Goal: Task Accomplishment & Management: Manage account settings

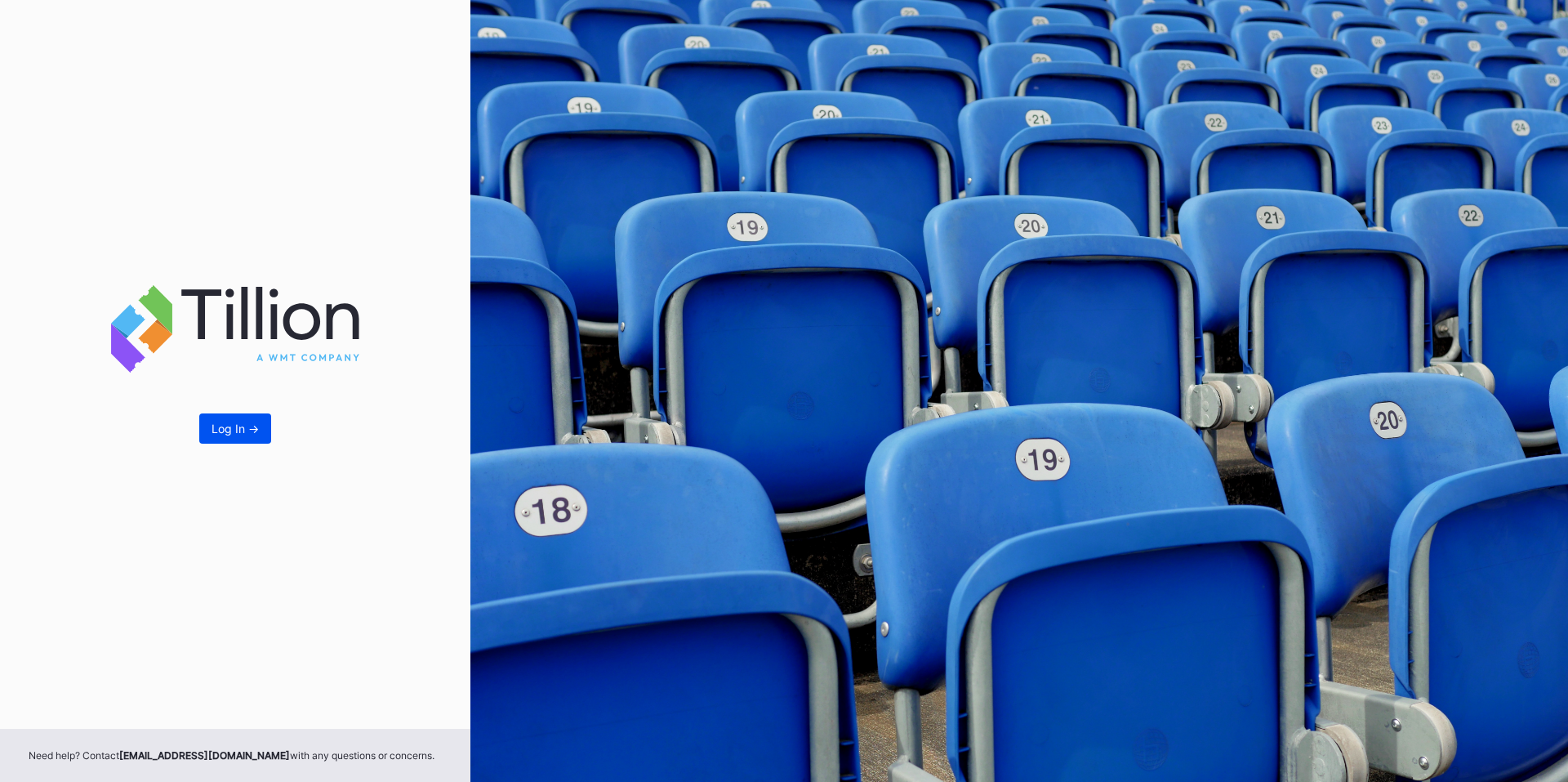
click at [209, 430] on button "Log In ->" at bounding box center [236, 428] width 72 height 30
click at [230, 436] on button "Log In ->" at bounding box center [236, 428] width 72 height 30
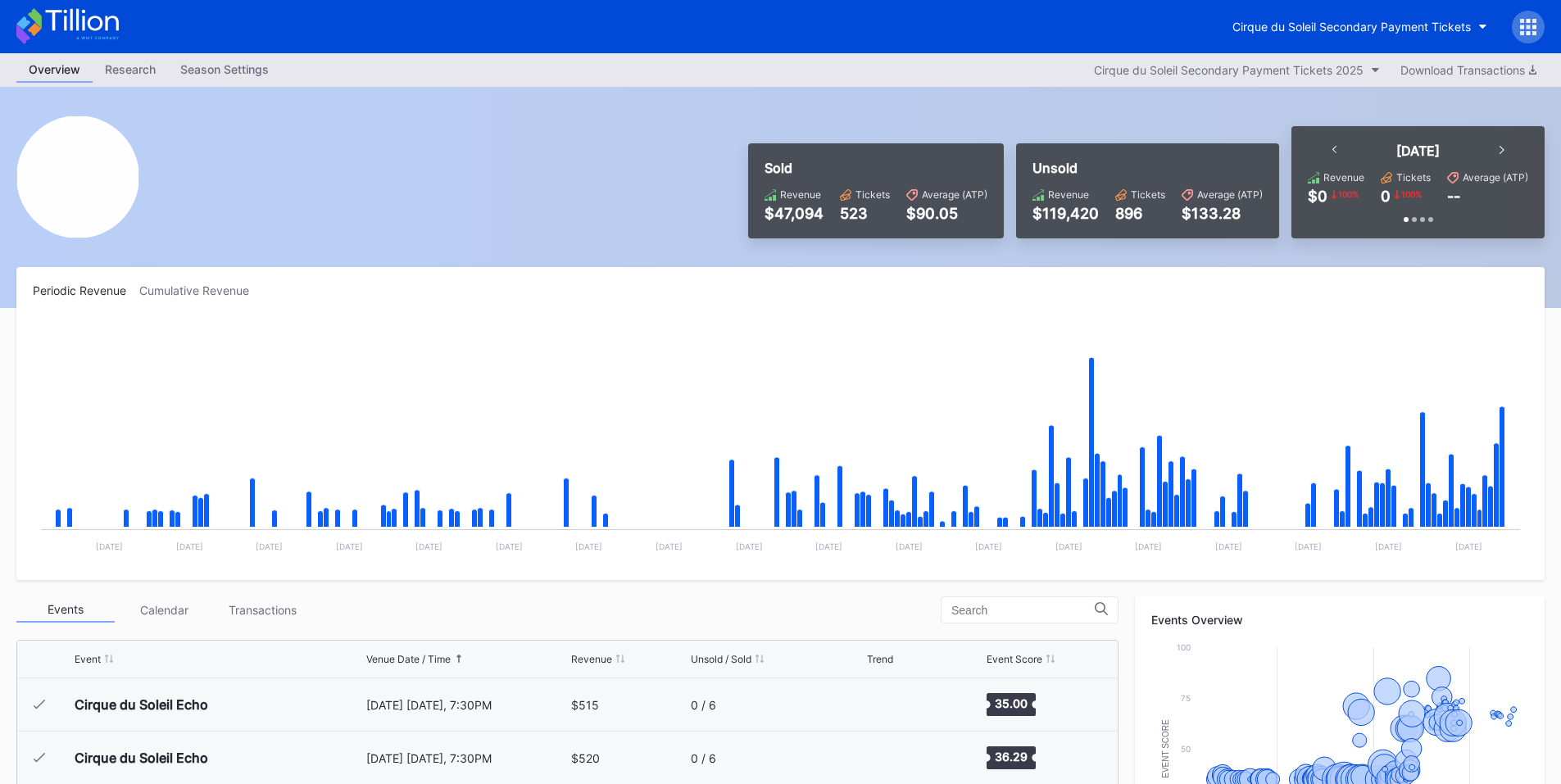
scroll to position [3621, 0]
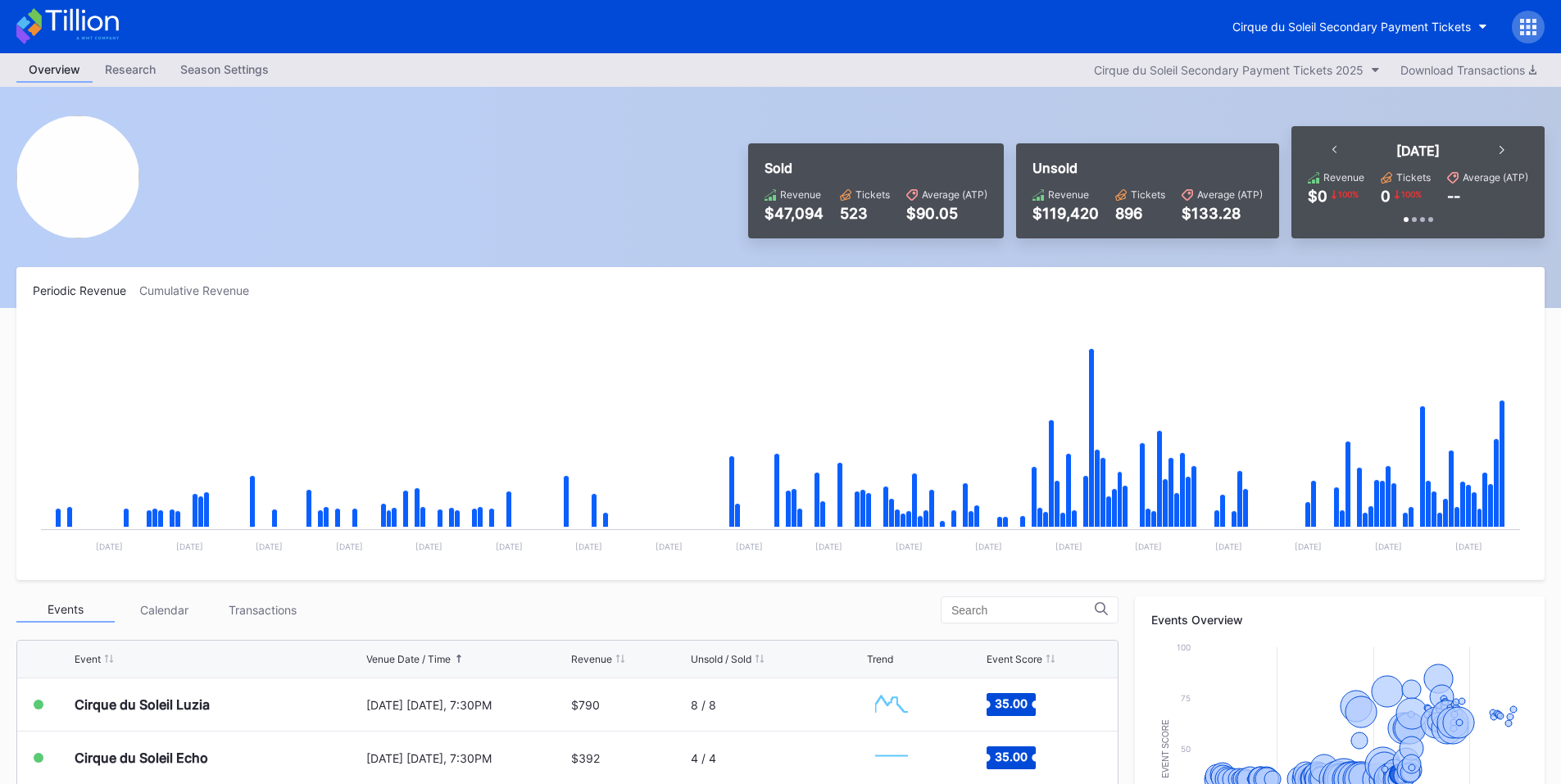
click at [1522, 27] on icon at bounding box center [1522, 26] width 5 height 5
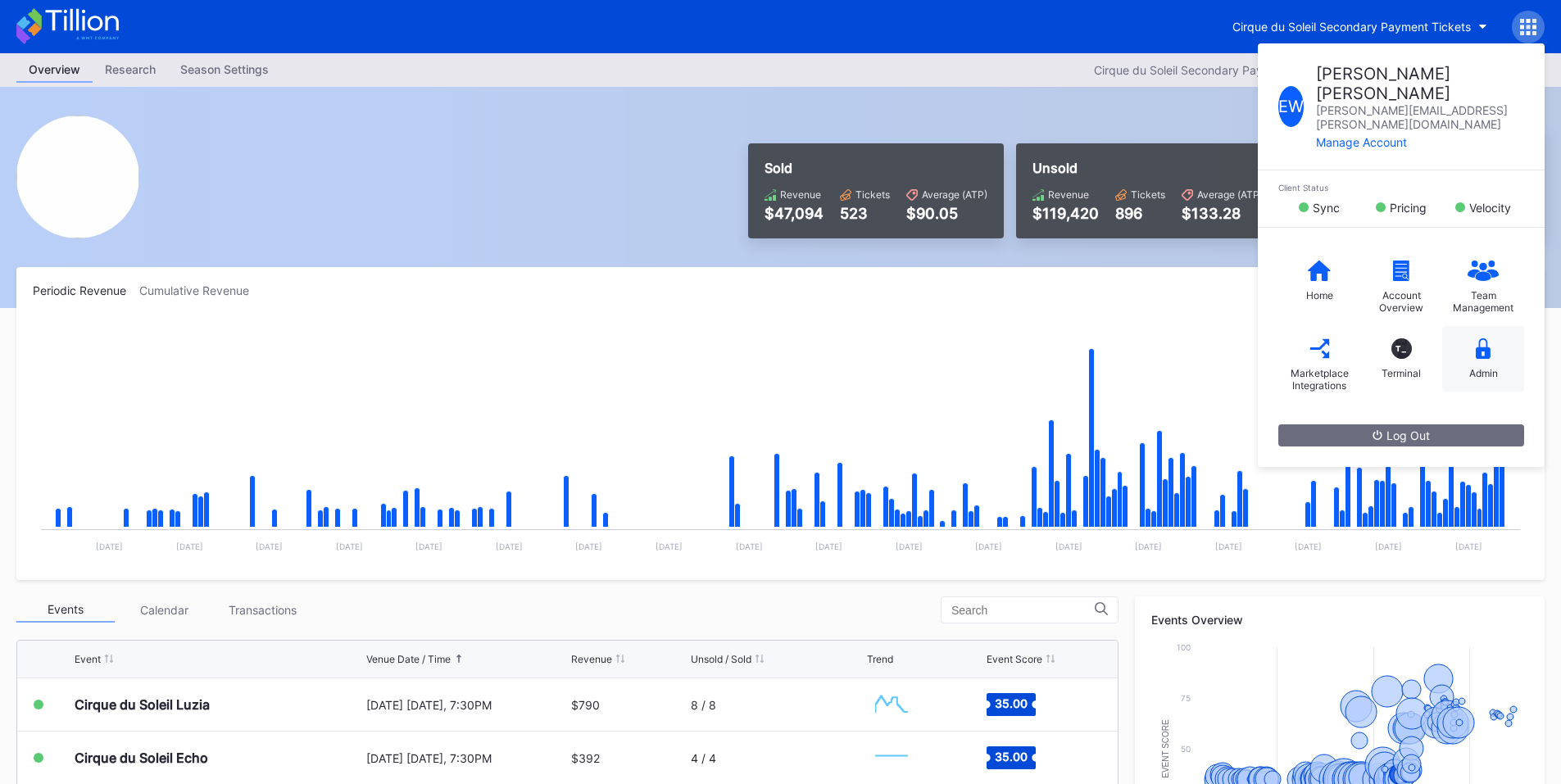
click at [1487, 326] on div "Admin" at bounding box center [1483, 359] width 82 height 65
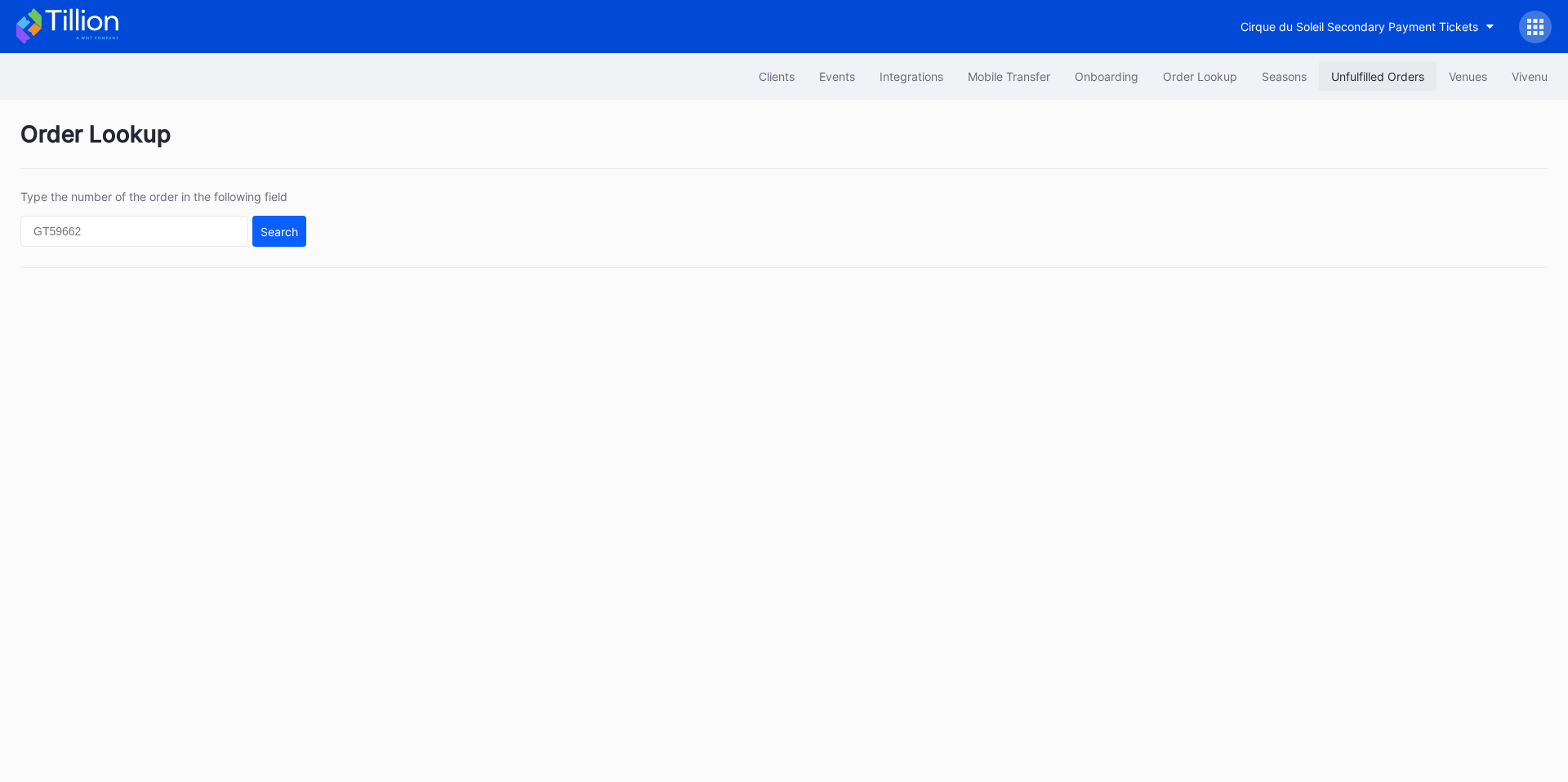
click at [1362, 80] on div "Unfulfilled Orders" at bounding box center [1377, 76] width 93 height 14
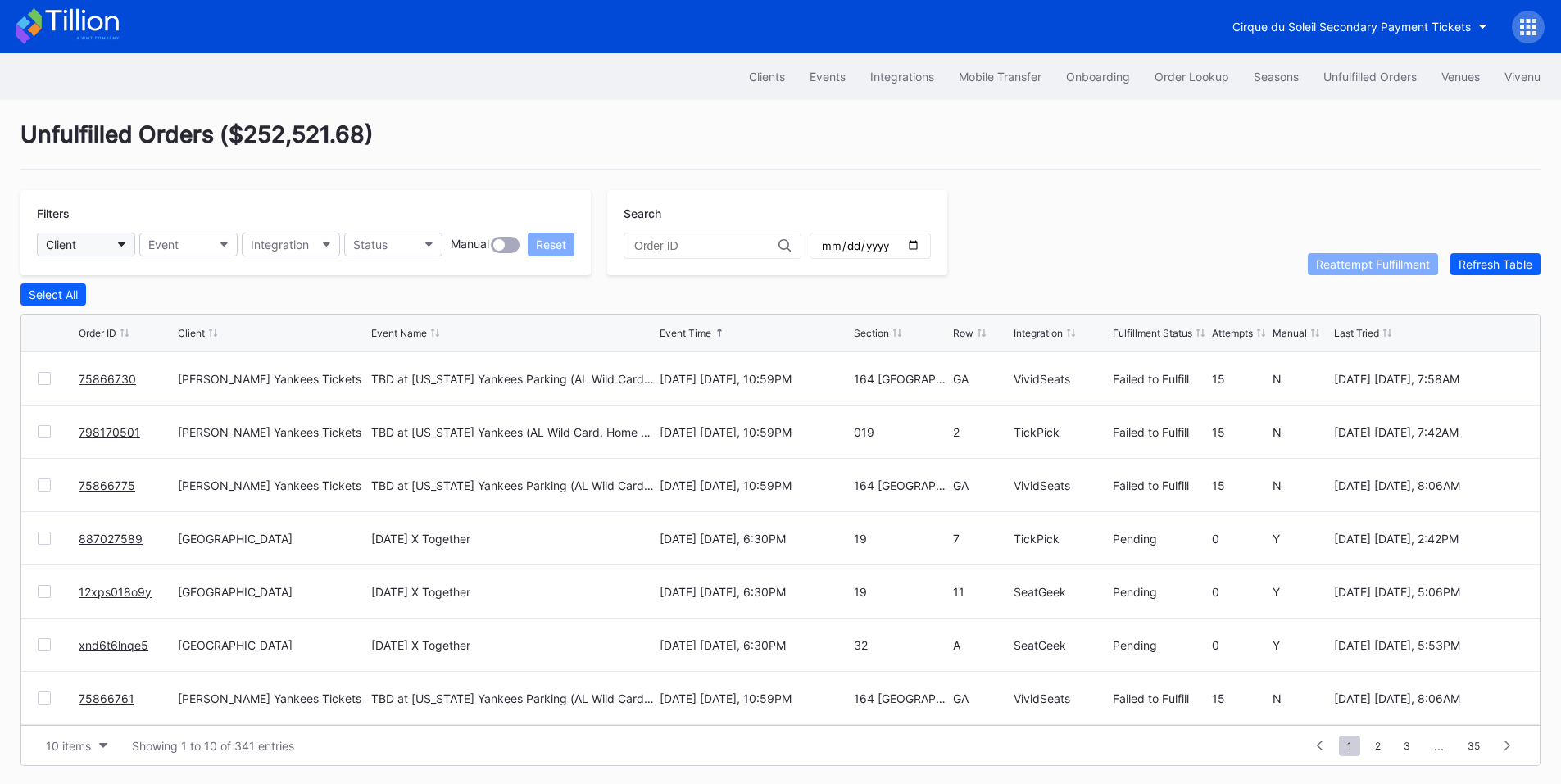
click at [103, 243] on button "Client" at bounding box center [86, 245] width 98 height 24
type input "pay"
click at [131, 318] on div "Cirque du Soleil LUZIA Montreal Secondary Payment Tickets" at bounding box center [179, 317] width 262 height 14
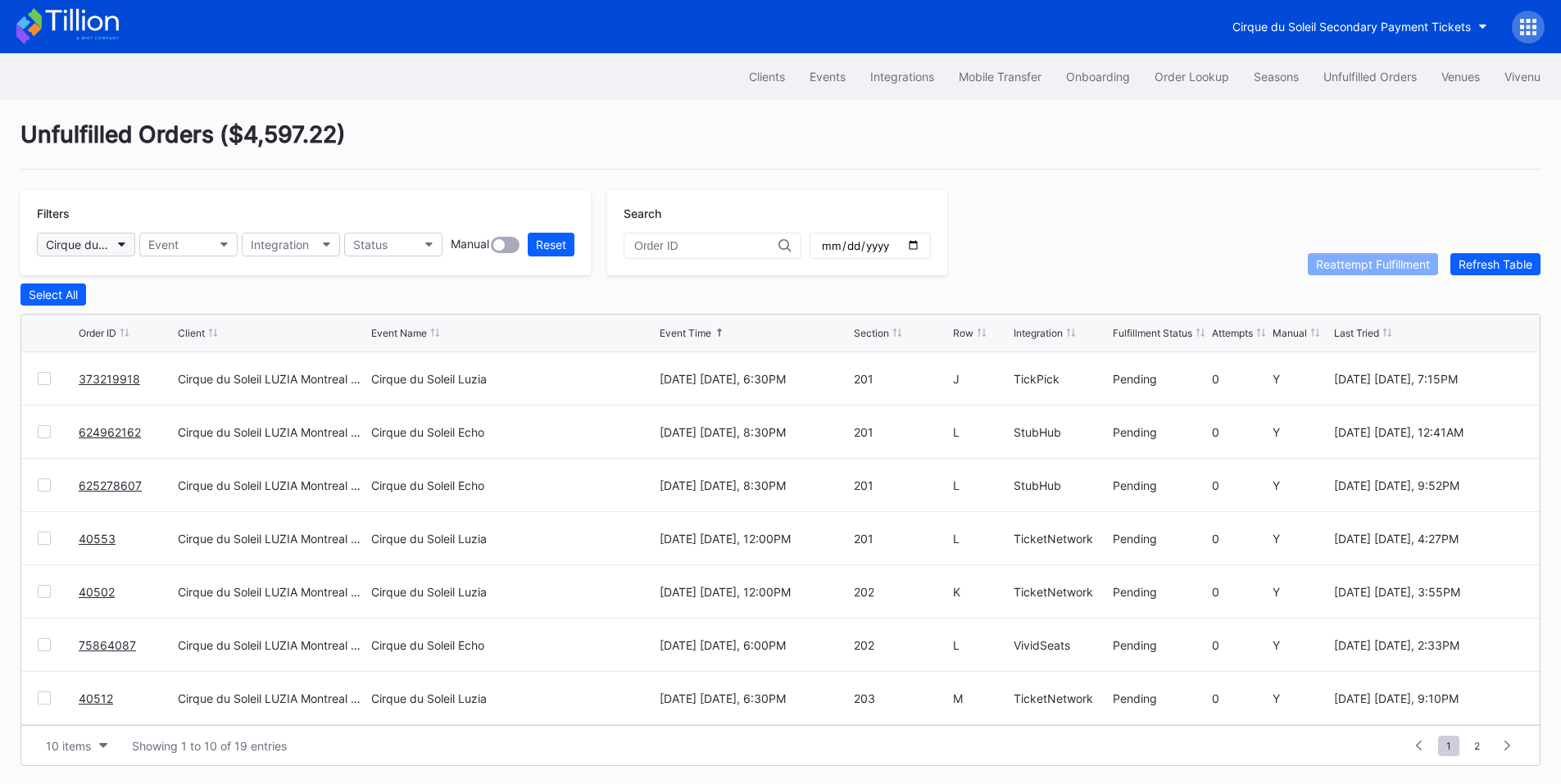
click at [113, 243] on button "Cirque du Soleil LUZIA Montreal Secondary Payment Tickets" at bounding box center [86, 245] width 98 height 24
type input "asp"
click at [146, 321] on div "Cirque du Soleil Aspire Secondary" at bounding box center [140, 317] width 182 height 14
drag, startPoint x: 107, startPoint y: 386, endPoint x: 137, endPoint y: 372, distance: 33.1
click at [321, 244] on button "Integration" at bounding box center [291, 245] width 98 height 24
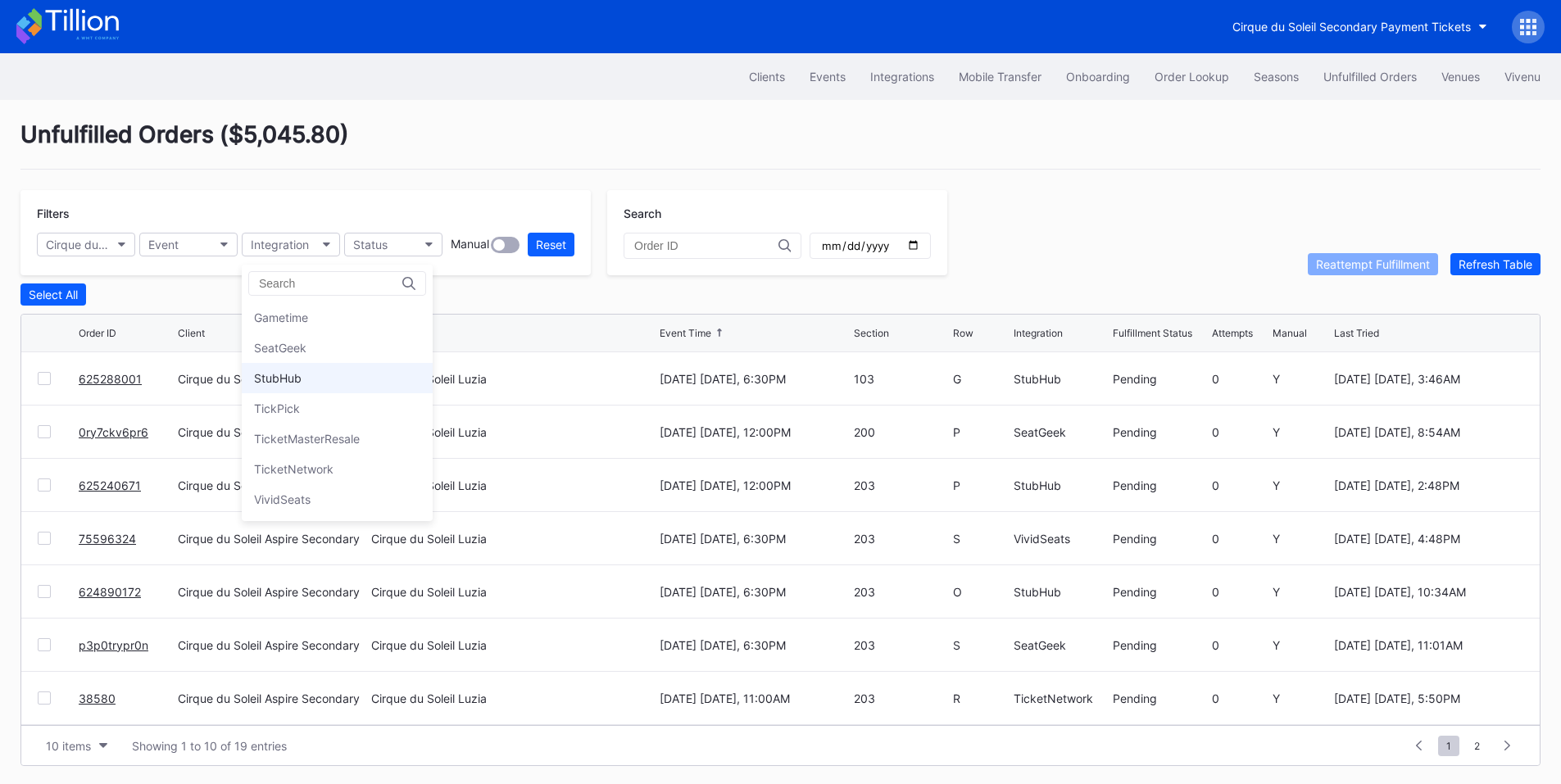
click at [289, 374] on div "StubHub" at bounding box center [277, 377] width 47 height 14
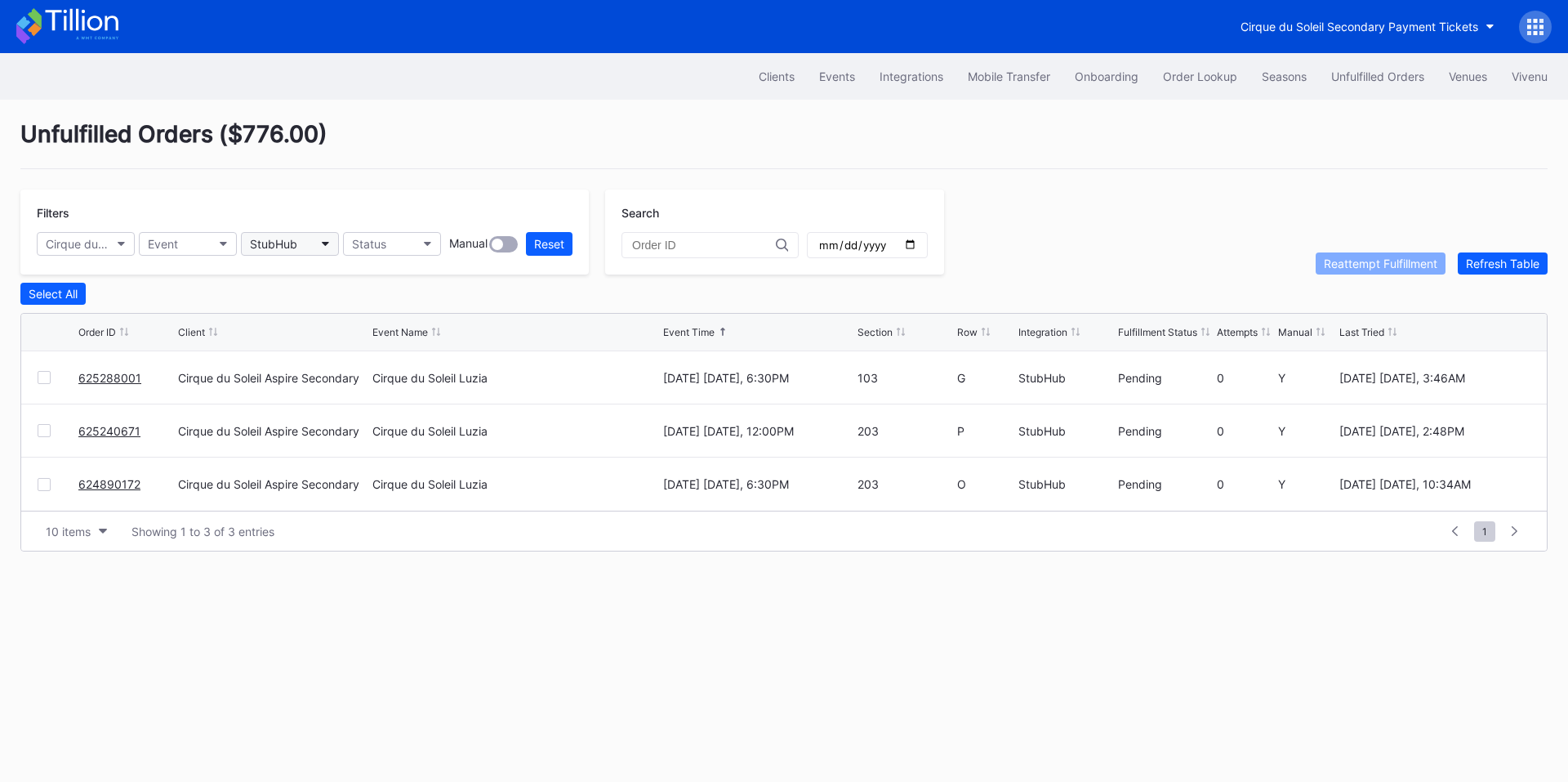
click at [286, 252] on button "StubHub" at bounding box center [290, 244] width 98 height 24
click at [307, 316] on div "Gametime" at bounding box center [280, 316] width 54 height 14
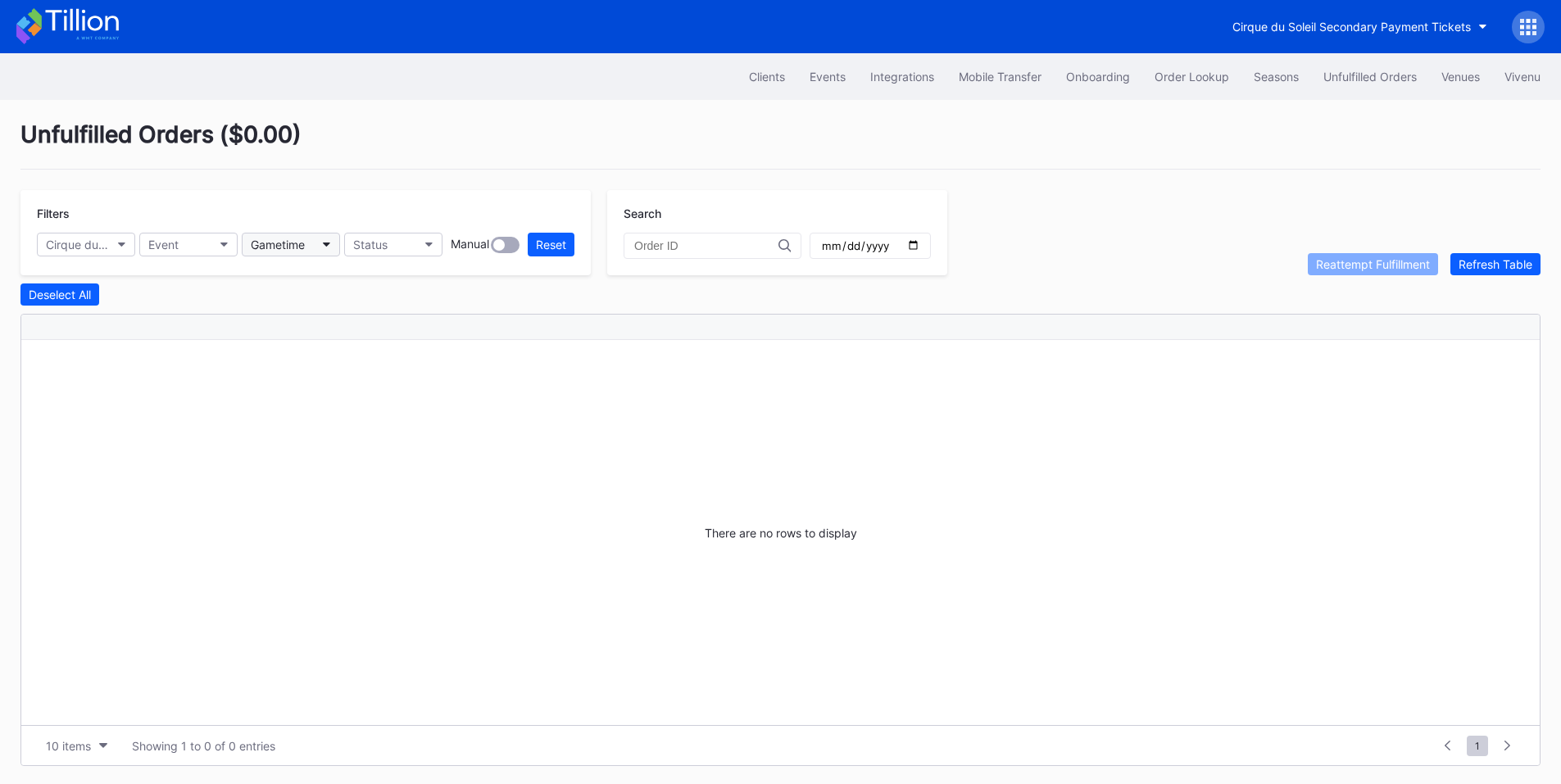
click at [298, 243] on div "Gametime" at bounding box center [278, 244] width 54 height 14
click at [288, 346] on div "SeatGeek" at bounding box center [280, 347] width 53 height 14
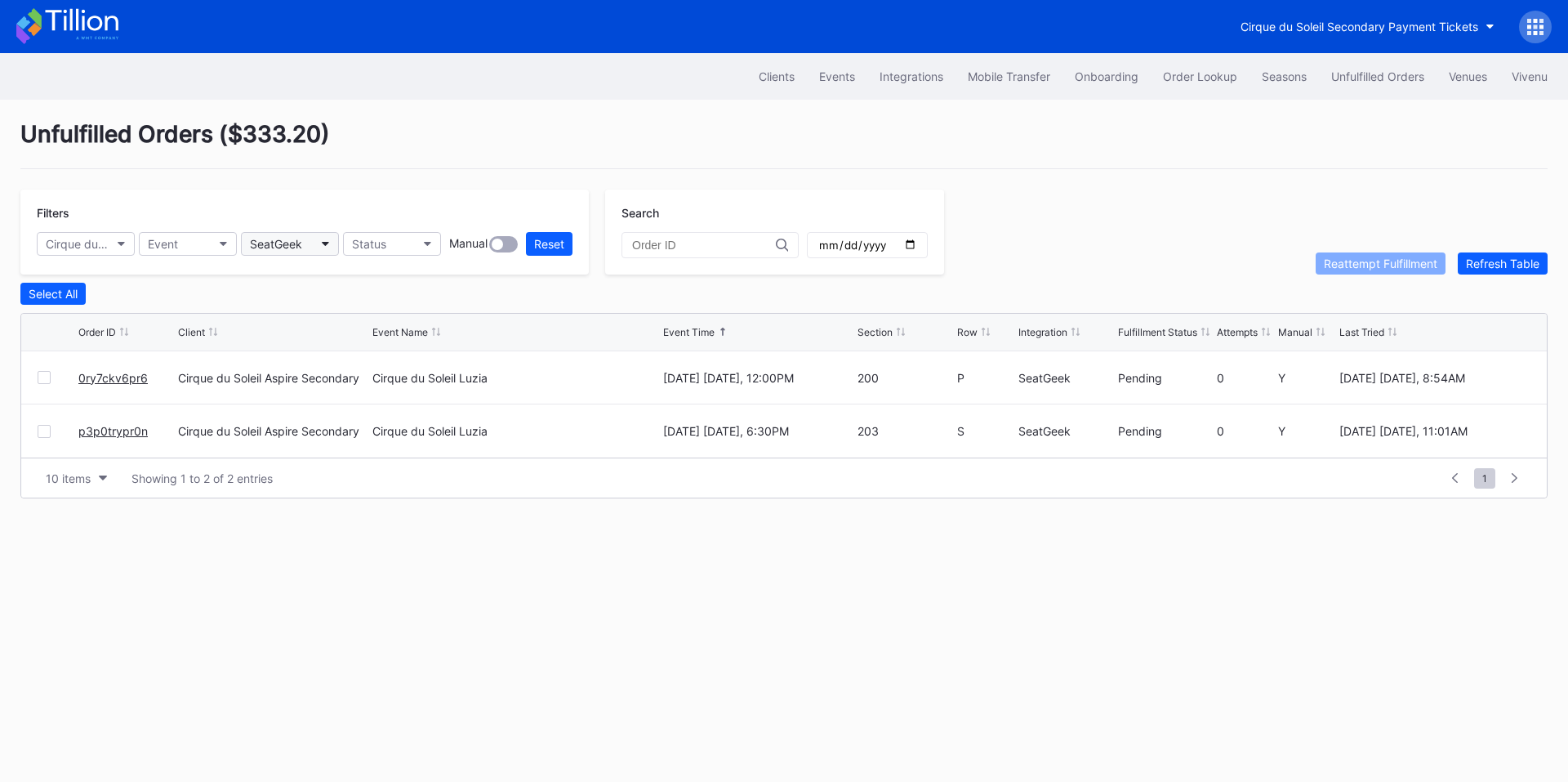
click at [302, 242] on div "SeatGeek" at bounding box center [277, 243] width 52 height 14
click at [304, 381] on div "StubHub" at bounding box center [336, 376] width 191 height 30
click at [302, 241] on button "StubHub" at bounding box center [290, 244] width 98 height 24
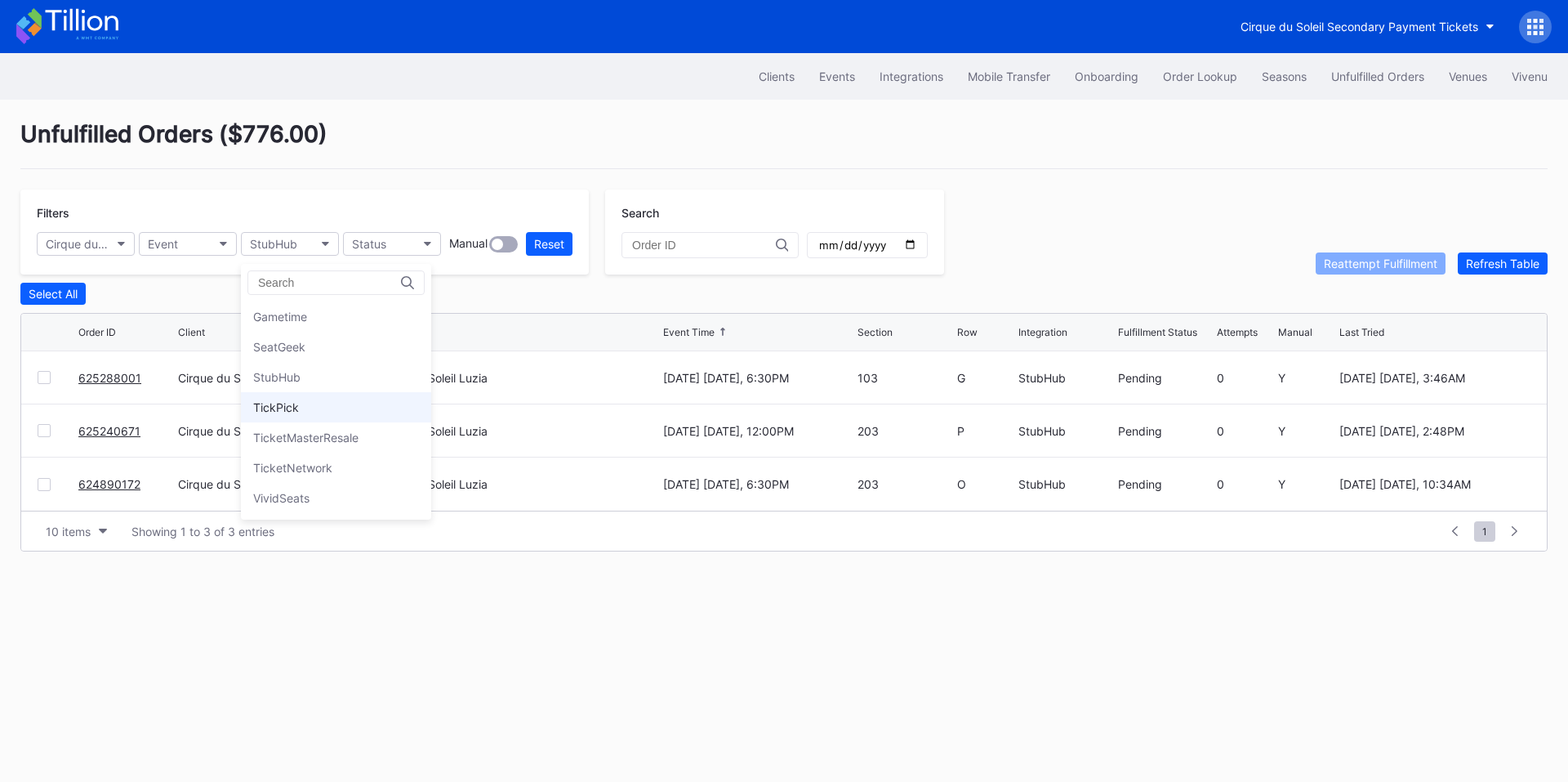
click at [297, 397] on div "TickPick" at bounding box center [336, 407] width 191 height 30
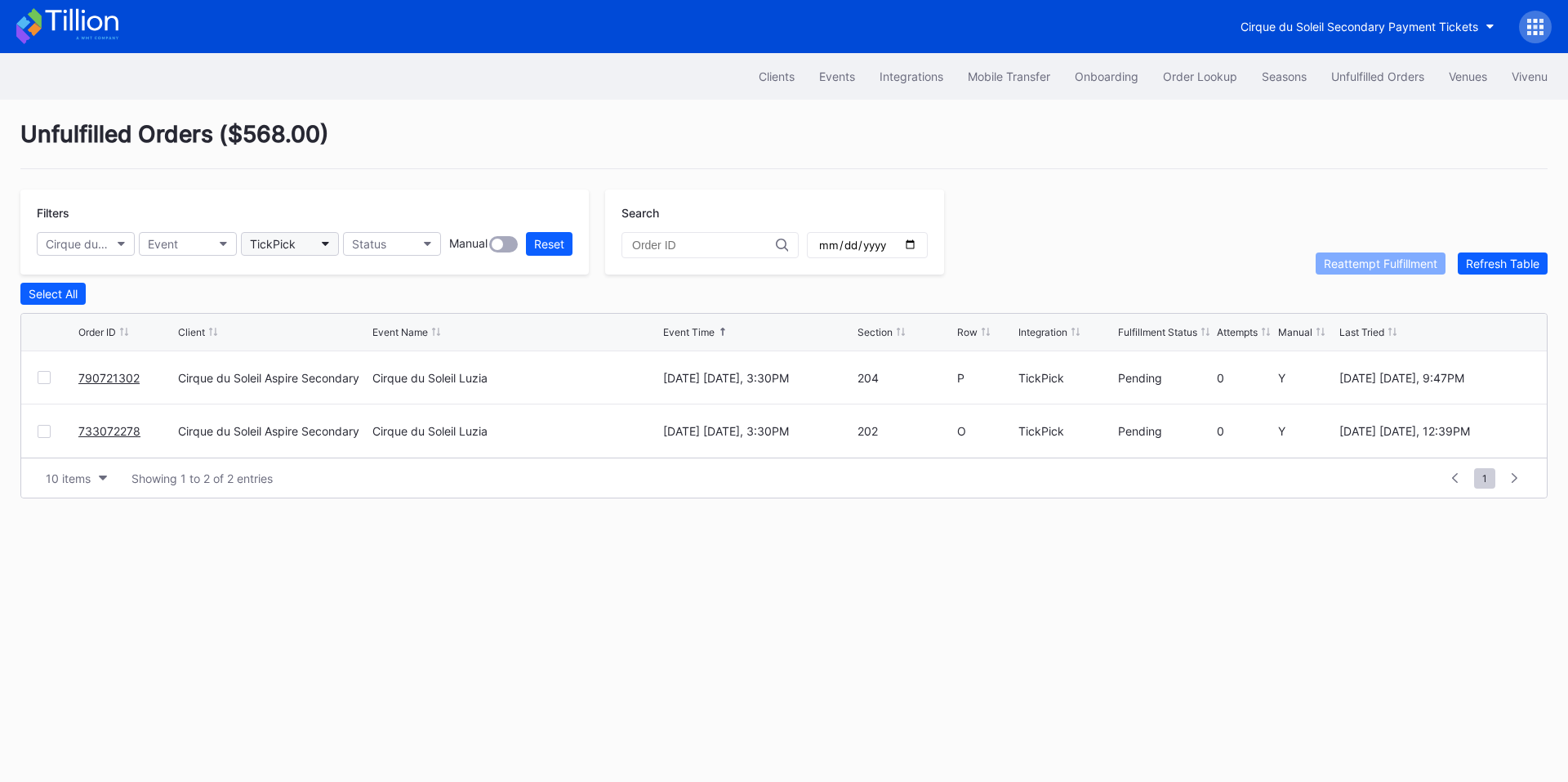
click at [315, 242] on button "TickPick" at bounding box center [290, 244] width 98 height 24
click at [291, 432] on div "TicketMasterResale" at bounding box center [305, 437] width 106 height 14
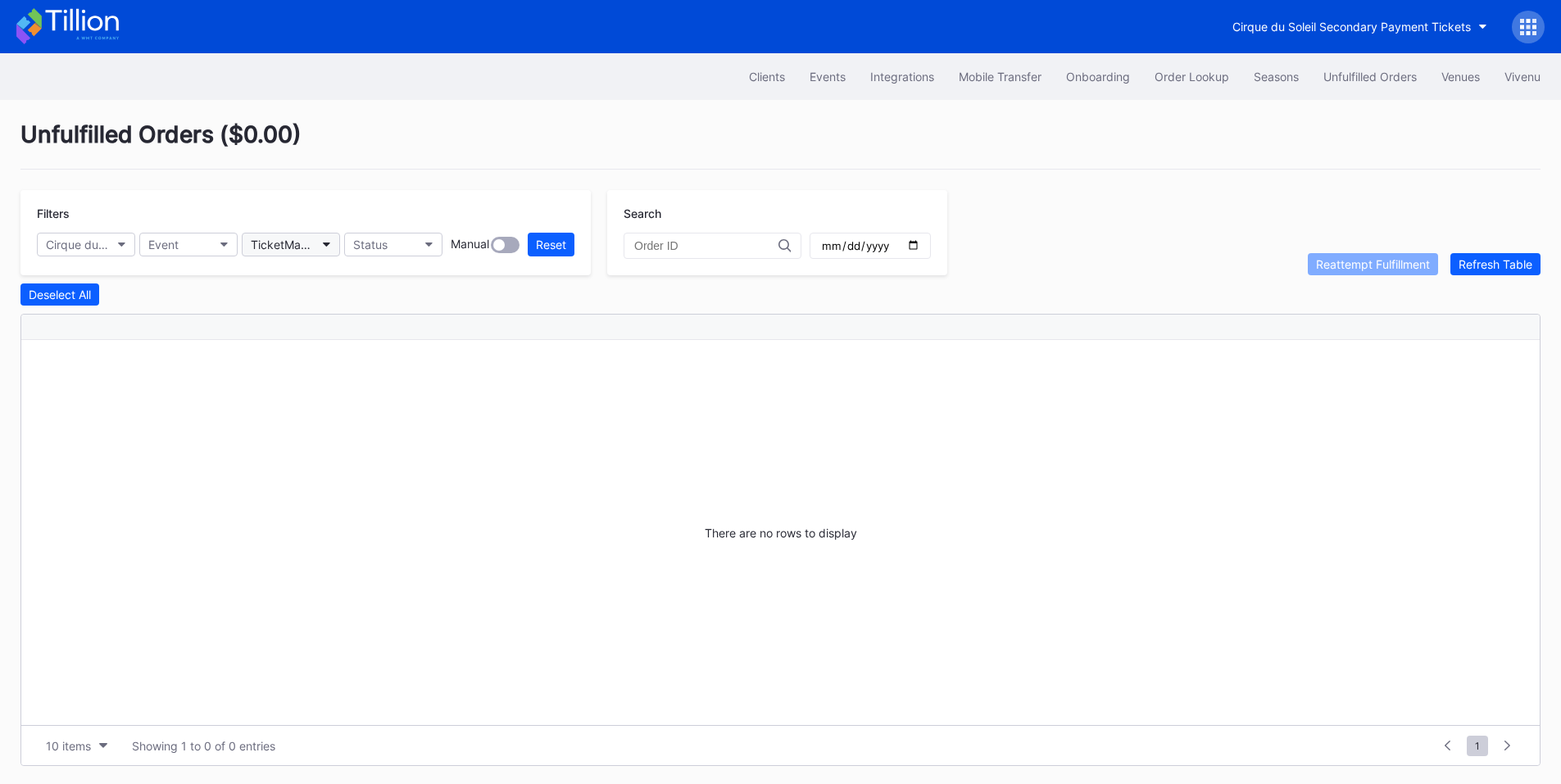
click at [310, 238] on div "TicketMasterResale" at bounding box center [283, 244] width 63 height 14
click at [316, 467] on div "TicketNetwork" at bounding box center [294, 469] width 80 height 14
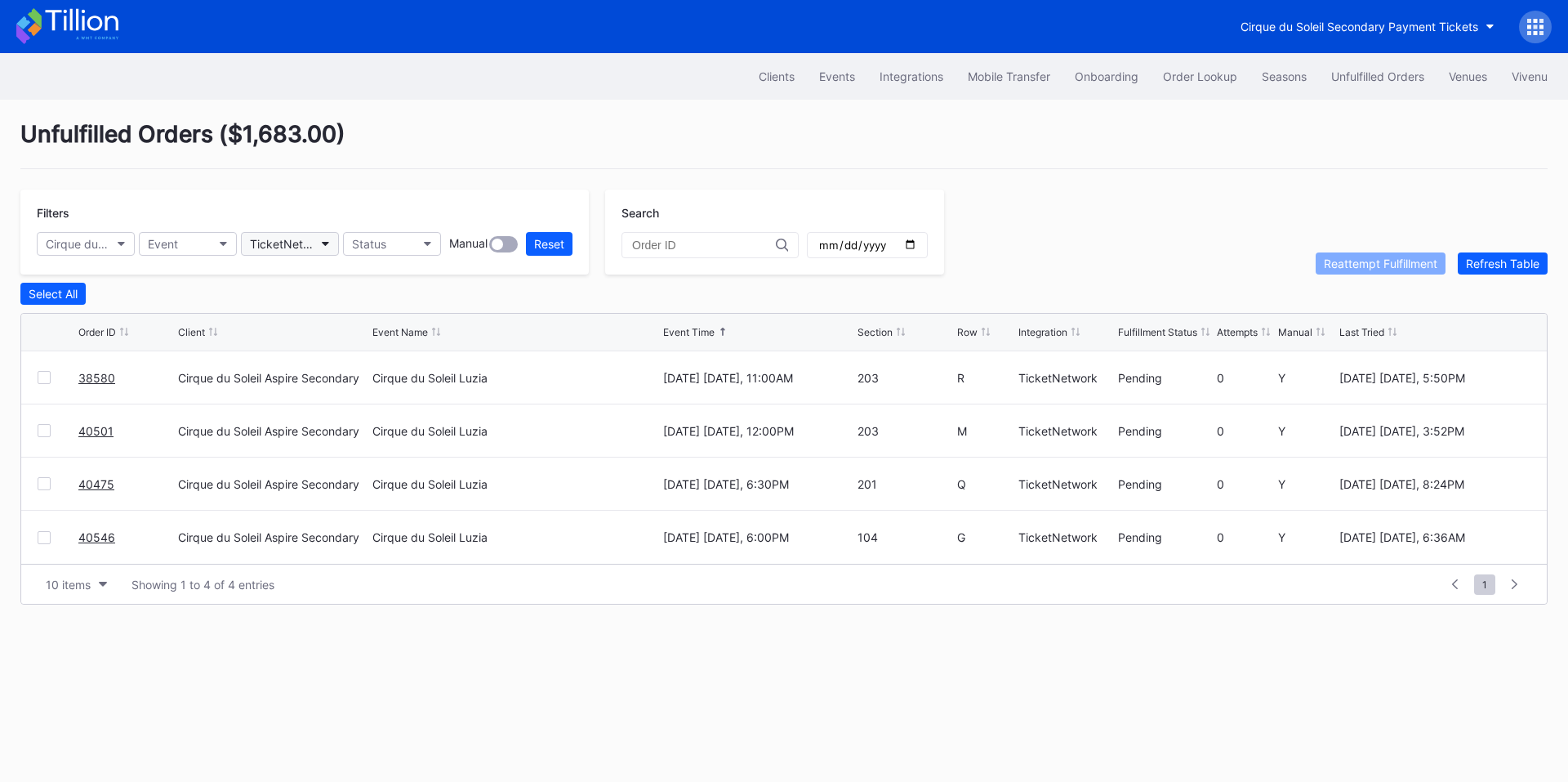
click at [304, 245] on div "TicketNetwork" at bounding box center [282, 243] width 63 height 14
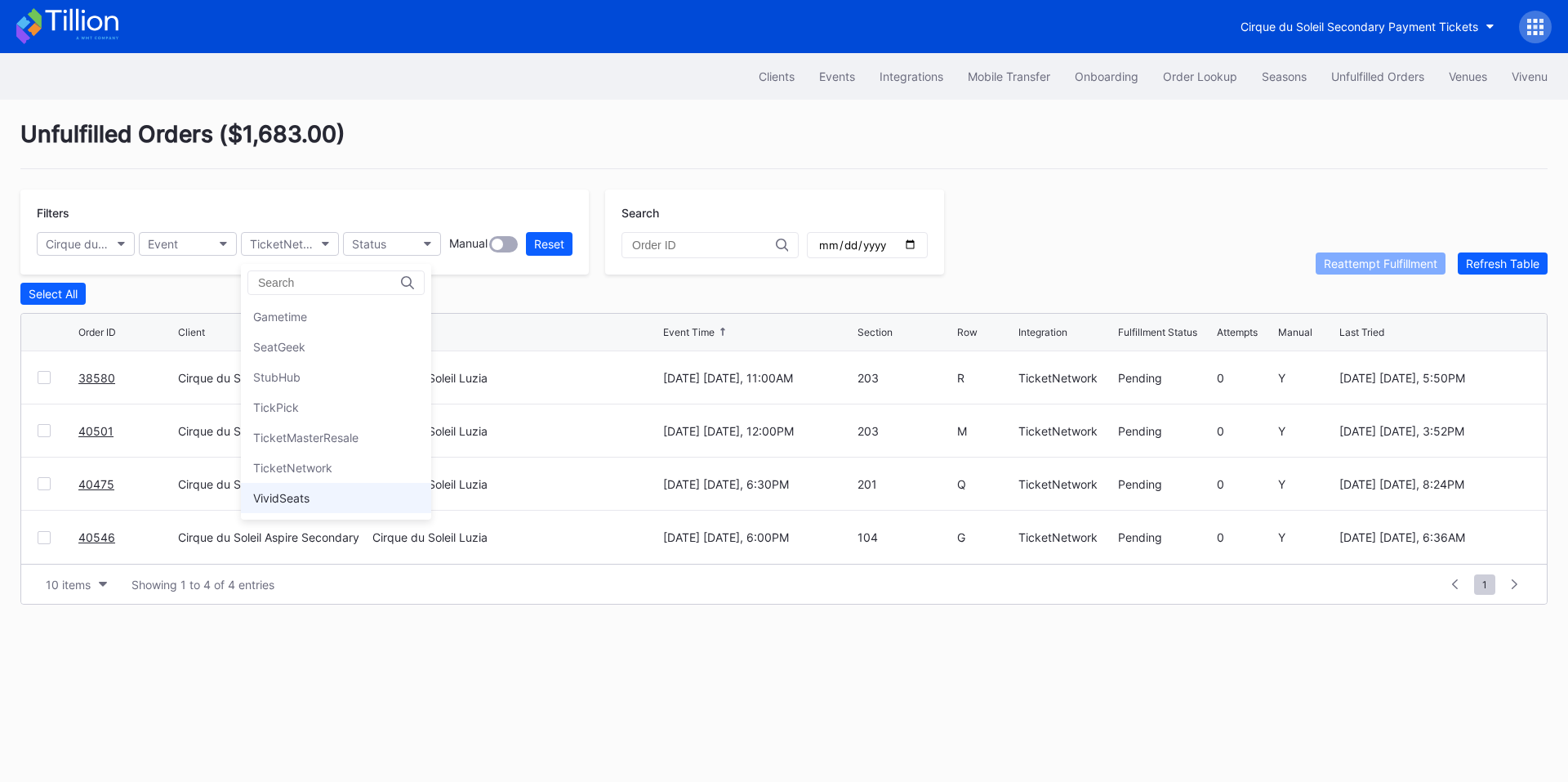
click at [288, 496] on div "VividSeats" at bounding box center [281, 497] width 56 height 14
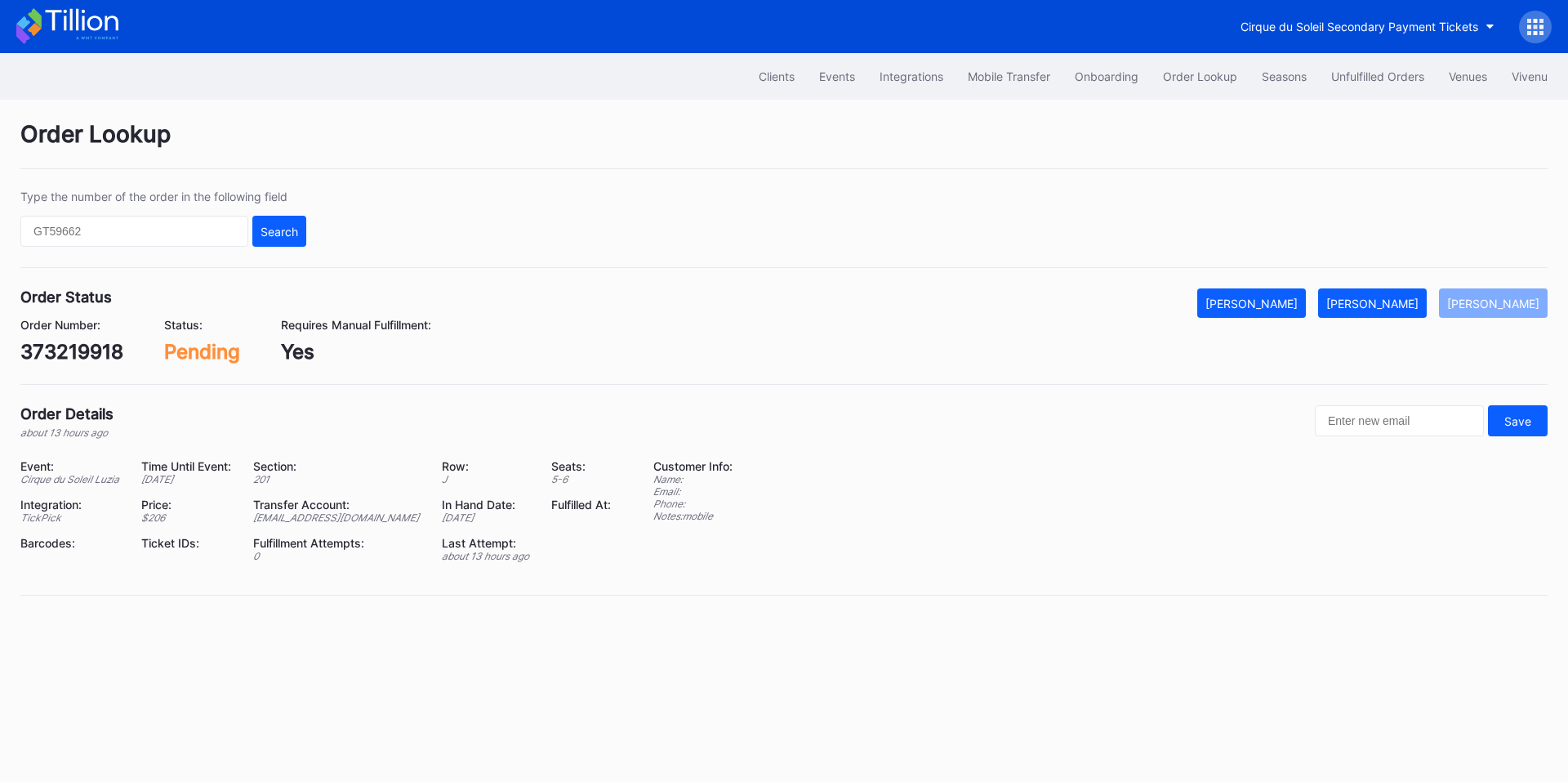
click at [89, 353] on div "373219918" at bounding box center [72, 352] width 103 height 24
copy div "373219918"
click at [1402, 306] on div "Mark Fulfilled" at bounding box center [1373, 303] width 92 height 14
click at [69, 352] on div "624962162" at bounding box center [74, 352] width 108 height 24
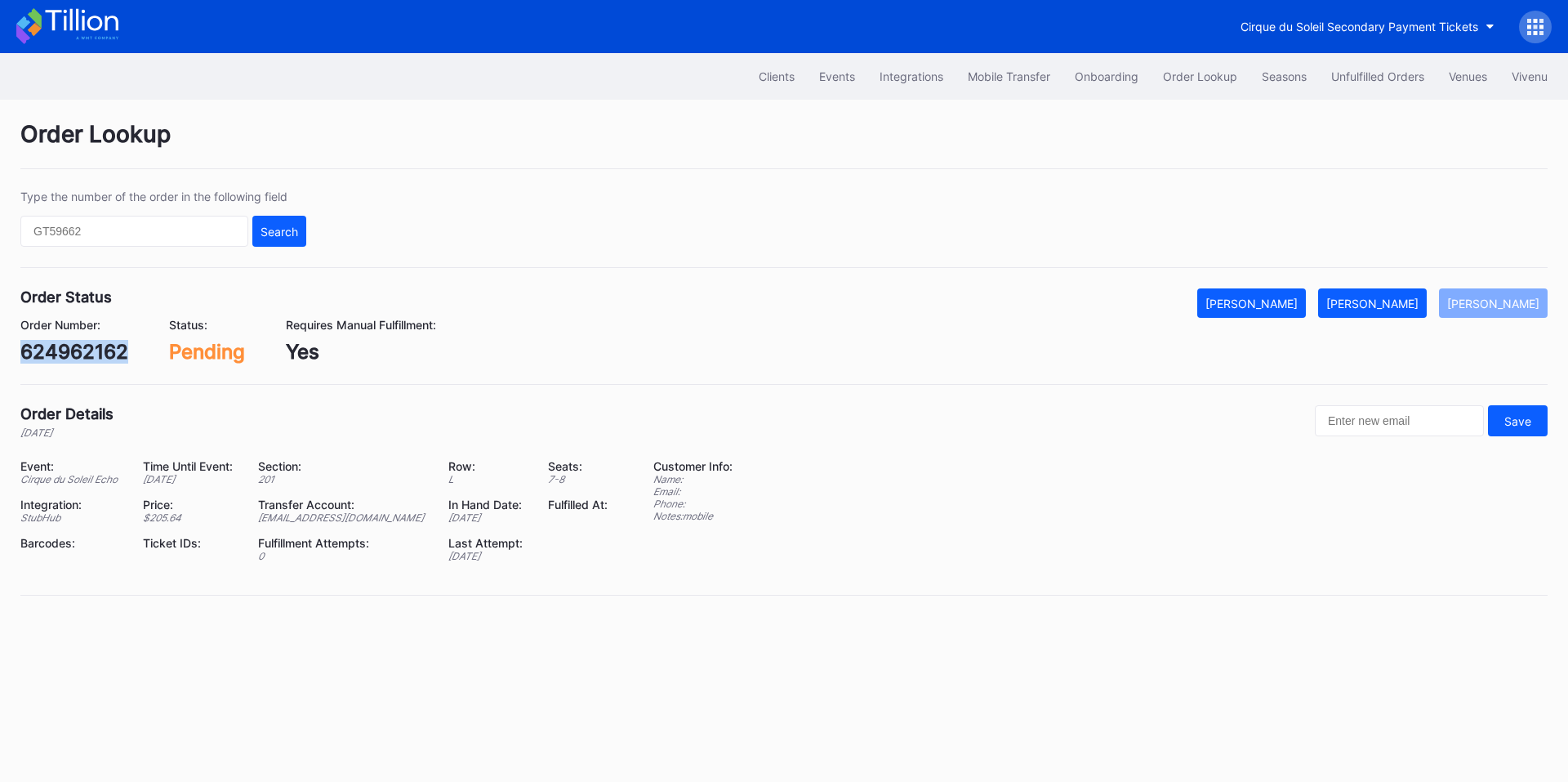
click at [69, 352] on div "624962162" at bounding box center [74, 352] width 108 height 24
copy div "624962162"
click at [1409, 310] on button "Mark Fulfilled" at bounding box center [1373, 303] width 108 height 30
click at [70, 359] on div "625278607" at bounding box center [75, 352] width 109 height 24
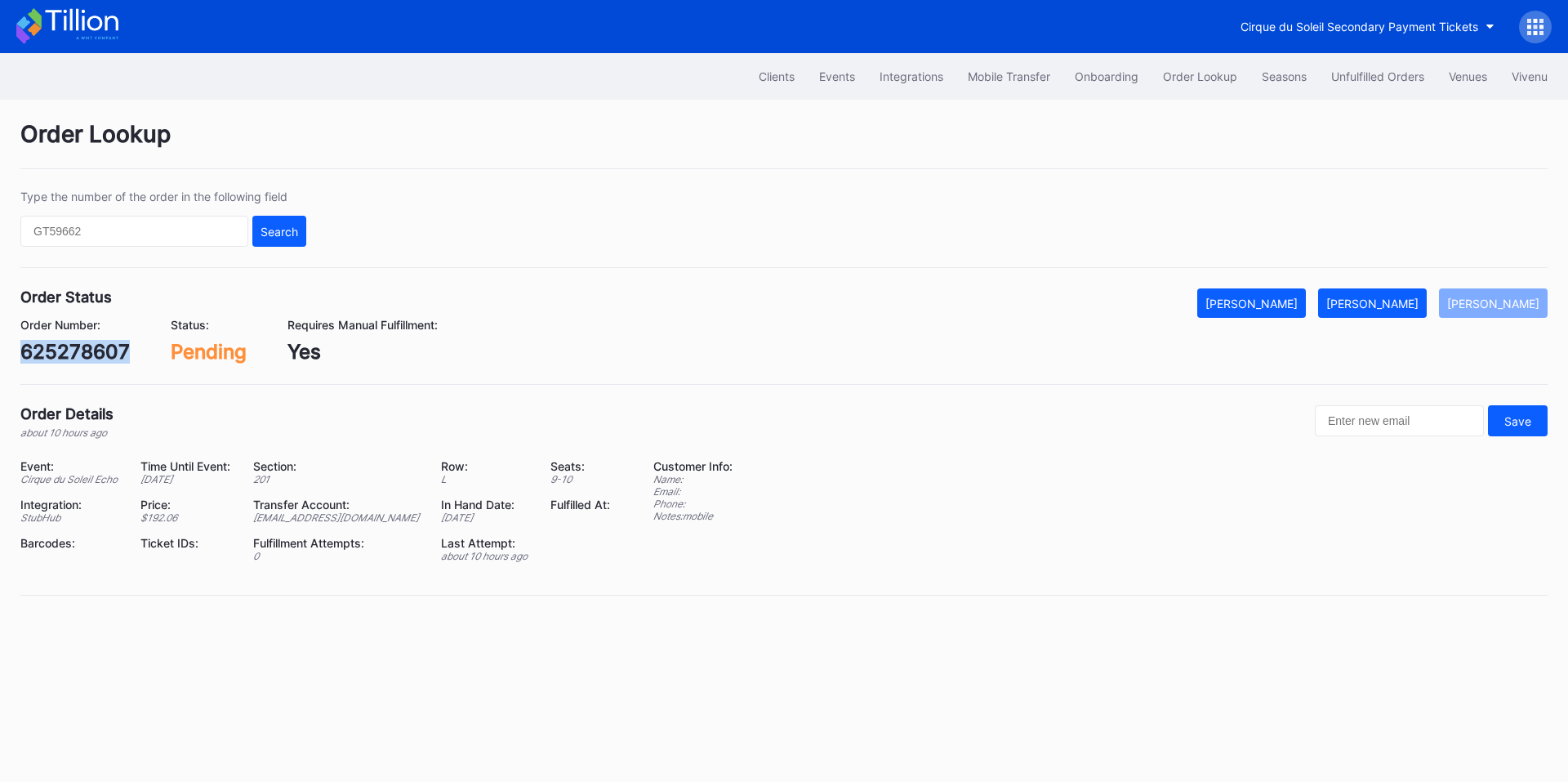
copy div "625278607"
click at [1398, 309] on div "[PERSON_NAME]" at bounding box center [1373, 303] width 92 height 14
click at [99, 345] on div "625288001" at bounding box center [75, 352] width 108 height 24
copy div "625288001"
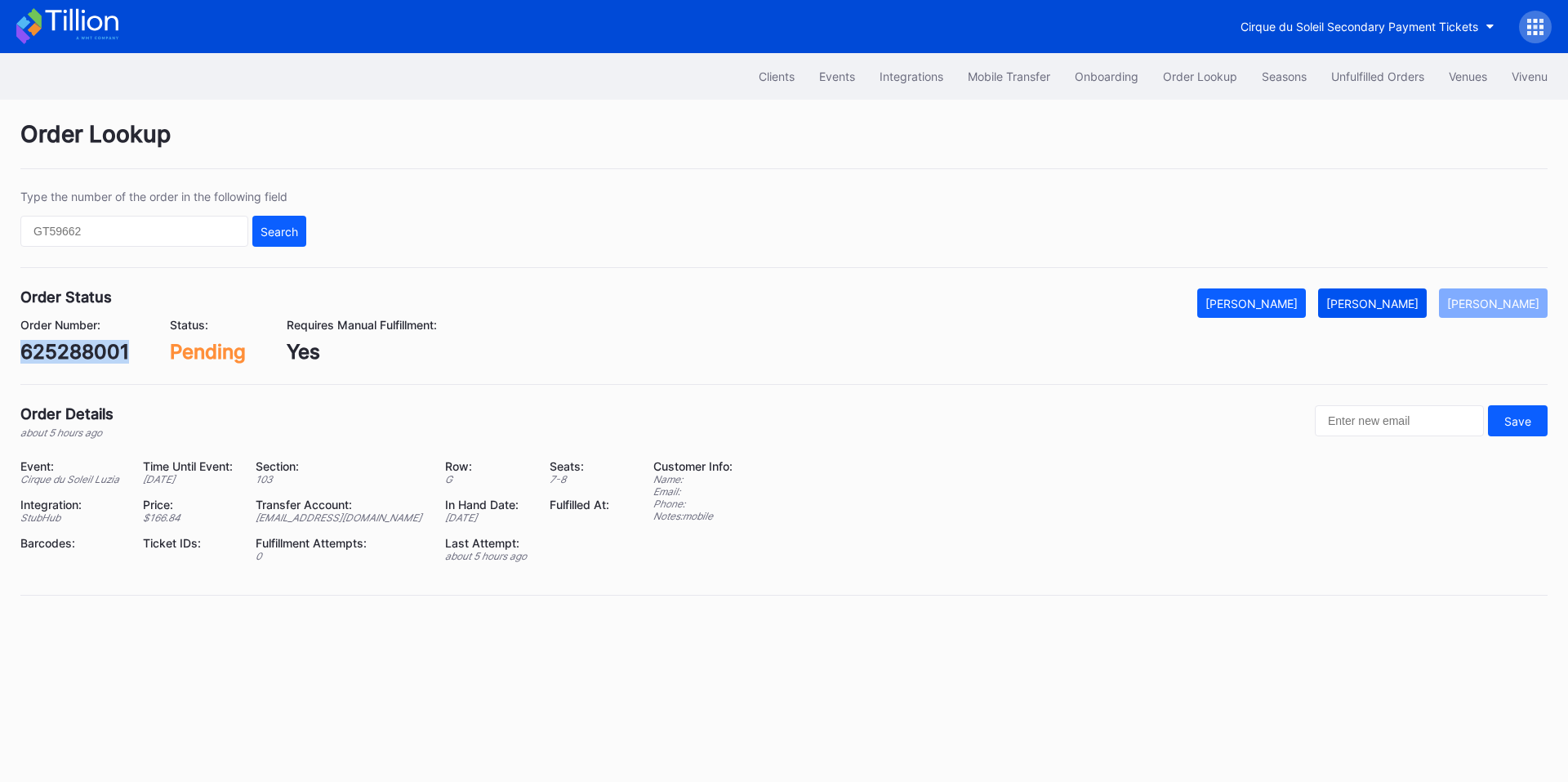
click at [1401, 298] on div "[PERSON_NAME]" at bounding box center [1373, 303] width 92 height 14
click at [90, 353] on div "625240671" at bounding box center [74, 352] width 108 height 24
copy div "625240671"
click at [1390, 302] on div "[PERSON_NAME]" at bounding box center [1373, 303] width 92 height 14
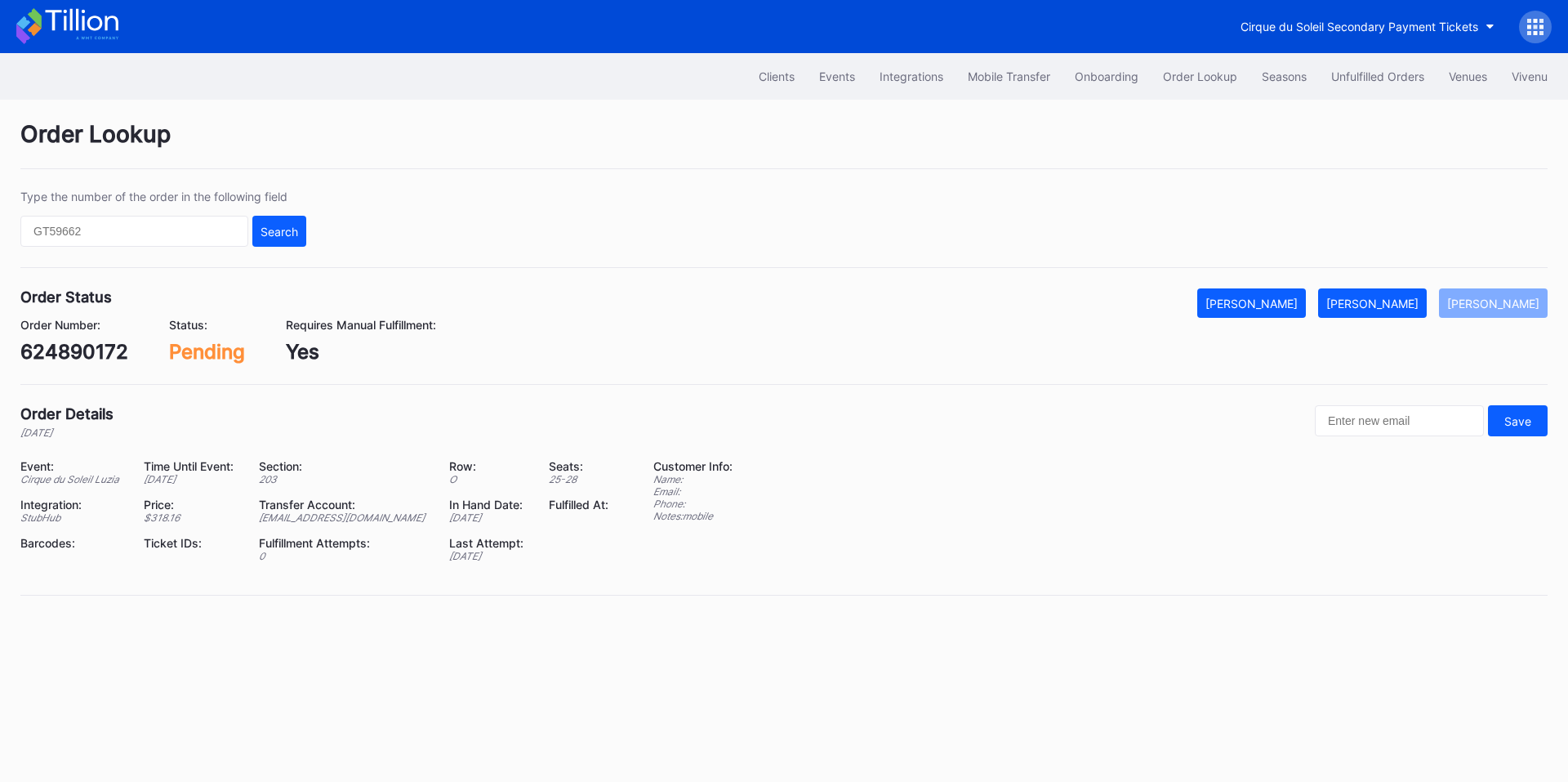
click at [94, 348] on div "624890172" at bounding box center [74, 352] width 108 height 24
copy div "624890172"
click at [1404, 300] on div "[PERSON_NAME]" at bounding box center [1373, 303] width 92 height 14
click at [84, 349] on div "0ry7ckv6pr6" at bounding box center [80, 352] width 120 height 24
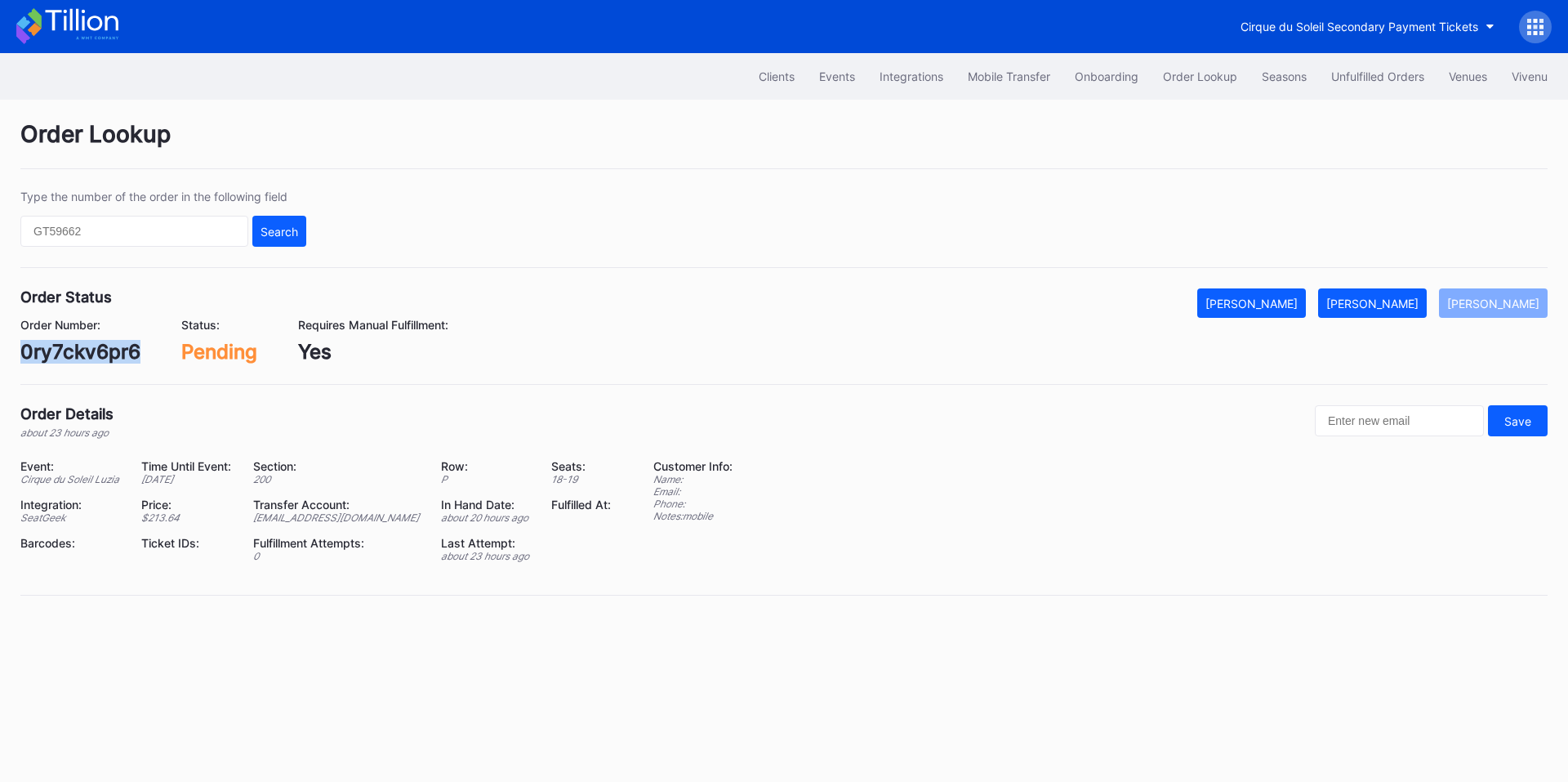
click at [84, 349] on div "0ry7ckv6pr6" at bounding box center [80, 352] width 120 height 24
copy div "0ry7ckv6pr6"
click at [1386, 308] on div "[PERSON_NAME]" at bounding box center [1373, 303] width 92 height 14
click at [98, 354] on div "p3p0trypr0n" at bounding box center [80, 352] width 120 height 24
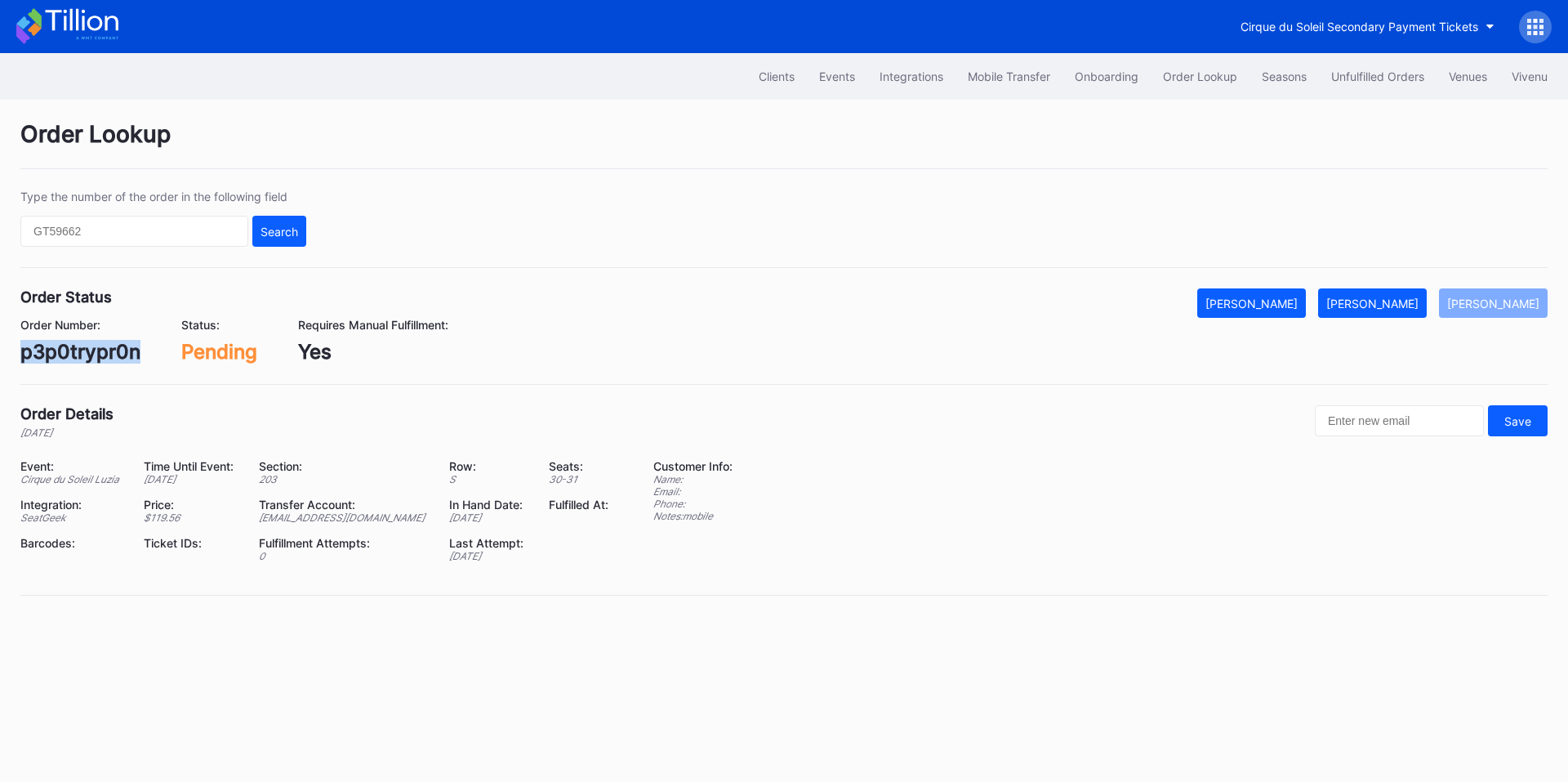
copy div "p3p0trypr0n"
click at [1408, 305] on div "[PERSON_NAME]" at bounding box center [1373, 303] width 92 height 14
click at [73, 348] on div "75596324" at bounding box center [70, 352] width 98 height 24
copy div "75596324"
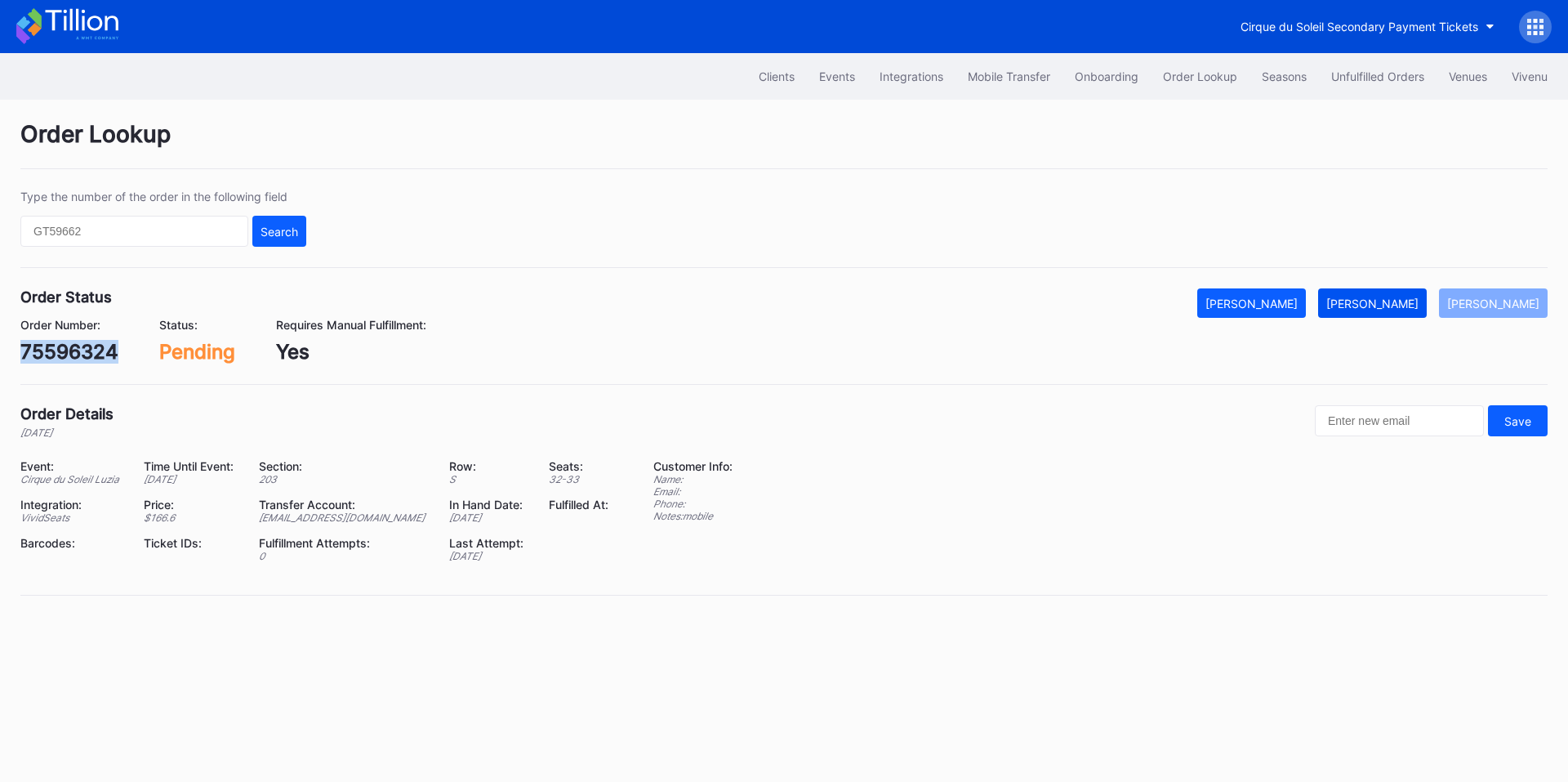
click at [1381, 306] on div "[PERSON_NAME]" at bounding box center [1373, 303] width 92 height 14
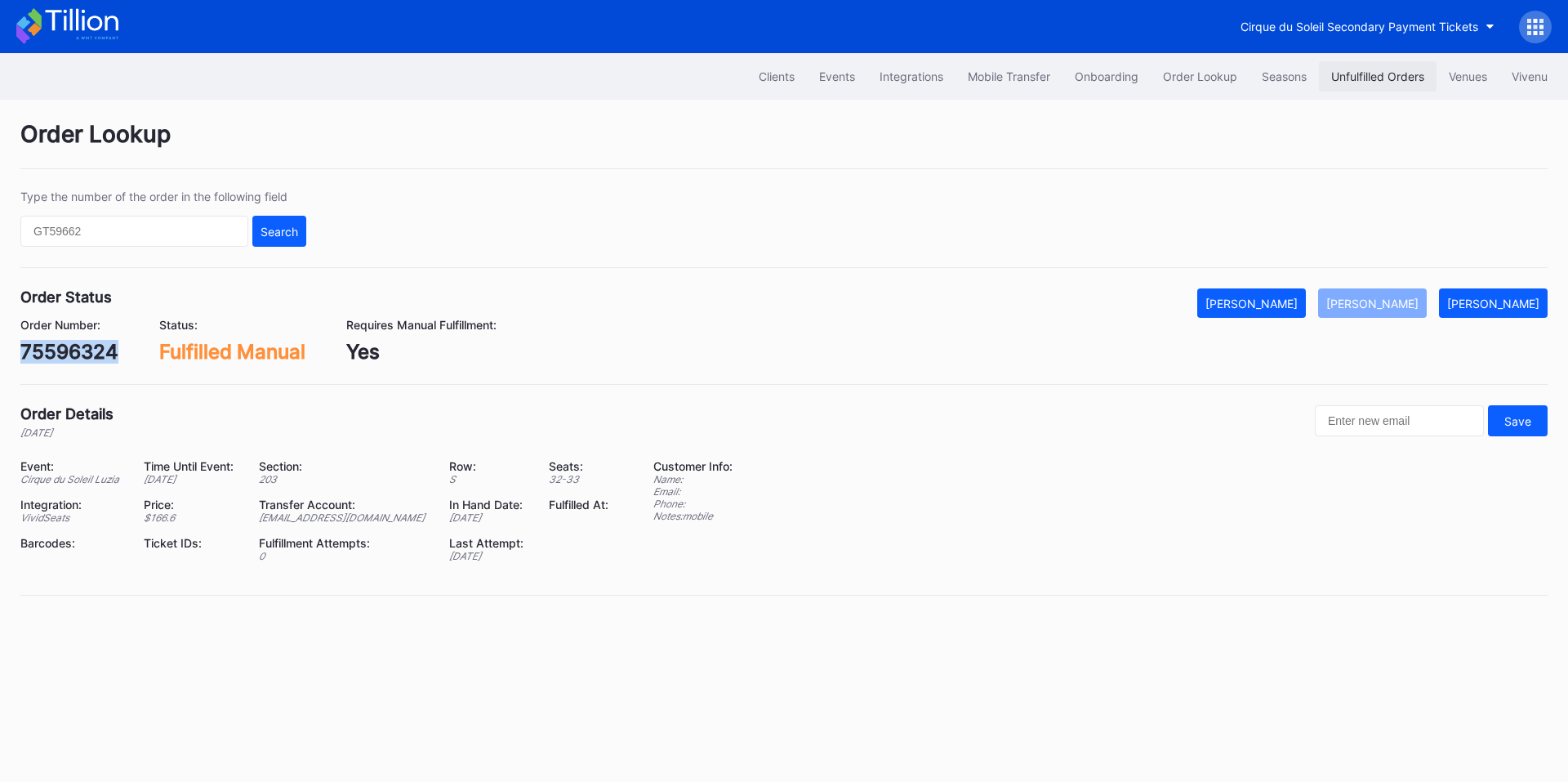
click at [1366, 64] on button "Unfulfilled Orders" at bounding box center [1378, 76] width 117 height 30
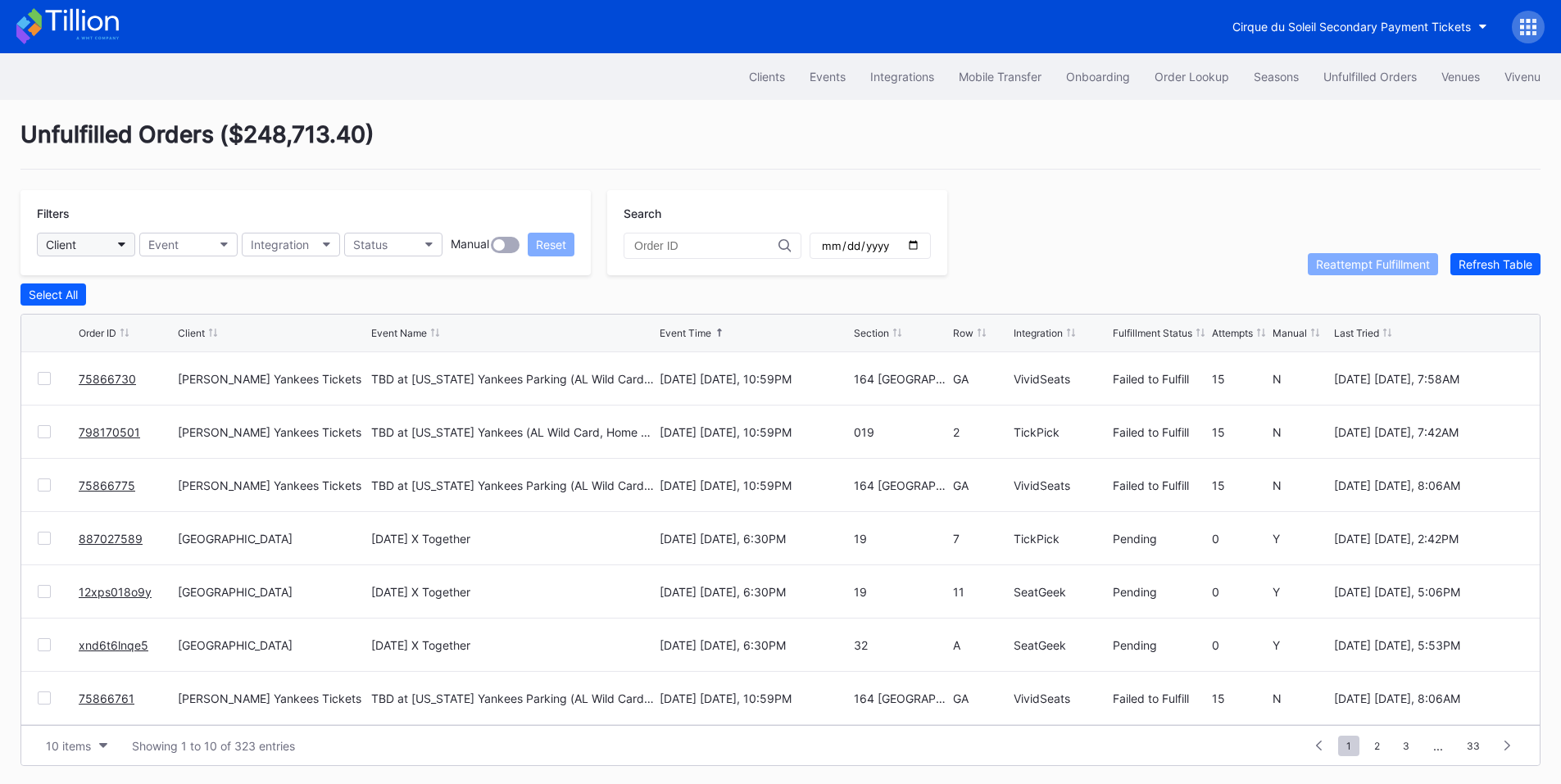
click at [105, 249] on button "Client" at bounding box center [86, 245] width 98 height 24
type input "yank"
click at [112, 317] on div "Cohens Yankees Tickets" at bounding box center [141, 317] width 183 height 14
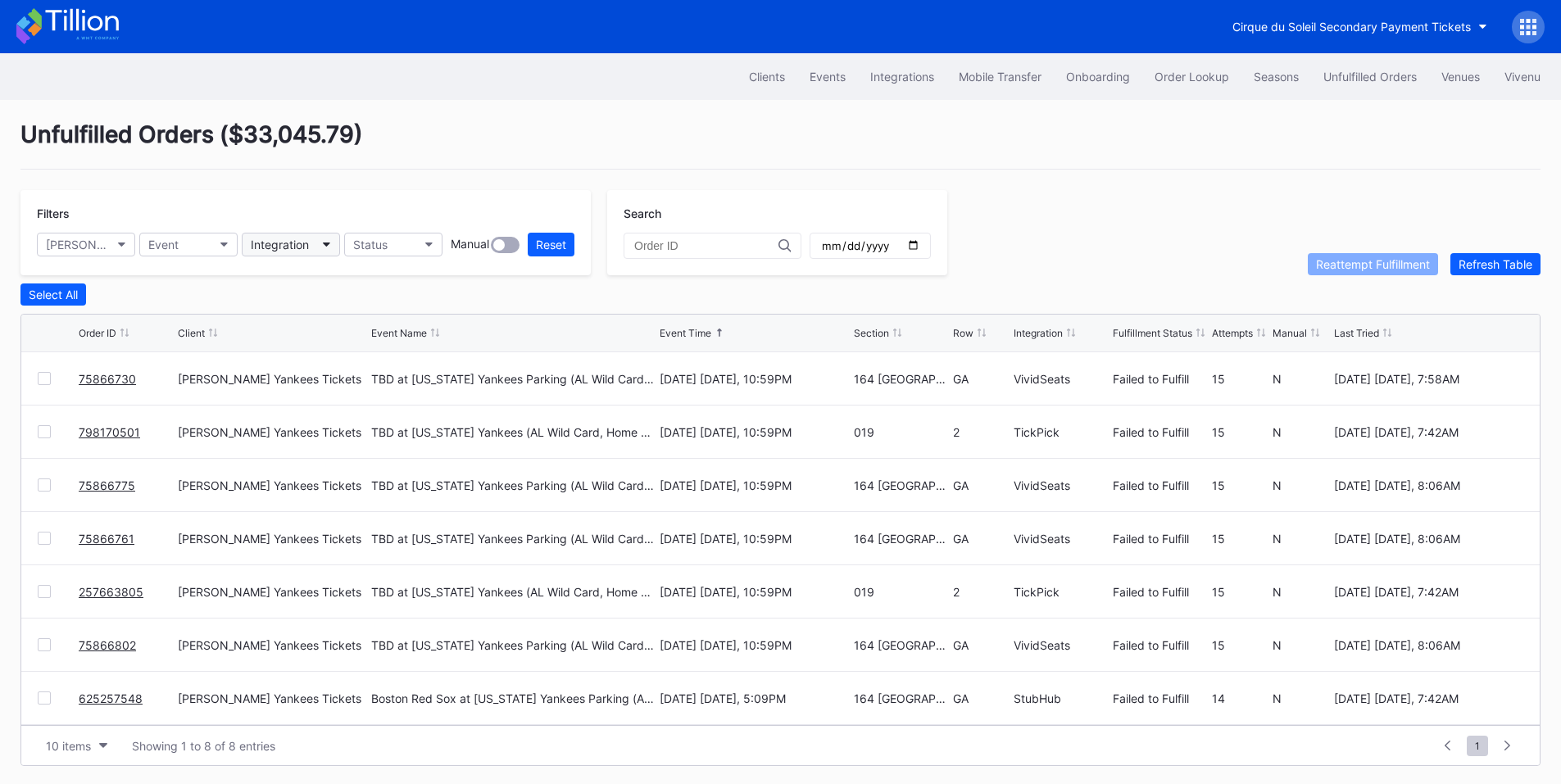
click at [321, 248] on button "Integration" at bounding box center [291, 245] width 98 height 24
click at [297, 320] on div "Gametime" at bounding box center [281, 317] width 54 height 14
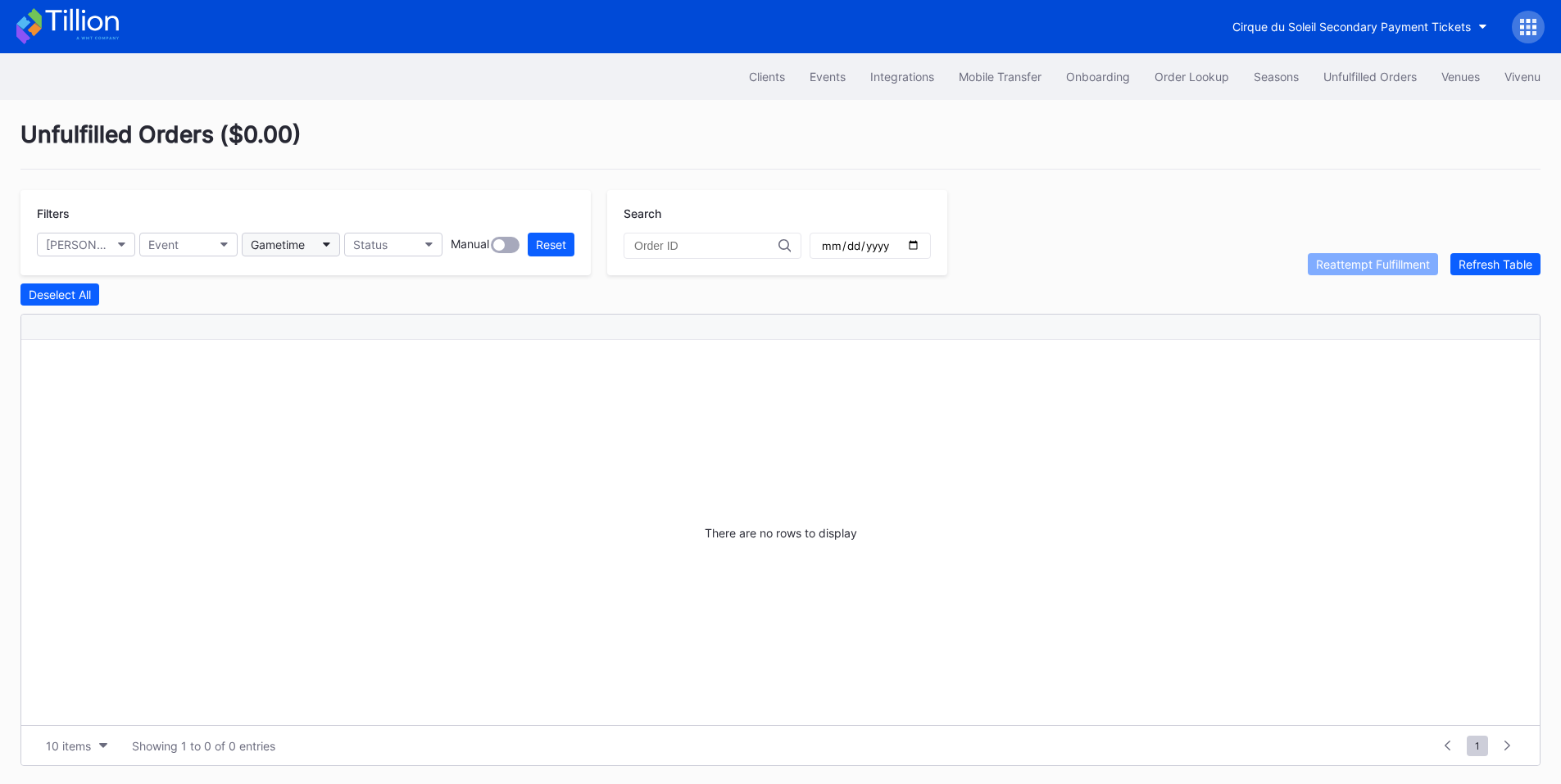
click at [306, 244] on button "Gametime" at bounding box center [291, 245] width 98 height 24
click at [308, 358] on div "SeatGeek" at bounding box center [337, 347] width 191 height 30
click at [302, 246] on div "SeatGeek" at bounding box center [277, 244] width 53 height 14
click at [305, 382] on div "StubHub" at bounding box center [337, 377] width 191 height 30
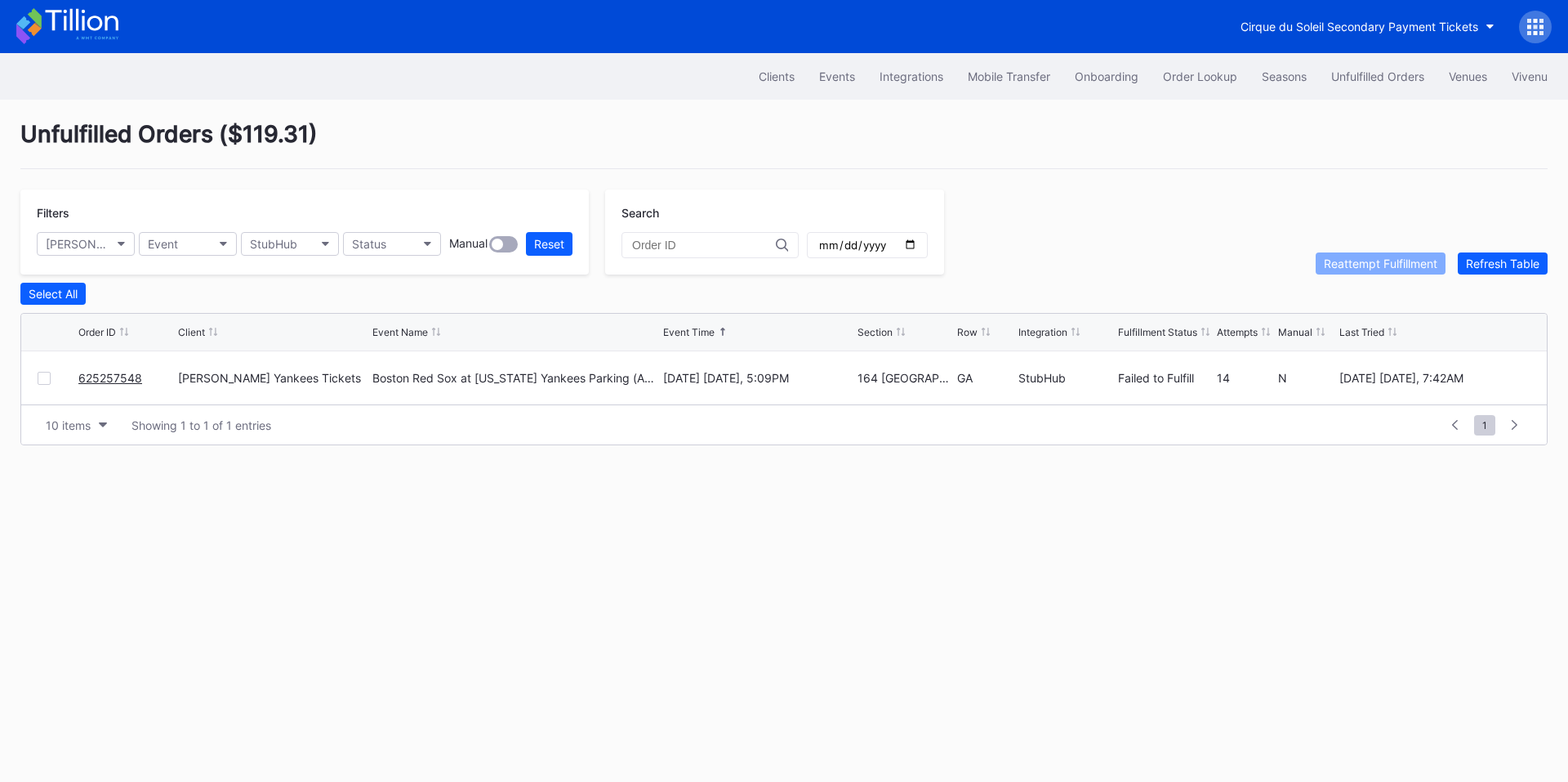
drag, startPoint x: 97, startPoint y: 383, endPoint x: 160, endPoint y: 343, distance: 74.6
click at [327, 247] on button "StubHub" at bounding box center [290, 244] width 98 height 24
click at [287, 408] on div "TickPick" at bounding box center [276, 407] width 46 height 14
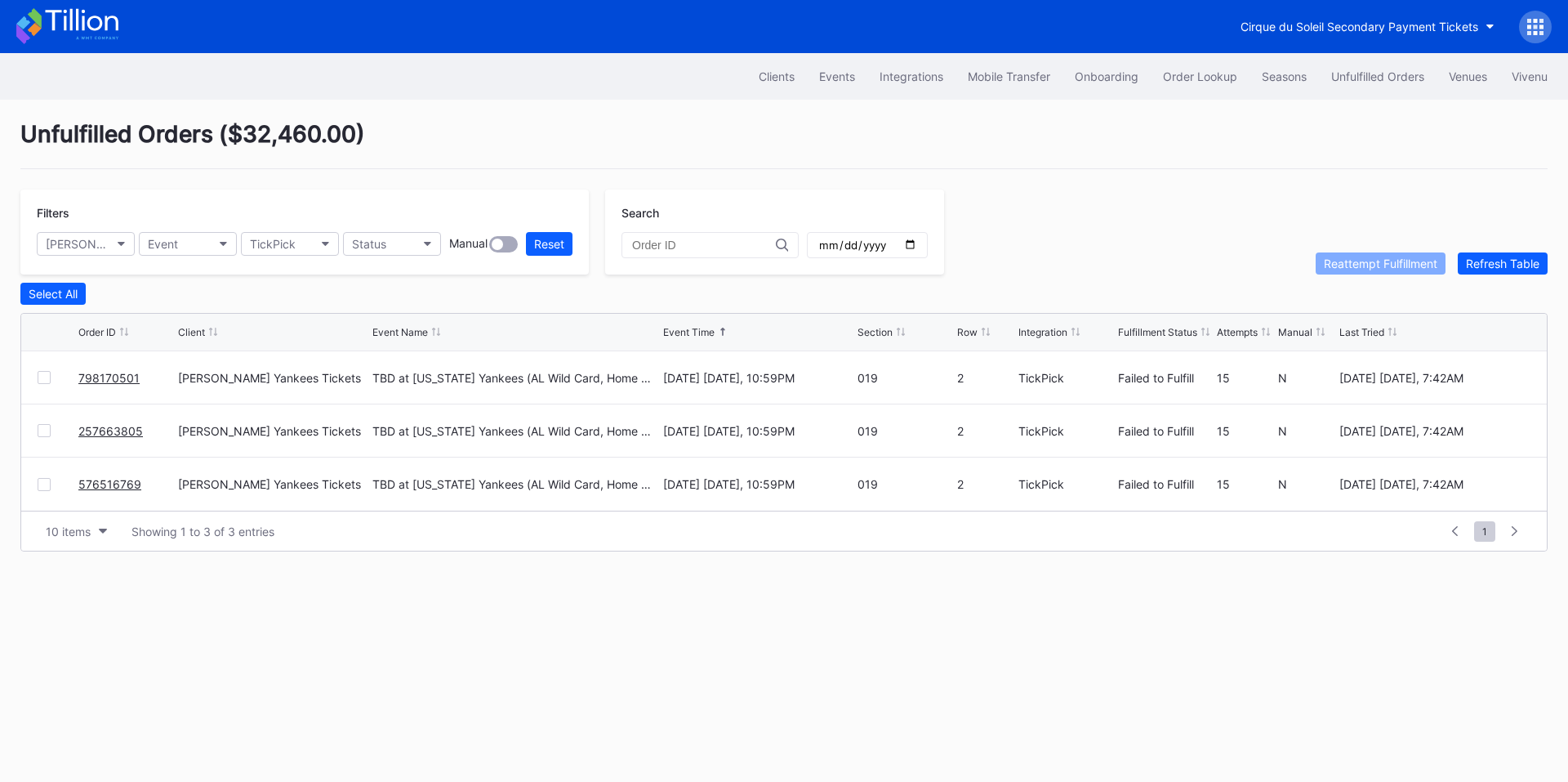
drag, startPoint x: 110, startPoint y: 482, endPoint x: 146, endPoint y: 446, distance: 50.9
click at [286, 240] on div "TickPick" at bounding box center [273, 243] width 46 height 14
click at [324, 445] on div "TicketMasterResale" at bounding box center [336, 437] width 191 height 30
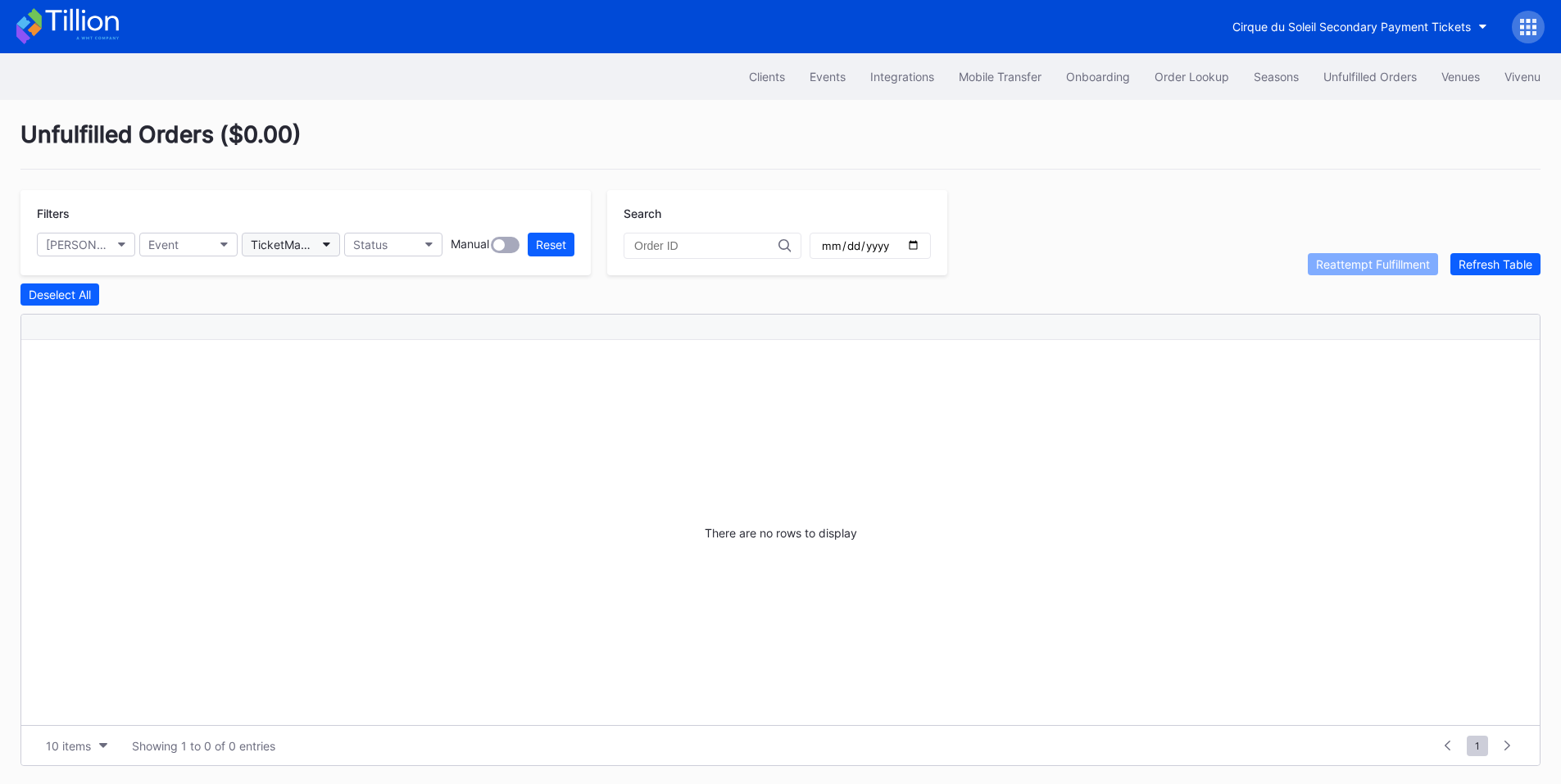
click at [315, 235] on button "TicketMasterResale" at bounding box center [291, 245] width 98 height 24
click at [317, 467] on div "TicketNetwork" at bounding box center [294, 469] width 80 height 14
click at [327, 247] on button "TicketNetwork" at bounding box center [291, 245] width 98 height 24
click at [308, 498] on div "VividSeats" at bounding box center [282, 498] width 56 height 14
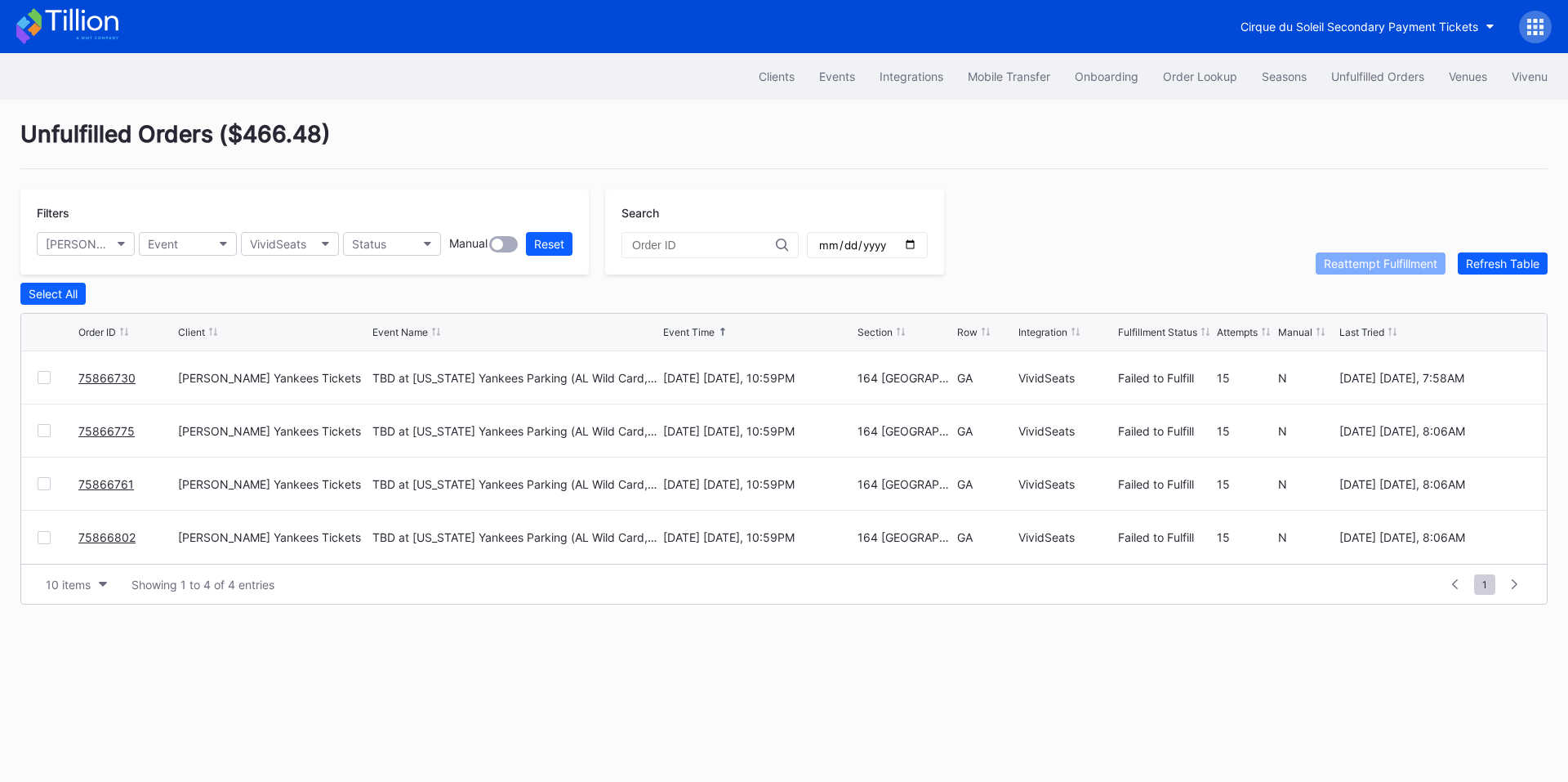
click at [108, 379] on link "75866730" at bounding box center [107, 377] width 57 height 14
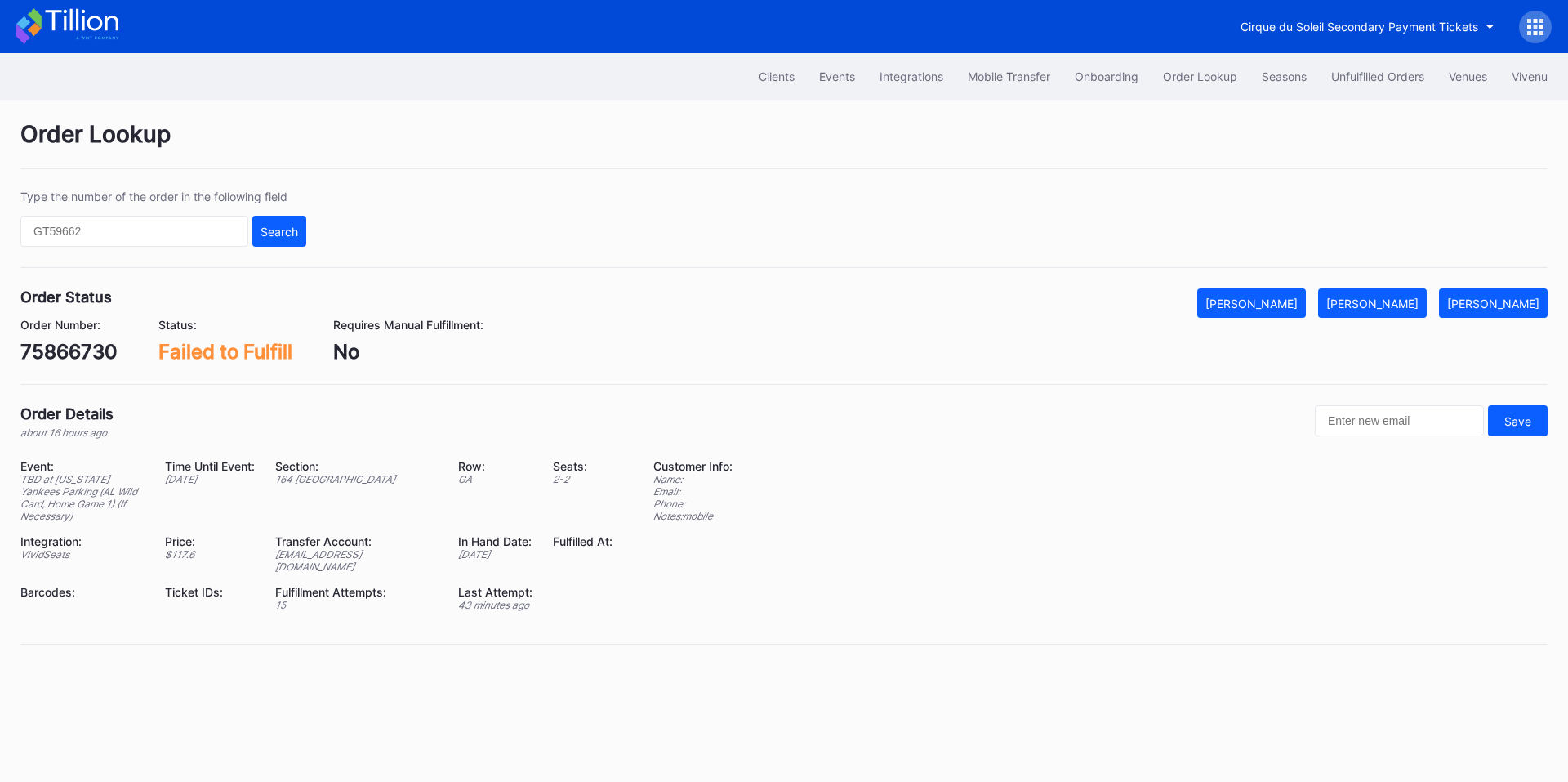
click at [75, 355] on div "75866730" at bounding box center [70, 352] width 98 height 24
copy div "75866730"
click at [1375, 302] on div "[PERSON_NAME]" at bounding box center [1373, 303] width 92 height 14
click at [1360, 73] on div "Unfulfilled Orders" at bounding box center [1377, 76] width 93 height 14
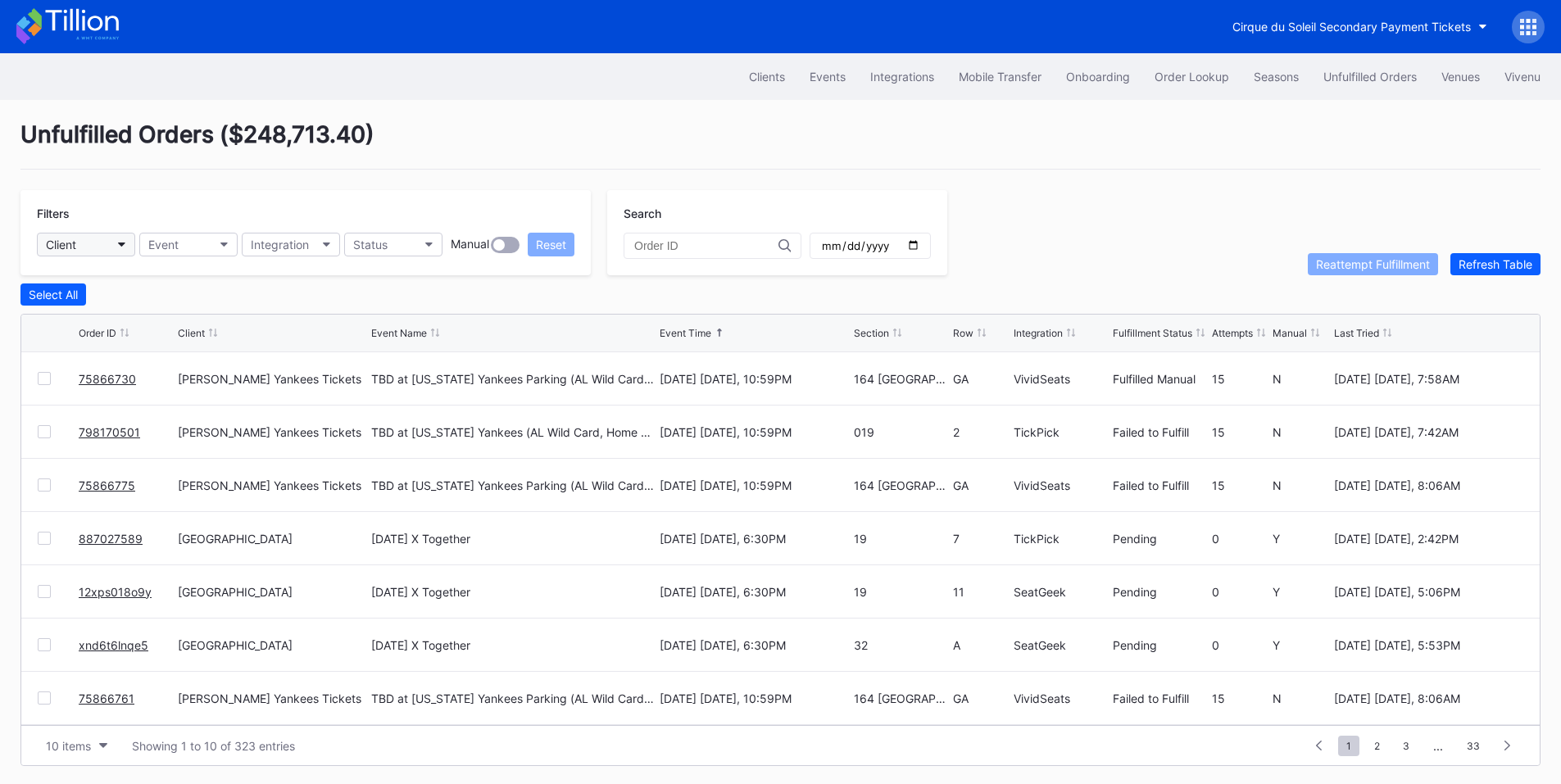
click at [90, 254] on button "Client" at bounding box center [86, 245] width 98 height 24
type input "yank"
click at [110, 318] on div "Cohens Yankees Tickets" at bounding box center [141, 317] width 183 height 14
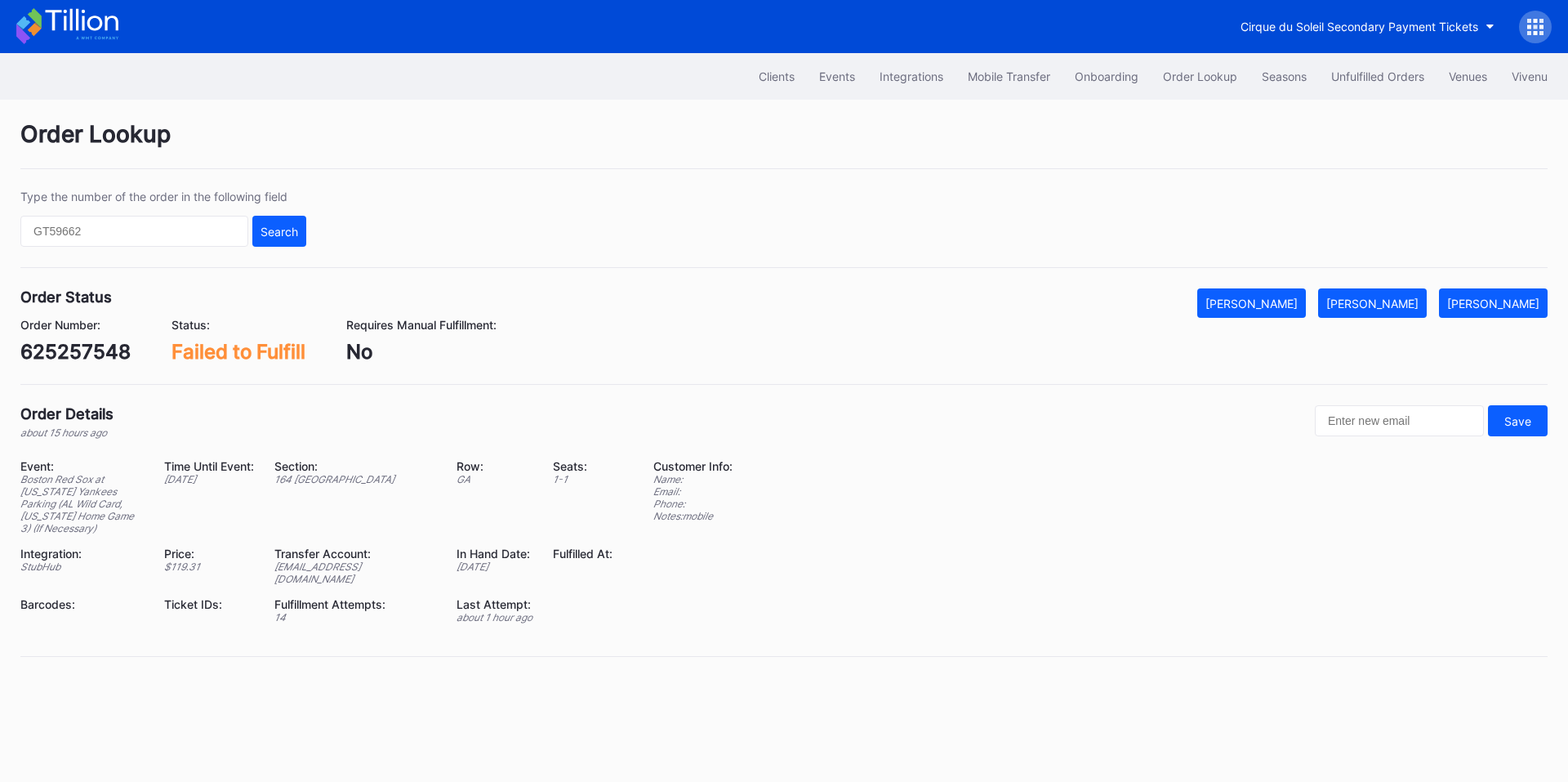
click at [74, 347] on div "625257548" at bounding box center [76, 352] width 110 height 24
copy div "625257548"
click at [1416, 301] on div "[PERSON_NAME]" at bounding box center [1373, 303] width 92 height 14
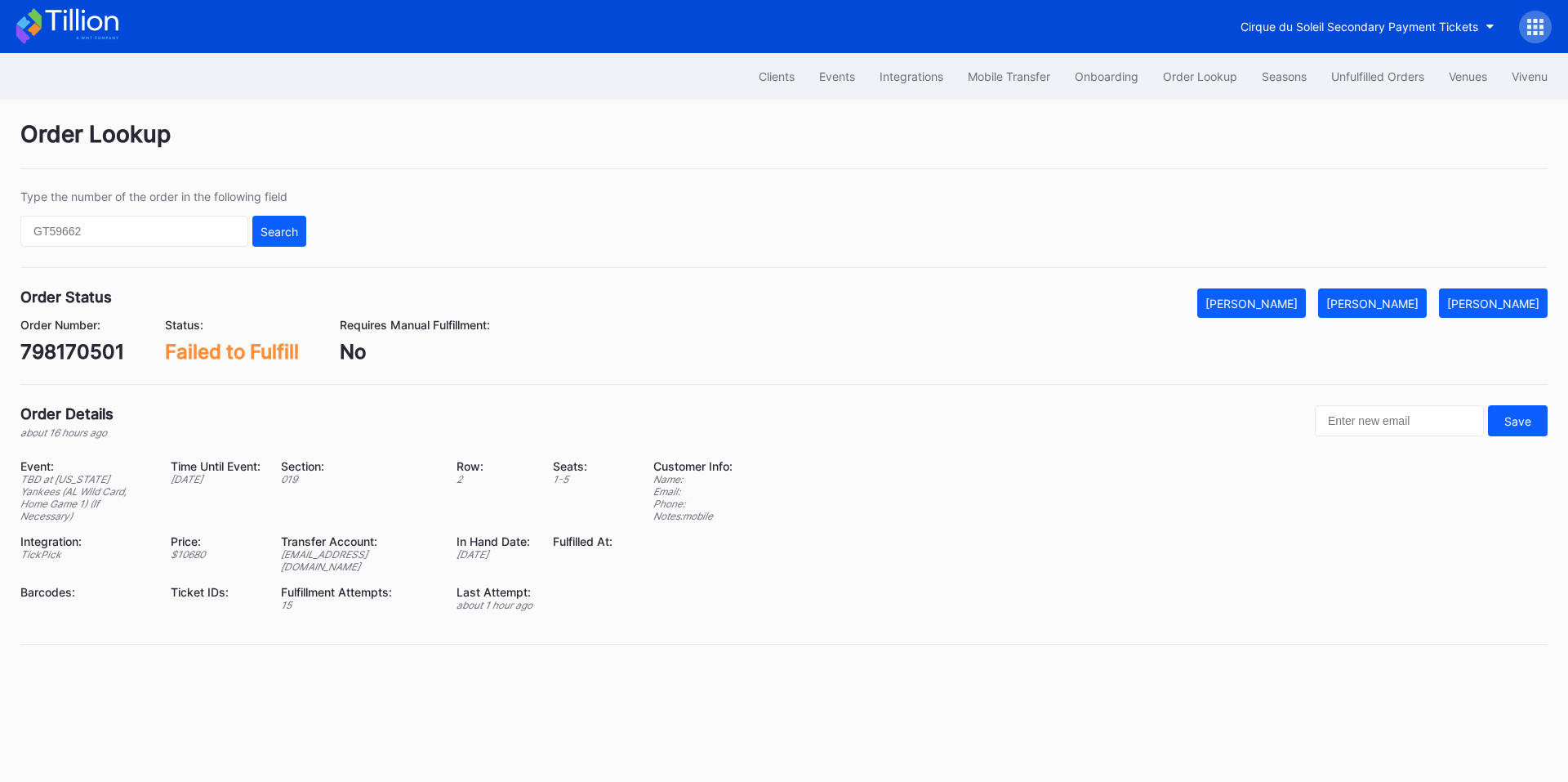
click at [71, 338] on div "Order Number: 798170501" at bounding box center [72, 341] width 104 height 46
copy div "798170501"
click at [1395, 308] on div "[PERSON_NAME]" at bounding box center [1373, 303] width 92 height 14
click at [86, 354] on div "257663805" at bounding box center [76, 352] width 110 height 24
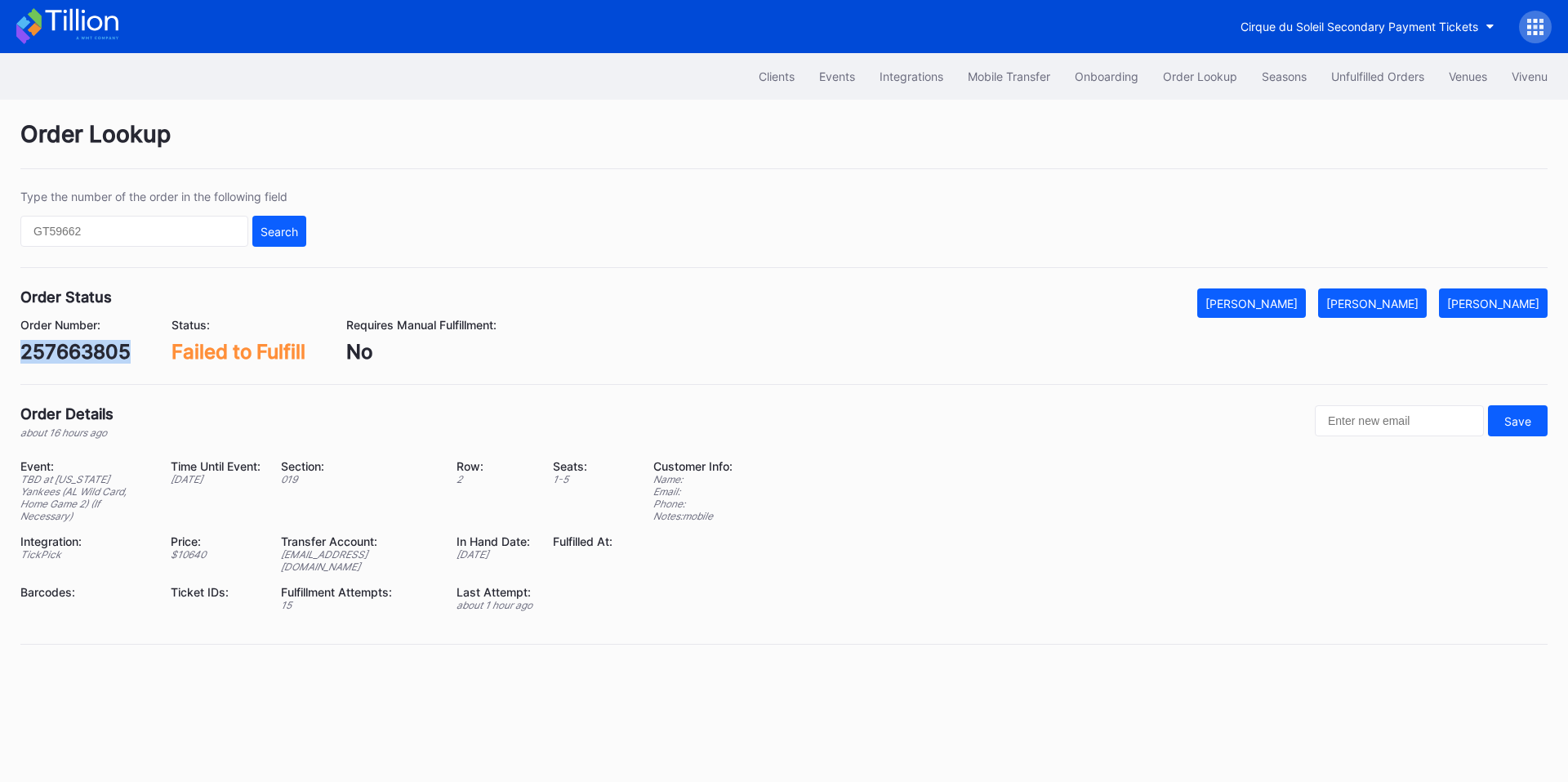
click at [86, 354] on div "257663805" at bounding box center [76, 352] width 110 height 24
copy div "257663805"
click at [1394, 312] on button "[PERSON_NAME]" at bounding box center [1373, 303] width 108 height 30
click at [98, 352] on div "576516769" at bounding box center [73, 352] width 106 height 24
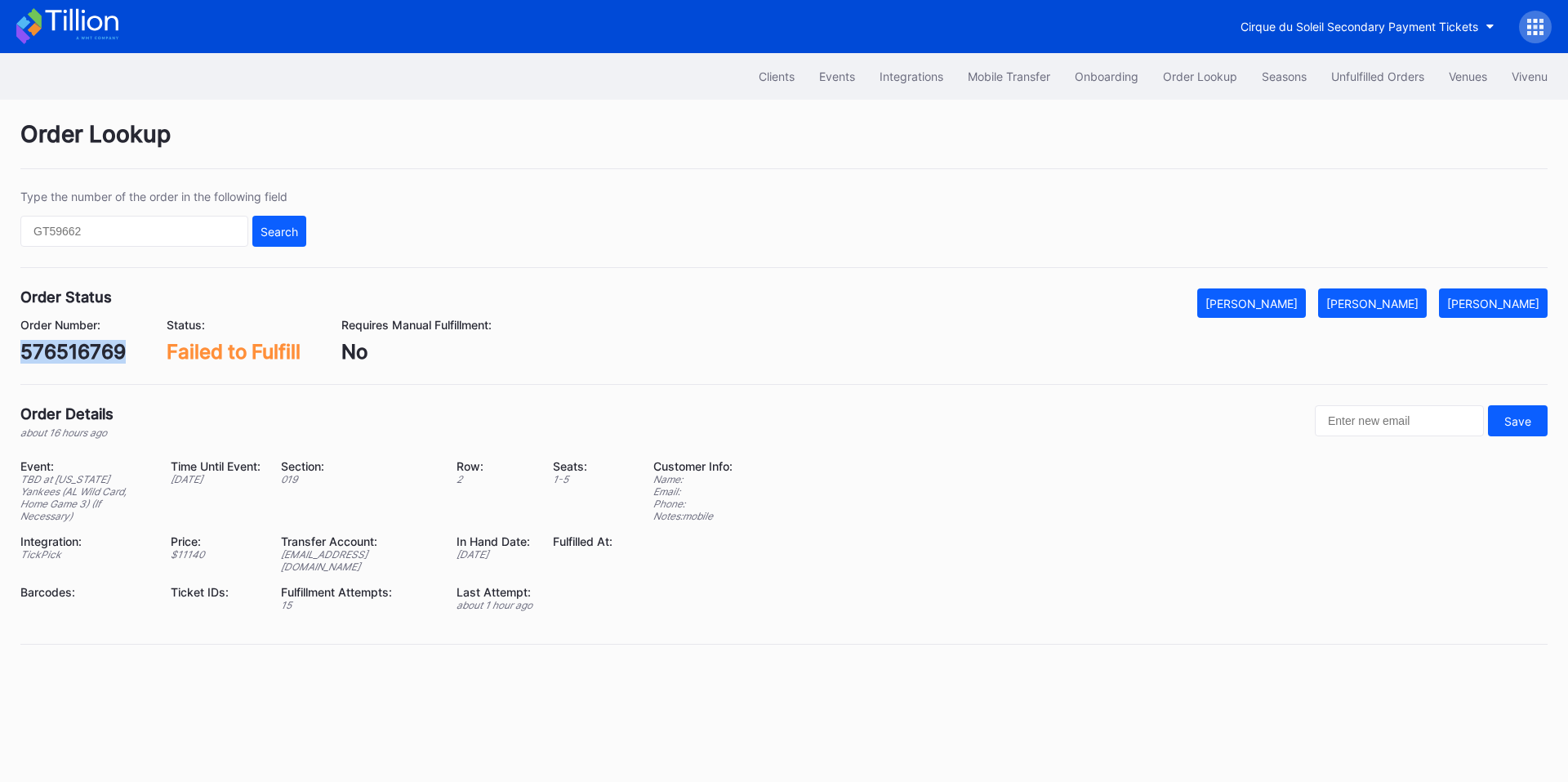
copy div "576516769"
click at [1410, 300] on div "Mark Fulfilled" at bounding box center [1373, 303] width 92 height 14
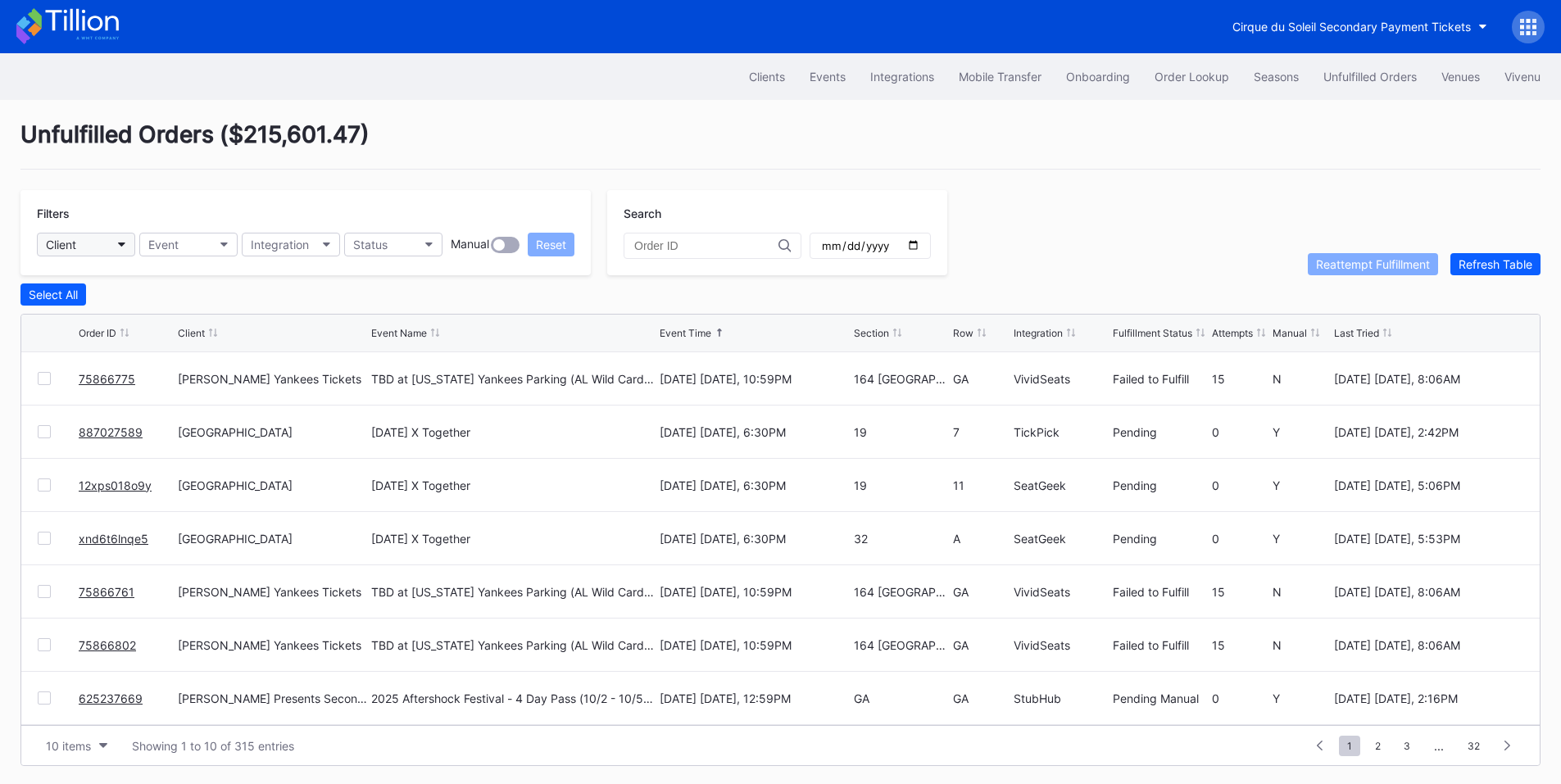
click at [110, 247] on button "Client" at bounding box center [86, 245] width 98 height 24
type input "yank"
click at [106, 319] on div "[PERSON_NAME] Yankees Tickets" at bounding box center [141, 317] width 183 height 14
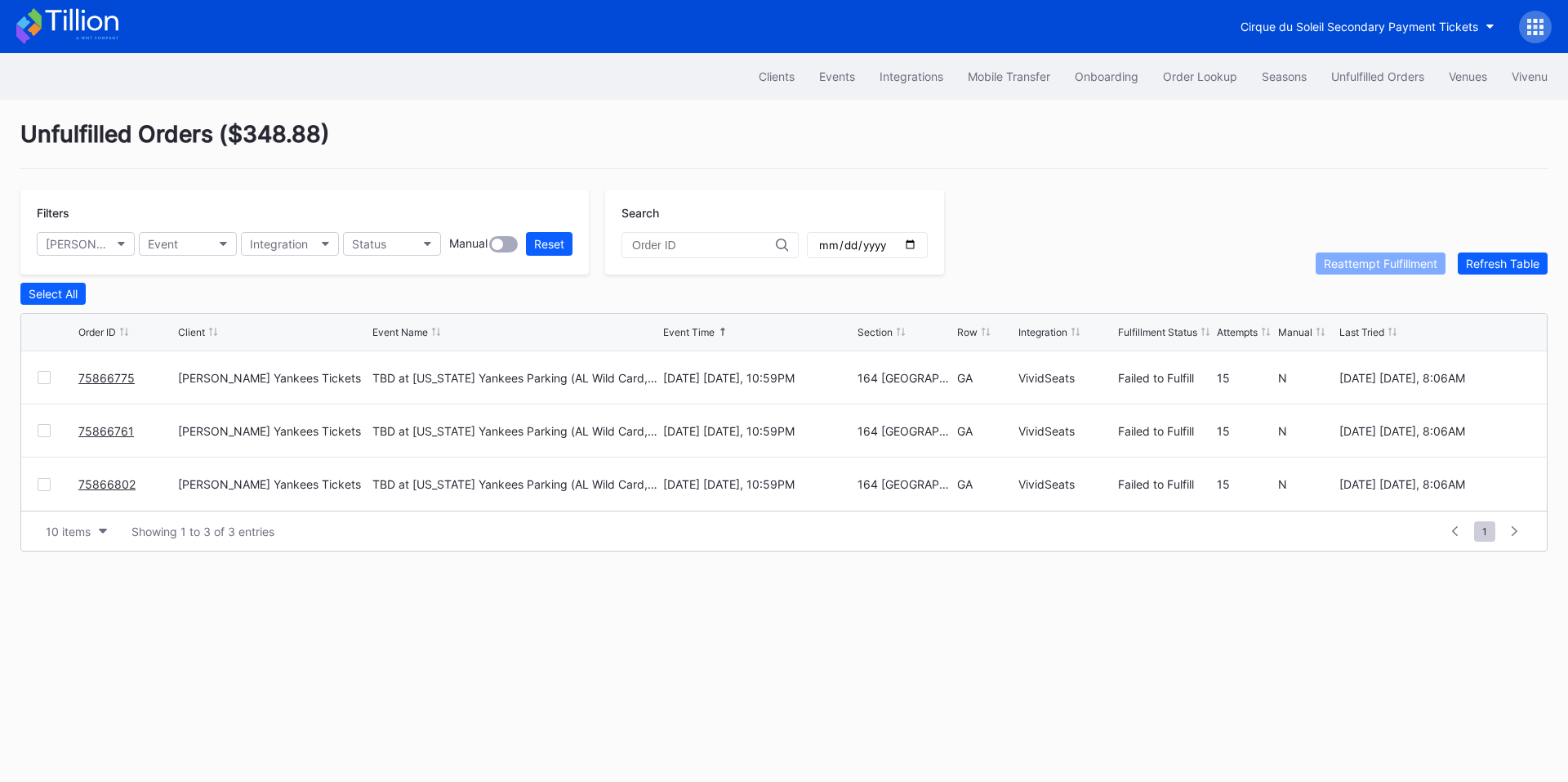
drag, startPoint x: 110, startPoint y: 437, endPoint x: 142, endPoint y: 412, distance: 40.6
drag, startPoint x: 95, startPoint y: 495, endPoint x: 132, endPoint y: 460, distance: 50.9
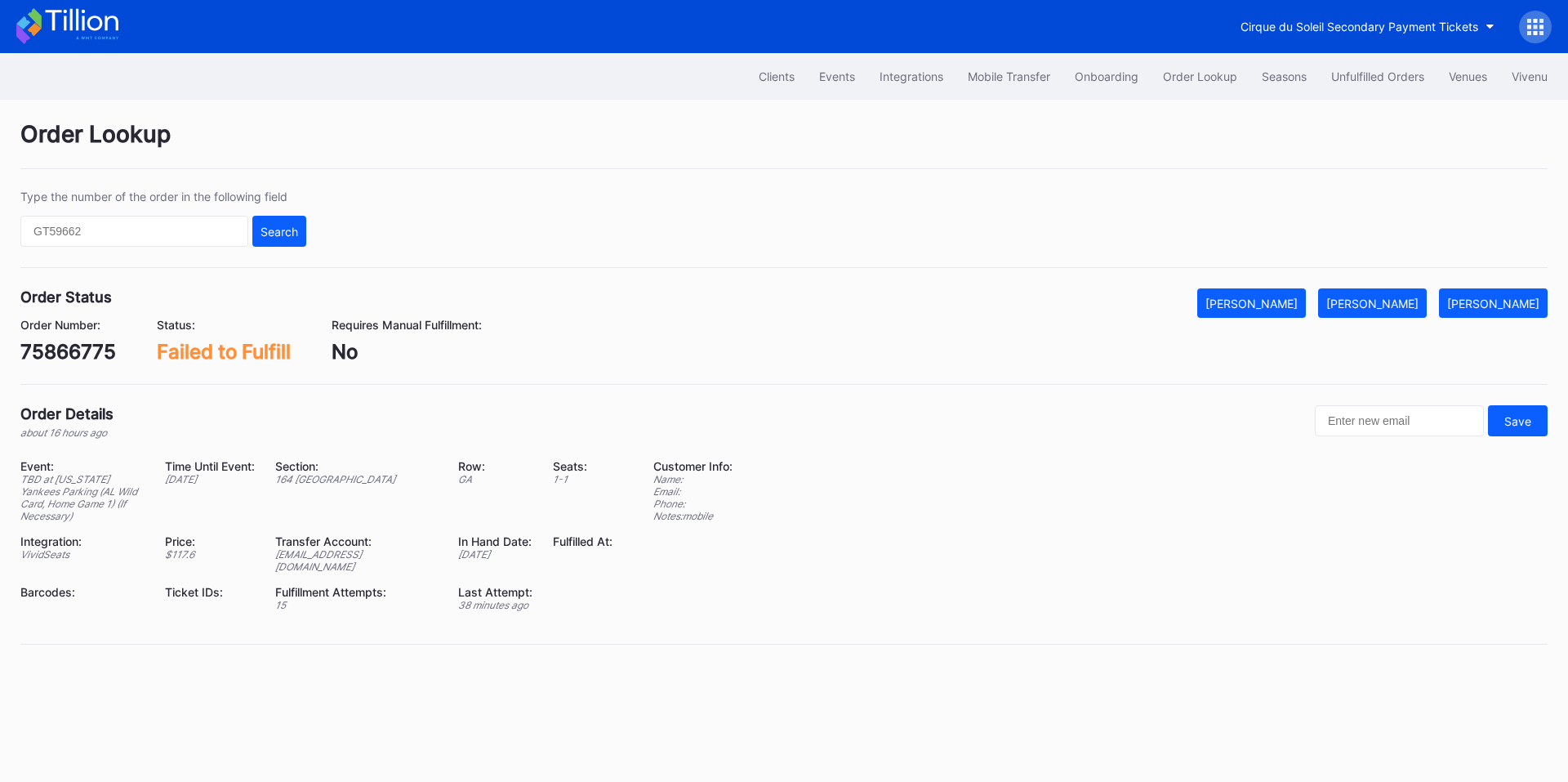
click at [79, 349] on div "75866775" at bounding box center [69, 352] width 96 height 24
copy div "75866775"
drag, startPoint x: 1410, startPoint y: 311, endPoint x: 1208, endPoint y: 150, distance: 258.3
click at [1410, 311] on button "[PERSON_NAME]" at bounding box center [1373, 303] width 108 height 30
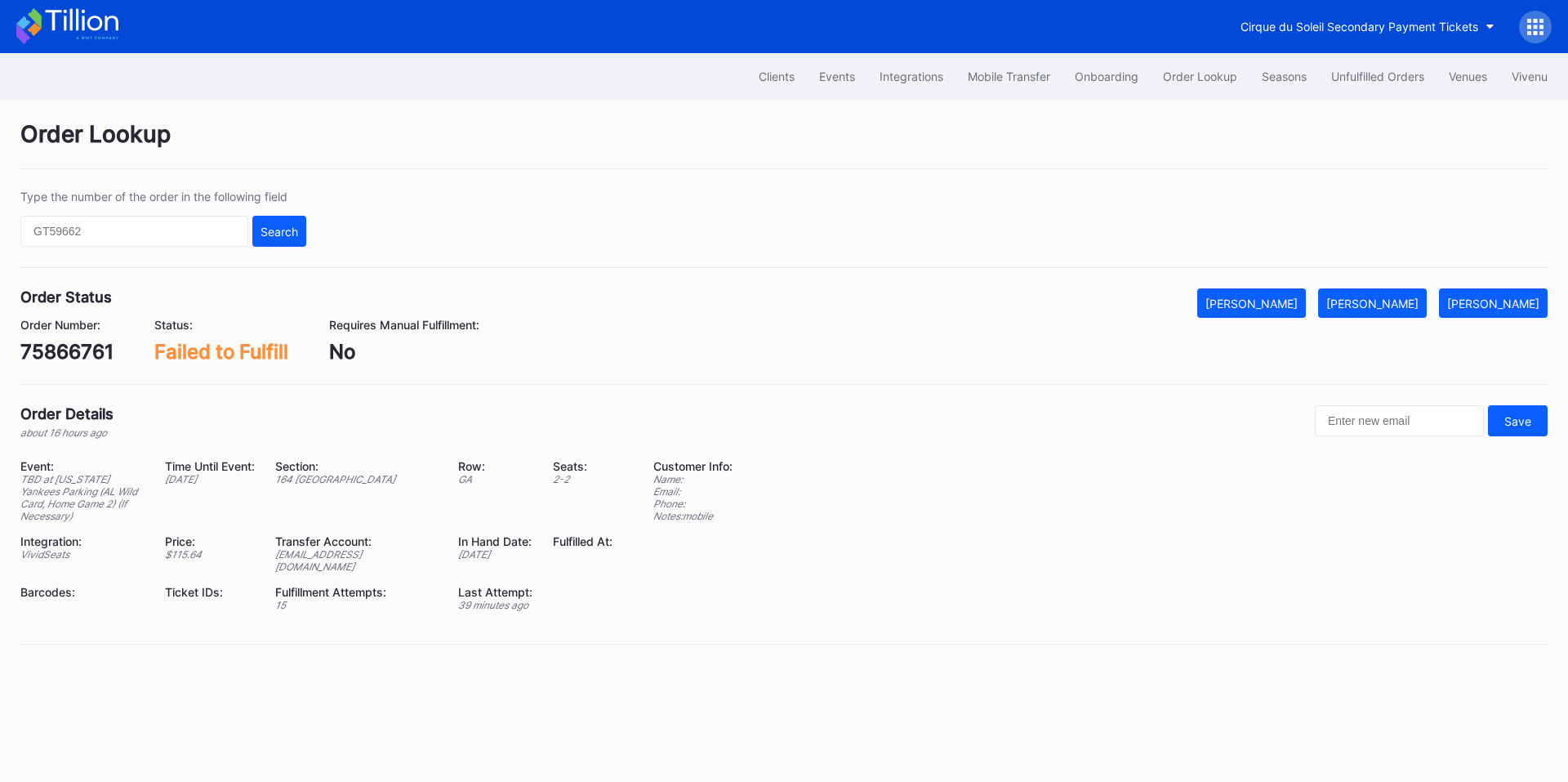
click at [96, 358] on div "75866761" at bounding box center [67, 352] width 93 height 24
copy div "75866761"
click at [1405, 302] on div "[PERSON_NAME]" at bounding box center [1373, 303] width 92 height 14
click at [89, 354] on div "75866802" at bounding box center [70, 352] width 98 height 24
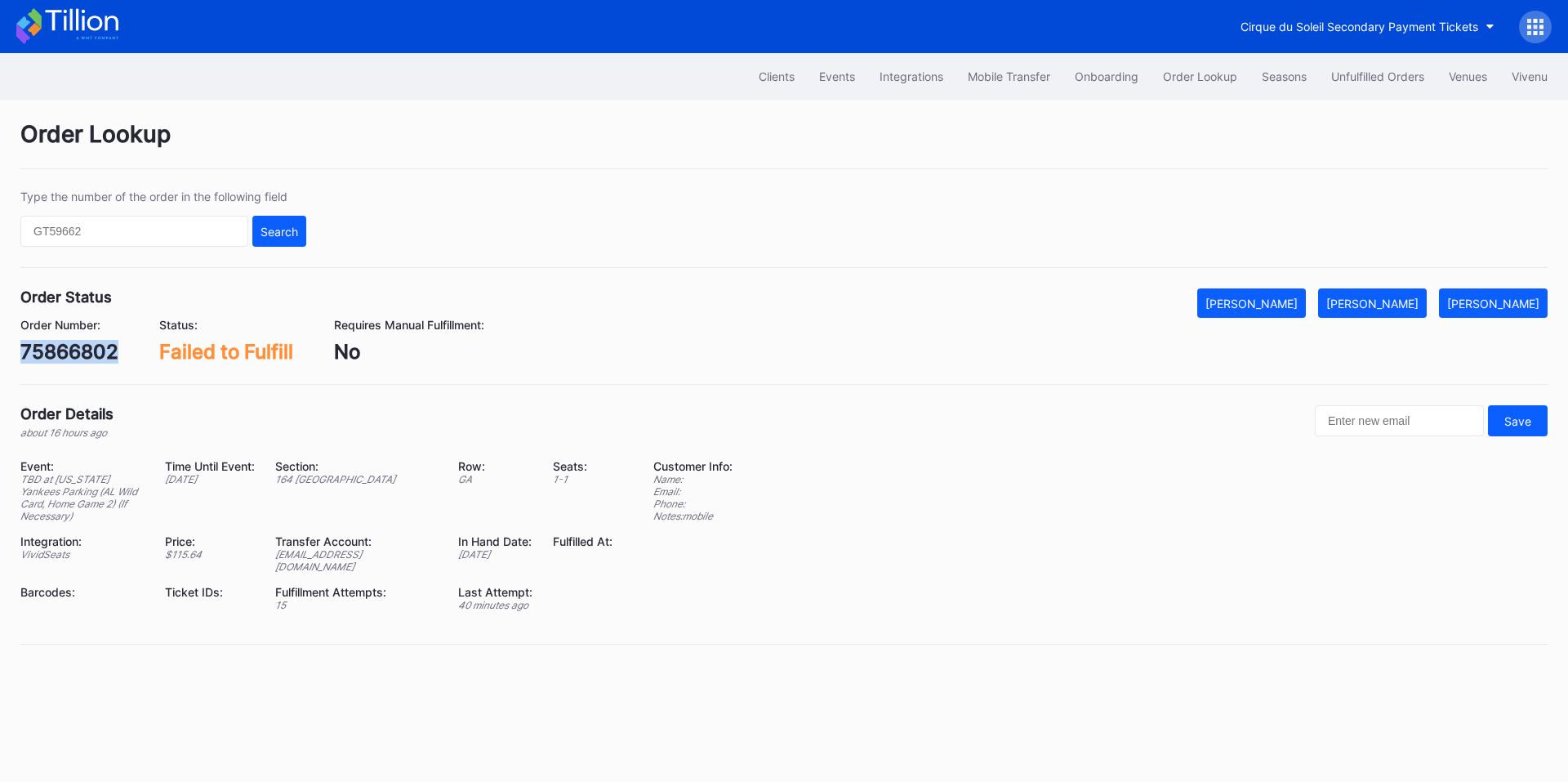
click at [89, 354] on div "75866802" at bounding box center [70, 352] width 98 height 24
copy div "75866802"
drag, startPoint x: 1409, startPoint y: 304, endPoint x: 1396, endPoint y: 304, distance: 13.0
click at [1409, 304] on div "[PERSON_NAME]" at bounding box center [1373, 303] width 92 height 14
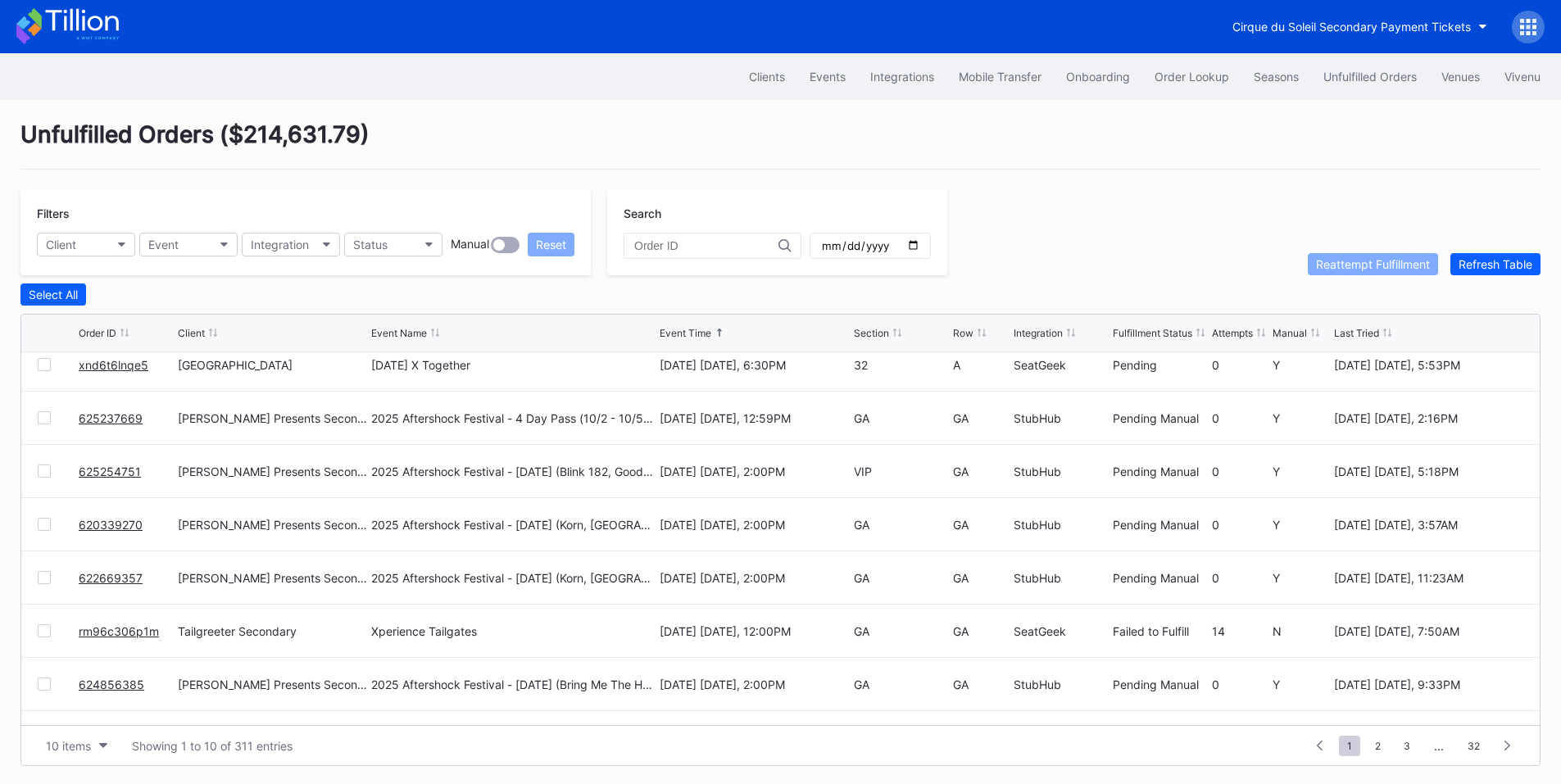
scroll to position [160, 0]
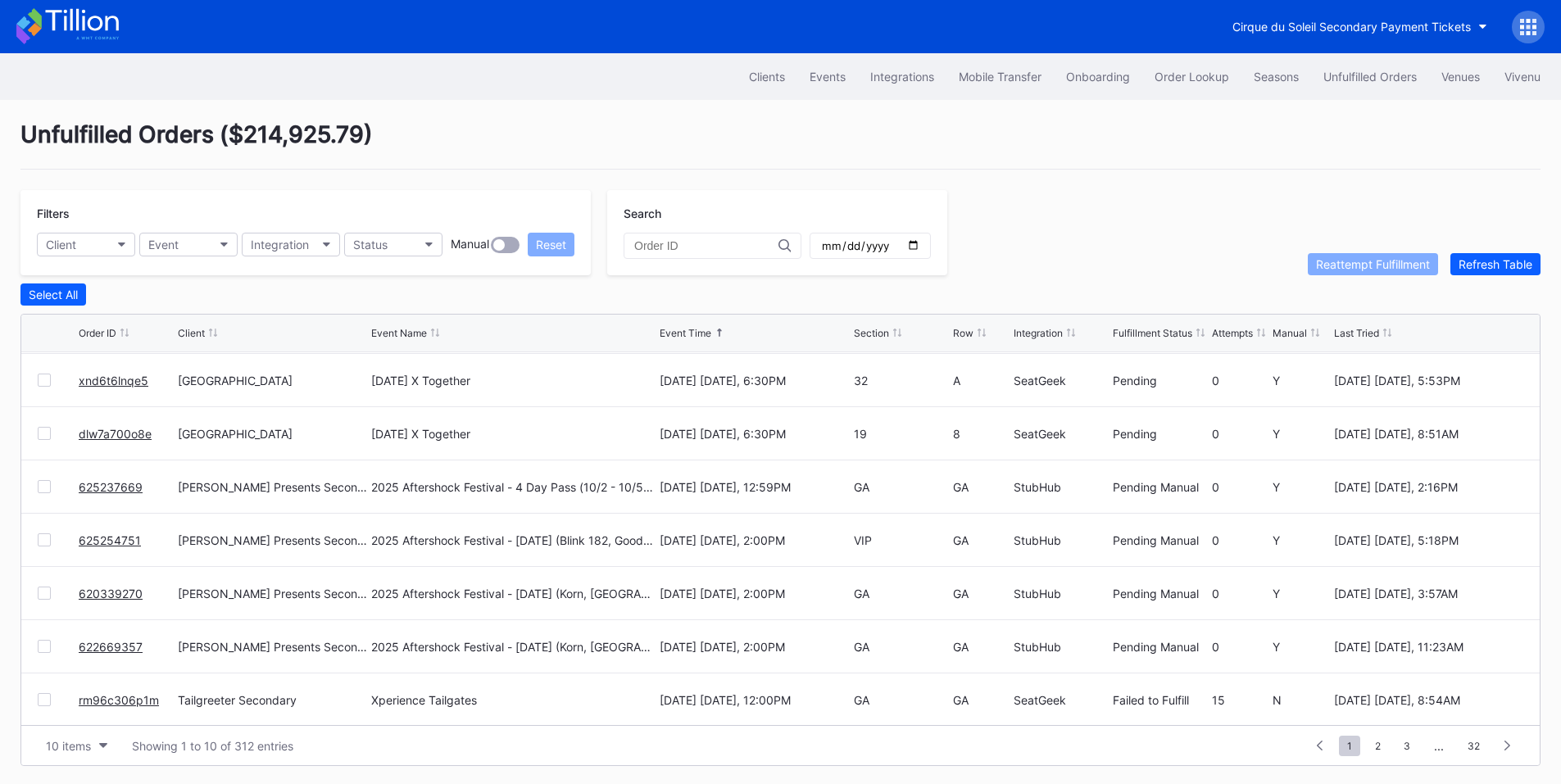
scroll to position [160, 0]
drag, startPoint x: 121, startPoint y: 649, endPoint x: 141, endPoint y: 605, distance: 48.3
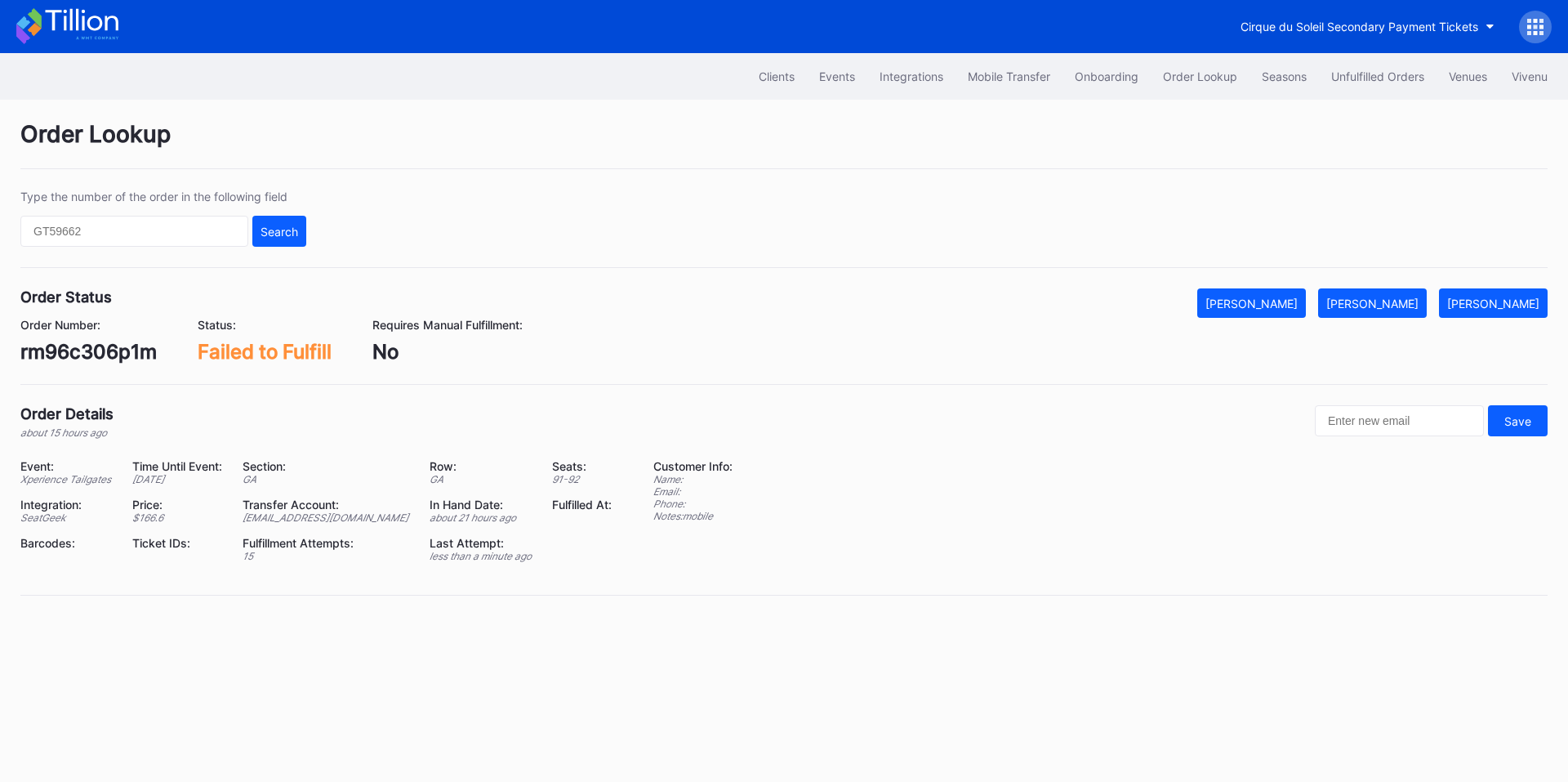
click at [91, 355] on div "rm96c306p1m" at bounding box center [89, 352] width 136 height 24
copy div "rm96c306p1m"
click at [1383, 302] on div "Mark Fulfilled" at bounding box center [1373, 303] width 92 height 14
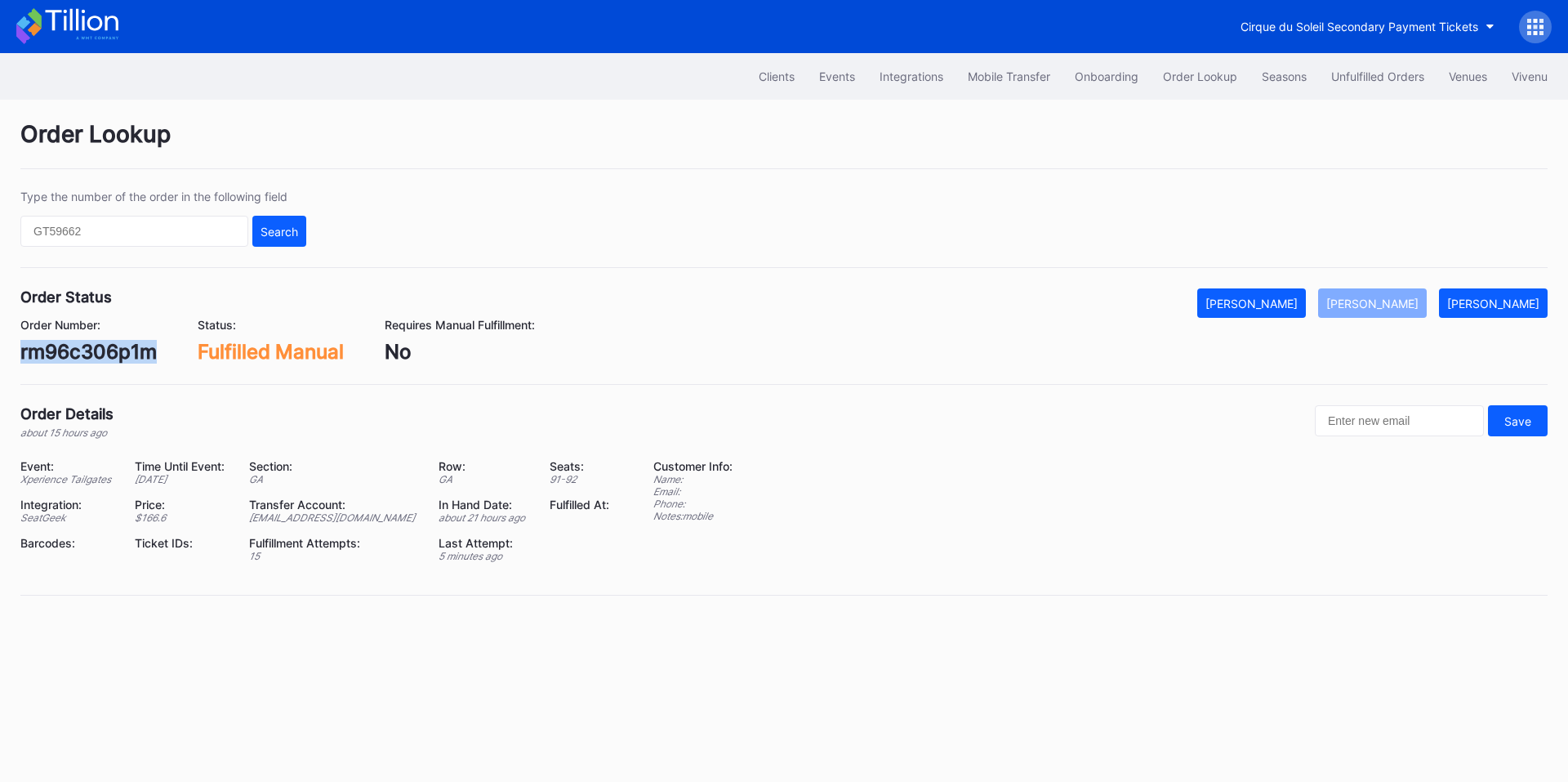
copy div "rm96c306p1m"
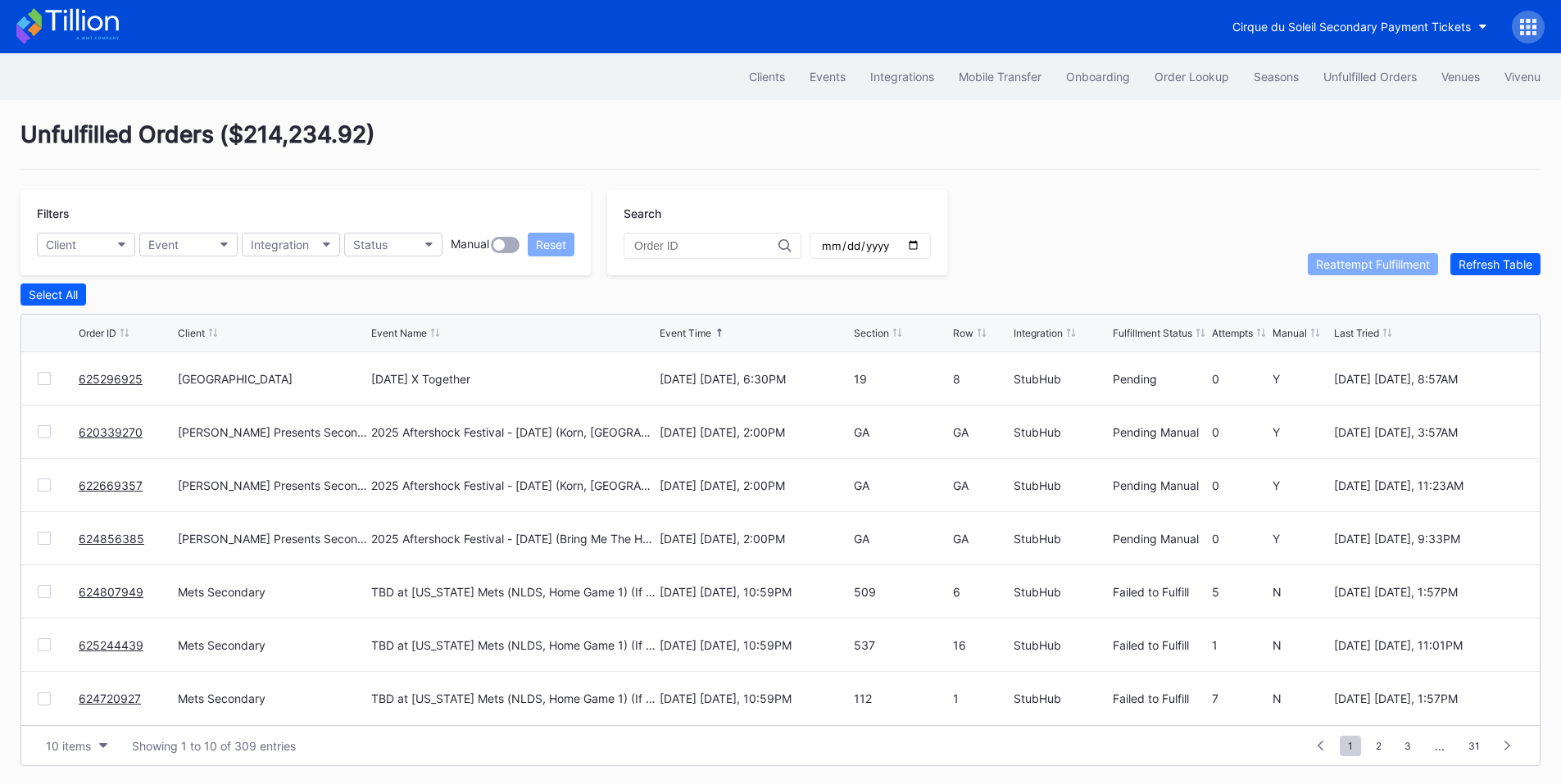
scroll to position [6, 0]
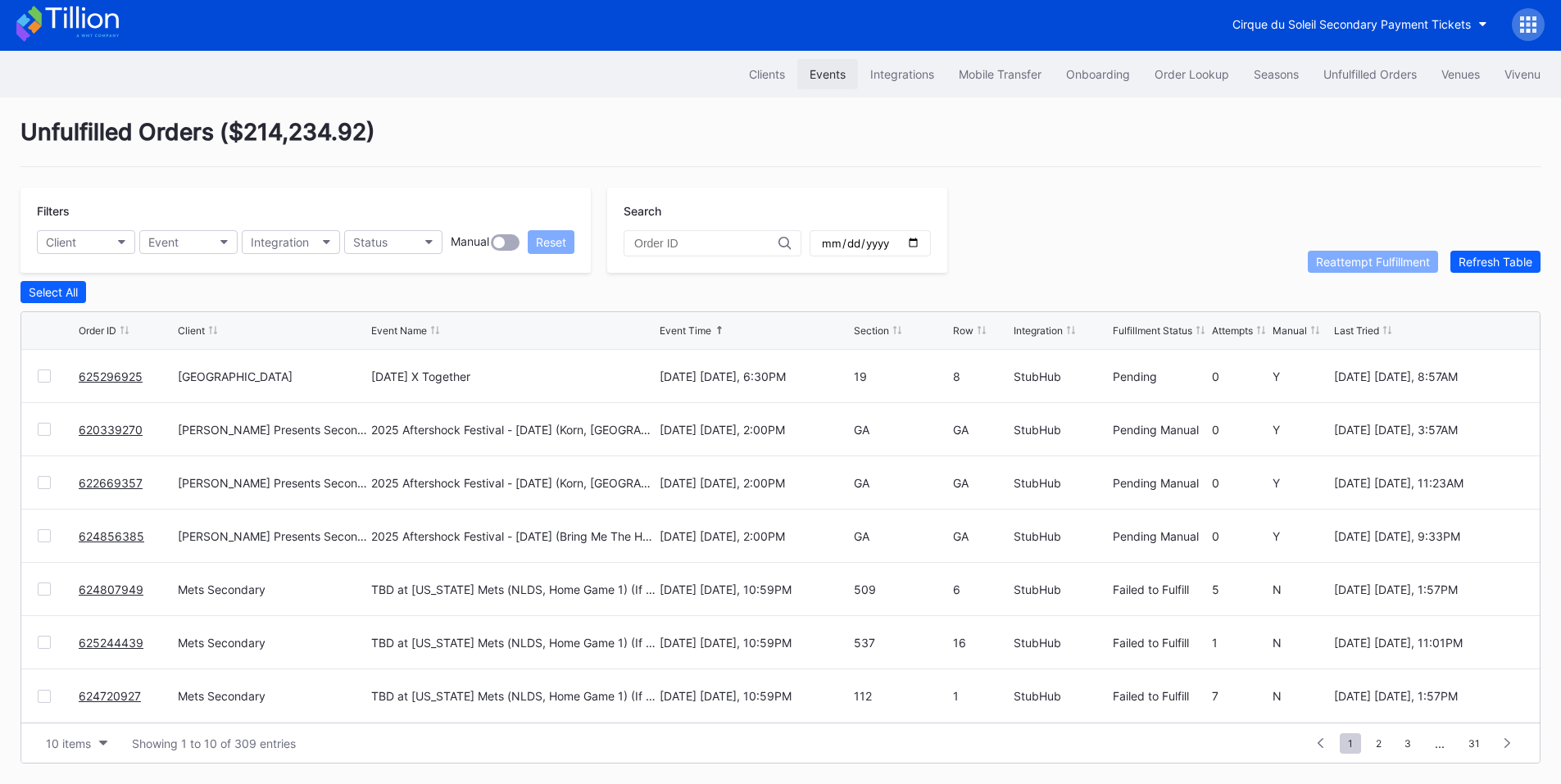
click at [820, 73] on div "Events" at bounding box center [828, 73] width 36 height 14
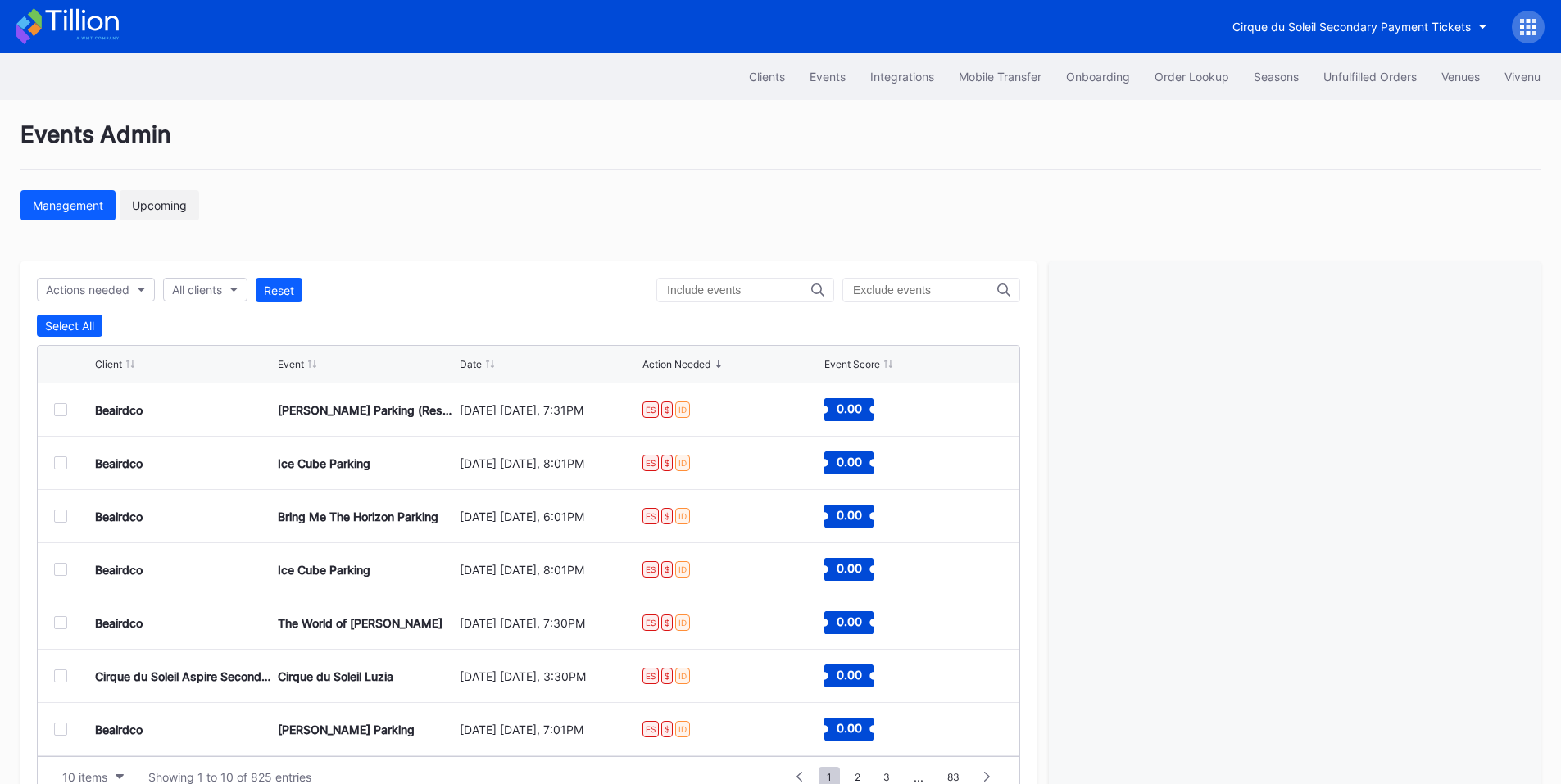
click at [145, 205] on div "Upcoming" at bounding box center [160, 205] width 55 height 14
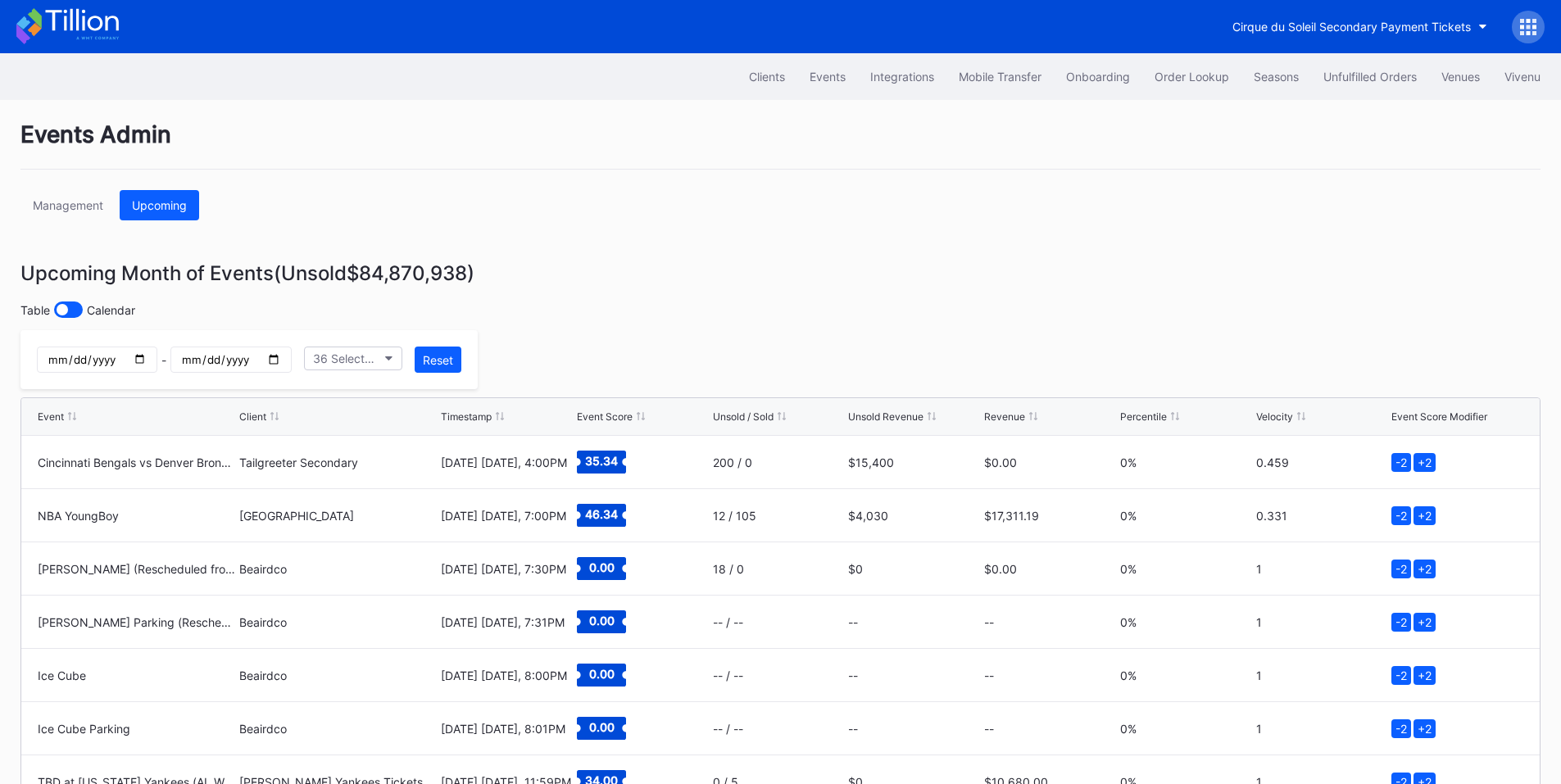
click at [158, 360] on input "date" at bounding box center [97, 359] width 121 height 26
type input "2025-09-29"
click at [291, 363] on input "date" at bounding box center [230, 359] width 121 height 26
type input "2025-09-29"
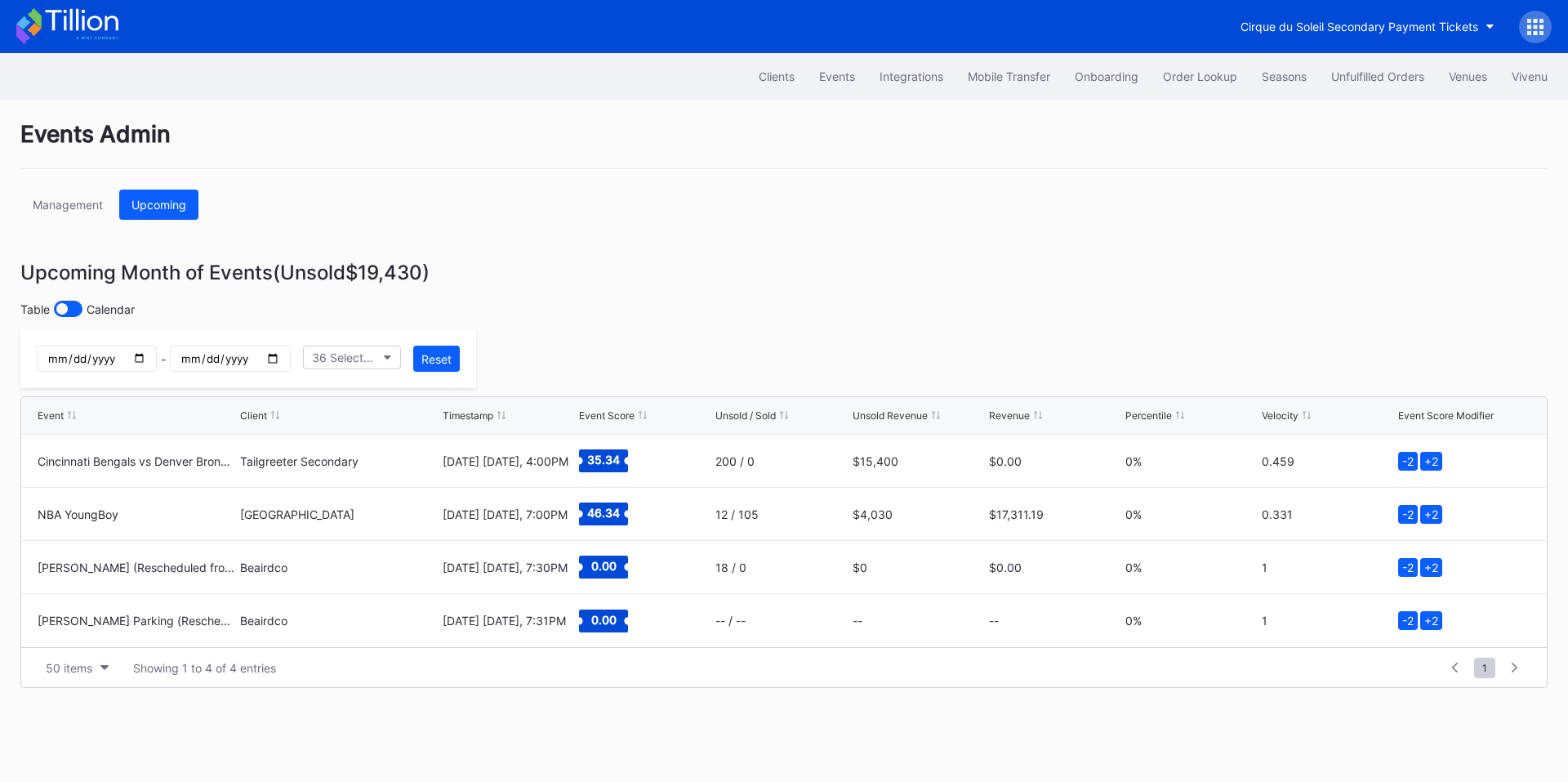
click at [157, 361] on input "2025-09-29" at bounding box center [97, 358] width 120 height 26
type input "2025-09-30"
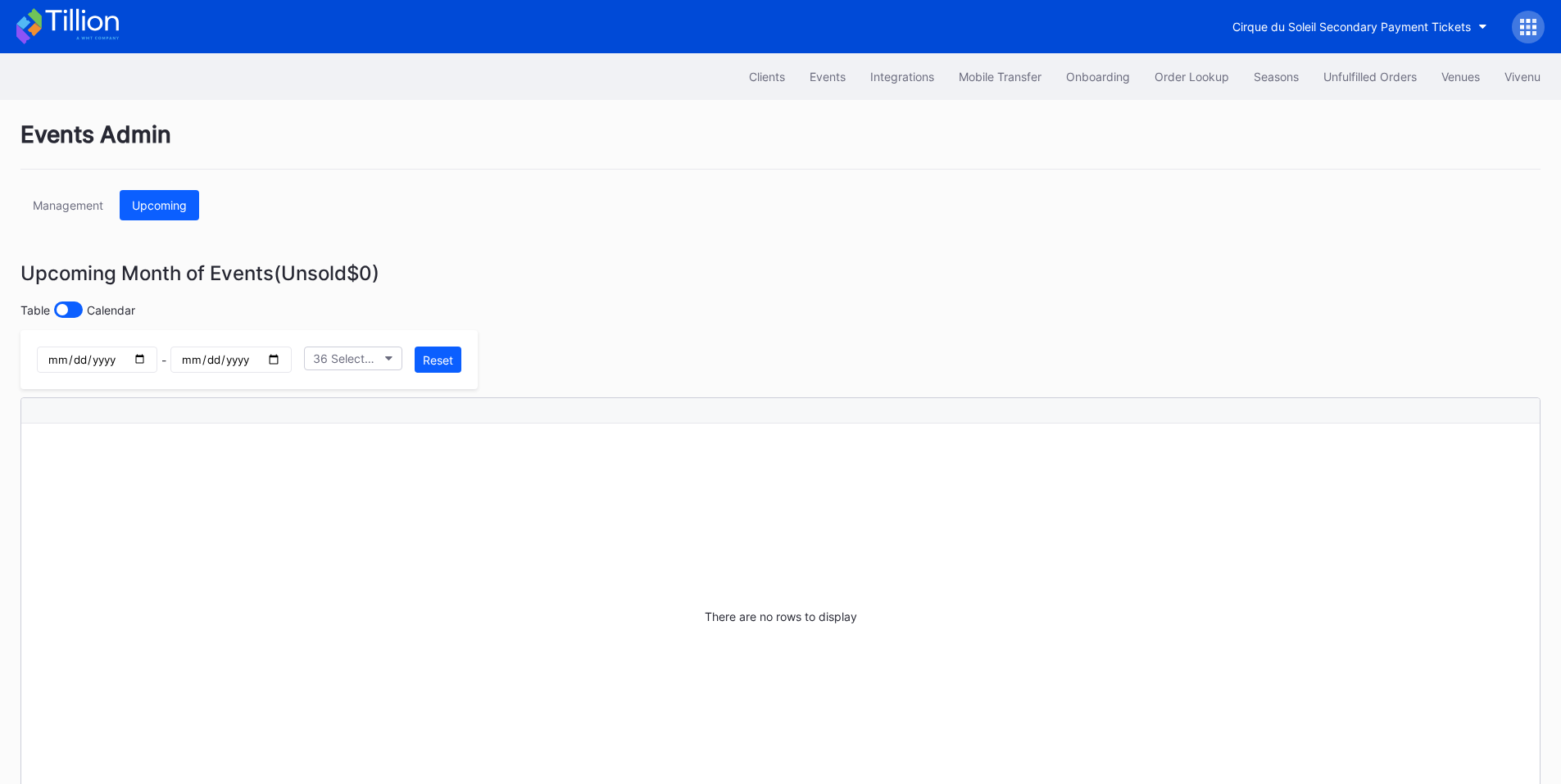
click at [291, 361] on input "2025-09-29" at bounding box center [230, 359] width 121 height 26
click at [291, 363] on input "2025-09-29" at bounding box center [230, 359] width 121 height 26
type input "2025-09-30"
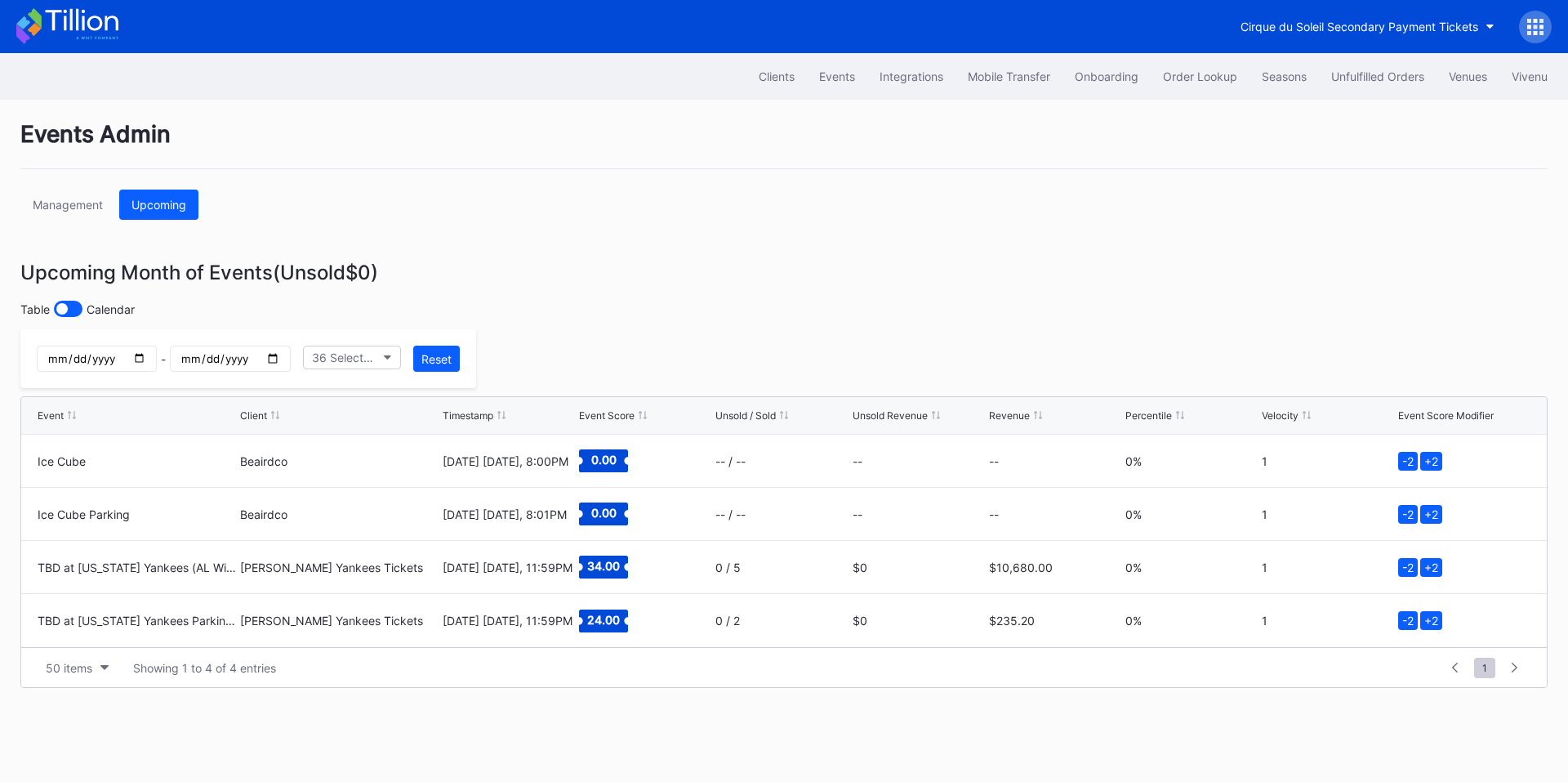
click at [157, 361] on input "2025-09-30" at bounding box center [97, 358] width 120 height 26
type input "2025-10-01"
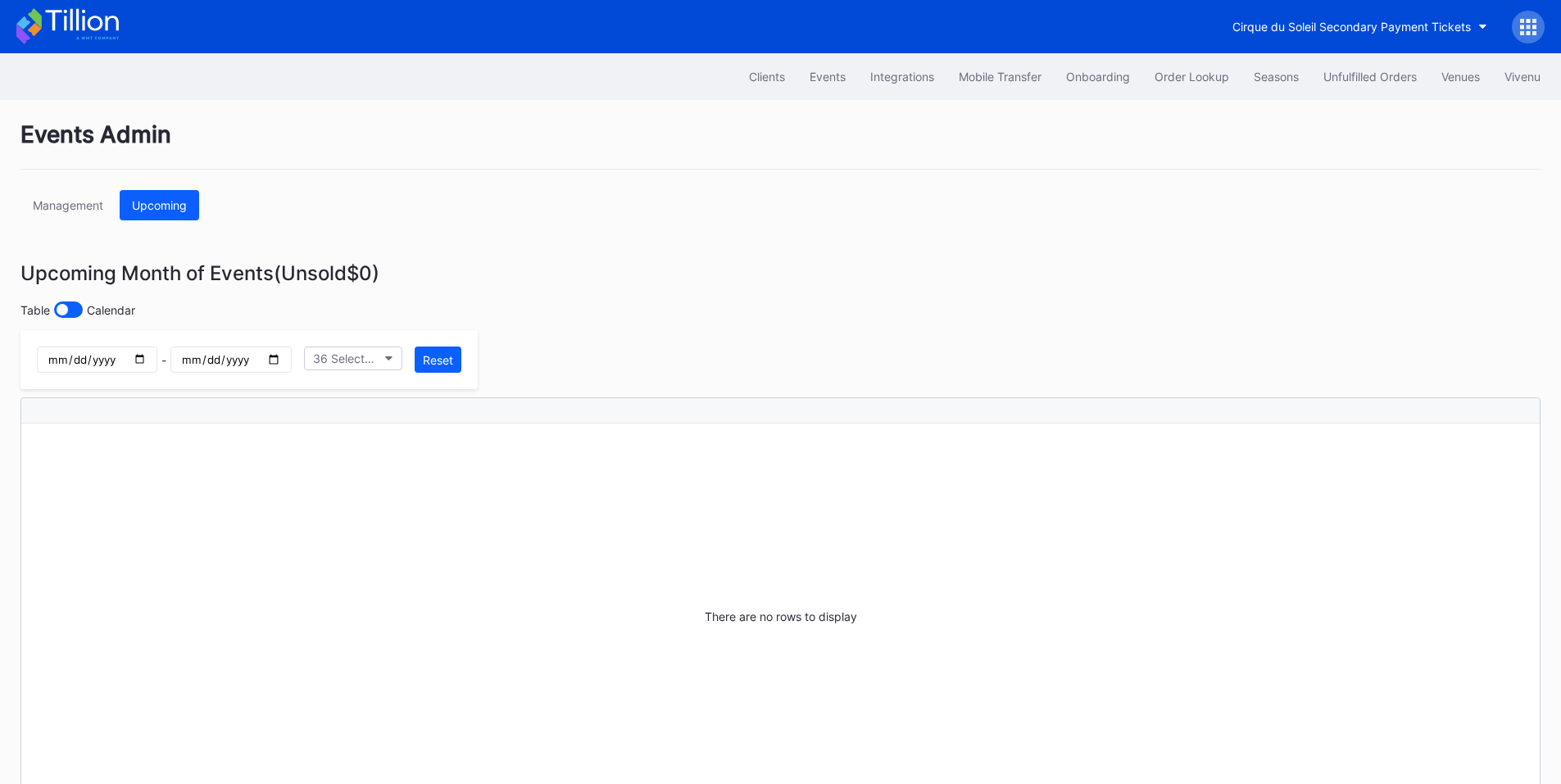
click at [291, 357] on input "2025-09-30" at bounding box center [230, 359] width 121 height 26
type input "2025-10-01"
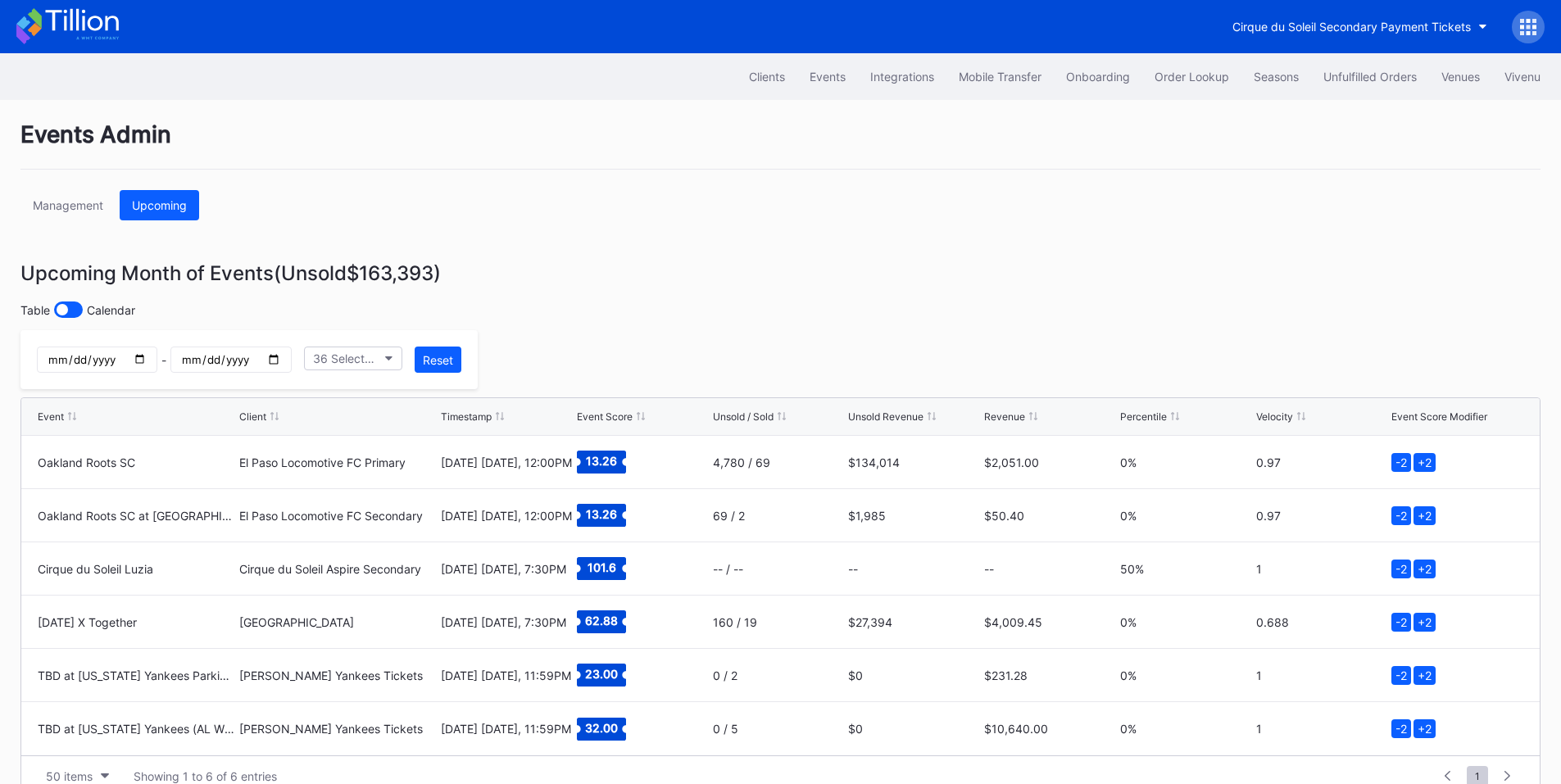
scroll to position [37, 0]
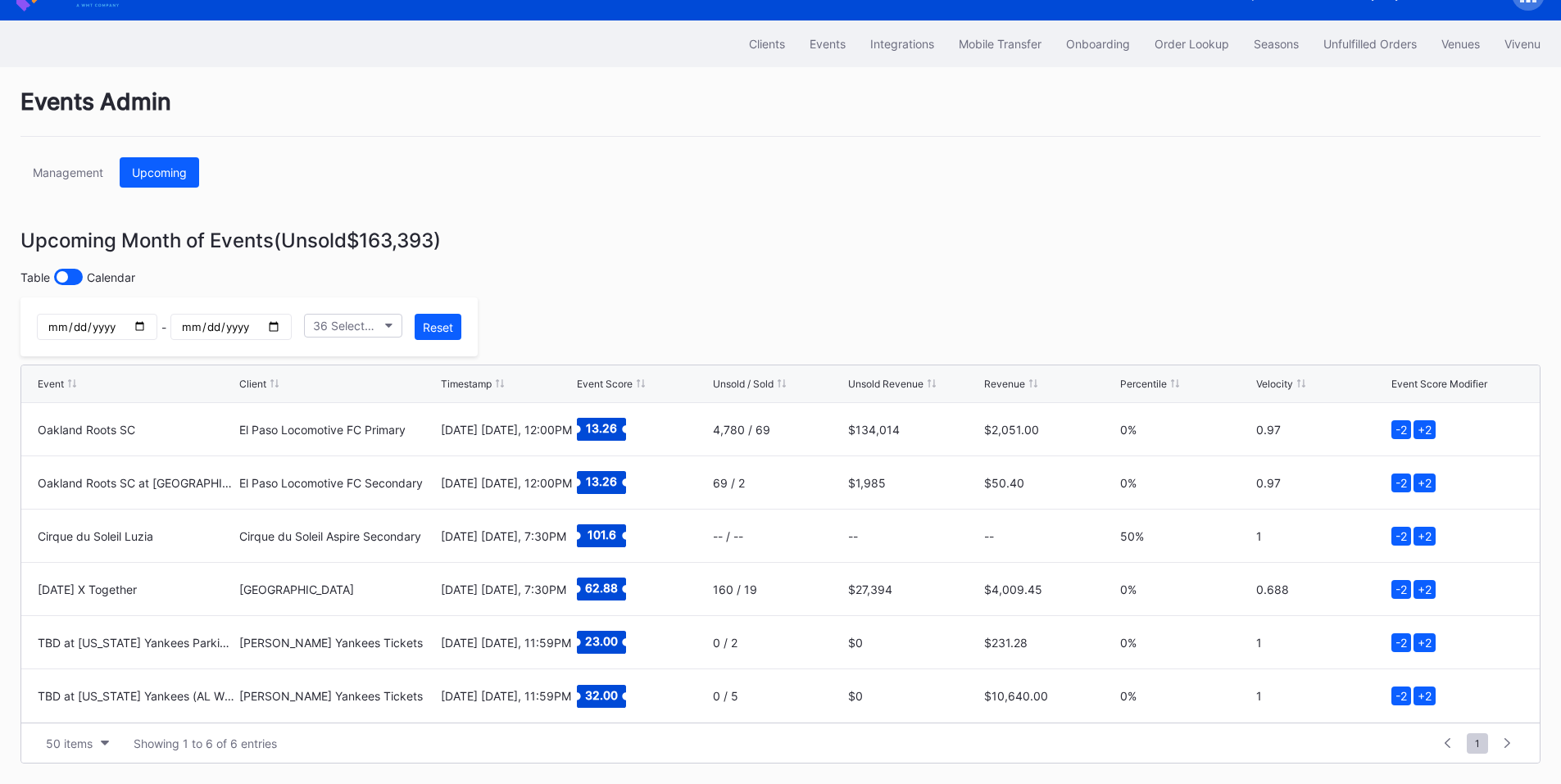
click at [158, 328] on input "2025-10-01" at bounding box center [97, 326] width 121 height 26
type input "2025-10-02"
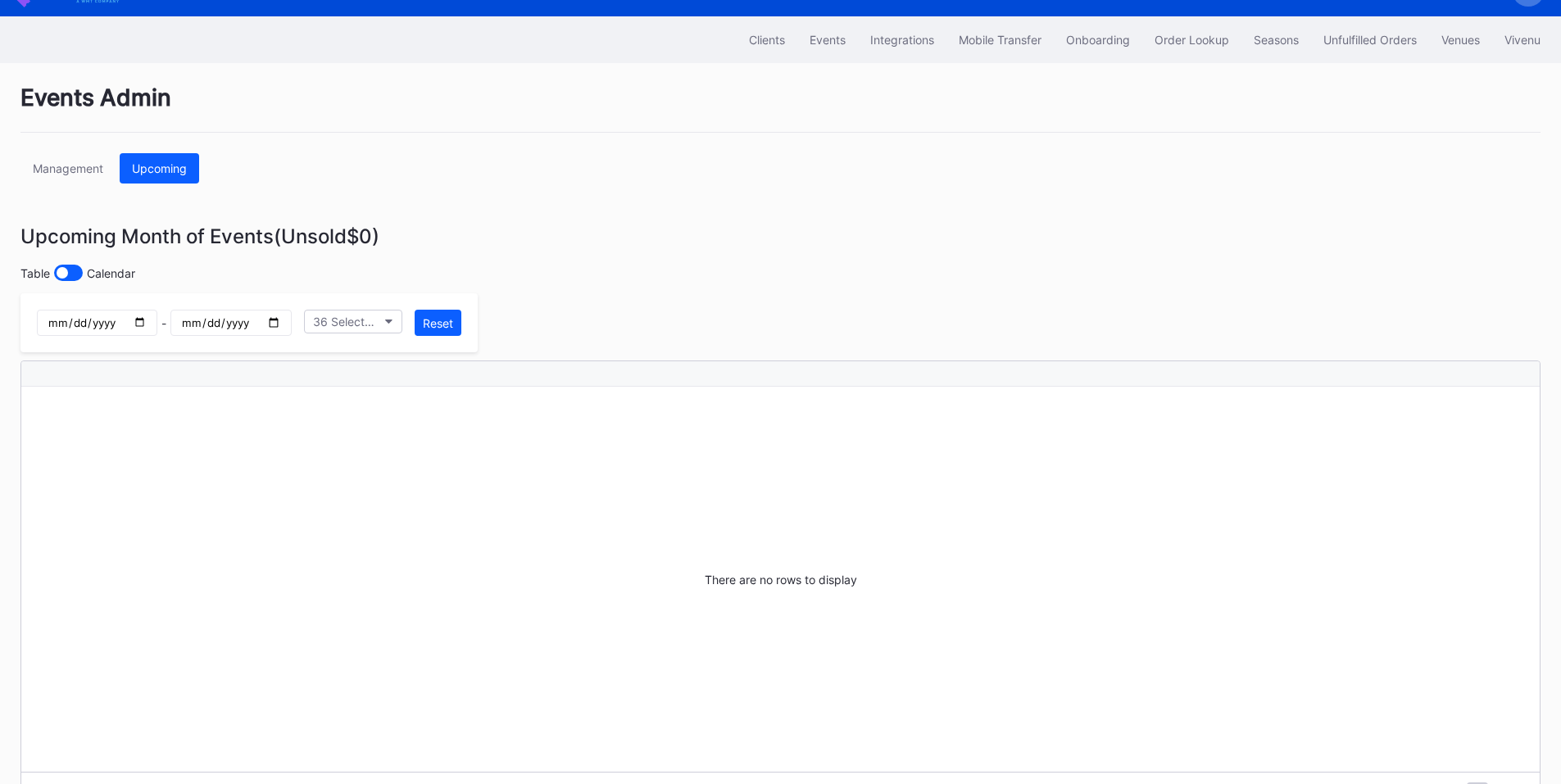
click at [291, 325] on input "2025-10-01" at bounding box center [230, 323] width 121 height 26
type input "2025-10-02"
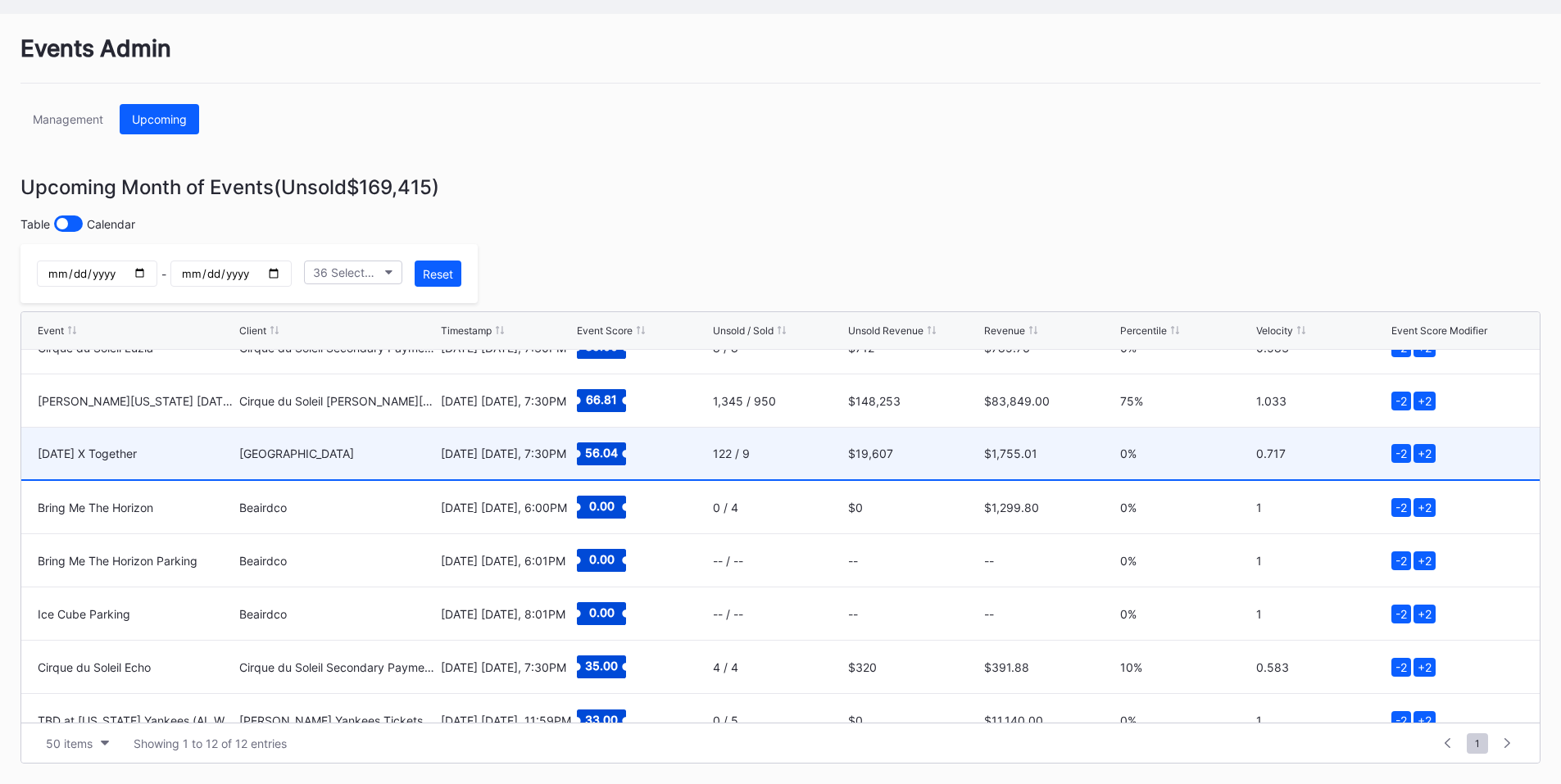
scroll to position [266, 0]
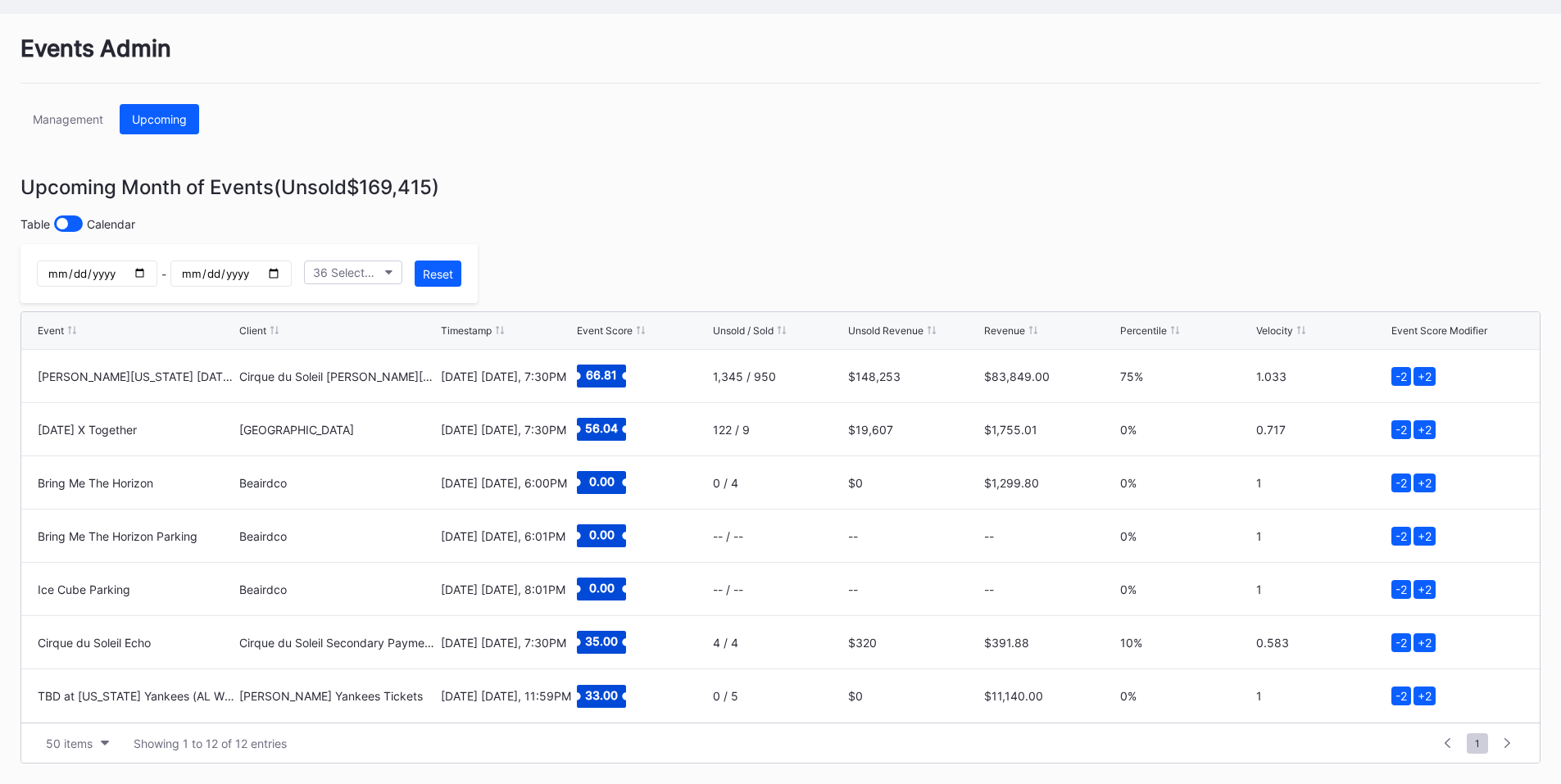
click at [158, 276] on input "2025-10-02" at bounding box center [97, 273] width 121 height 26
type input "2025-10-03"
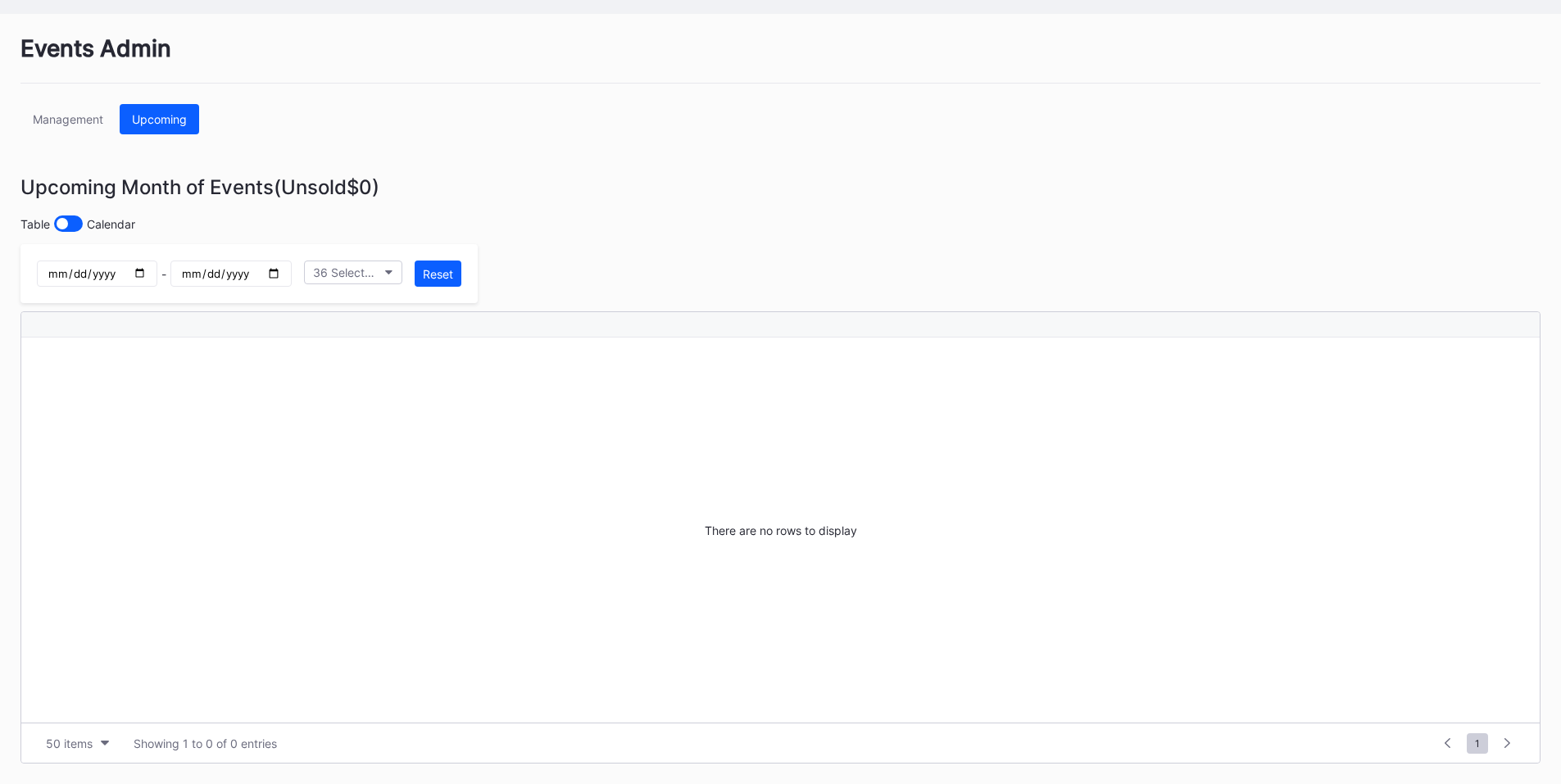
scroll to position [0, 0]
click at [291, 276] on input "2025-10-02" at bounding box center [230, 273] width 121 height 26
type input "2025-10-03"
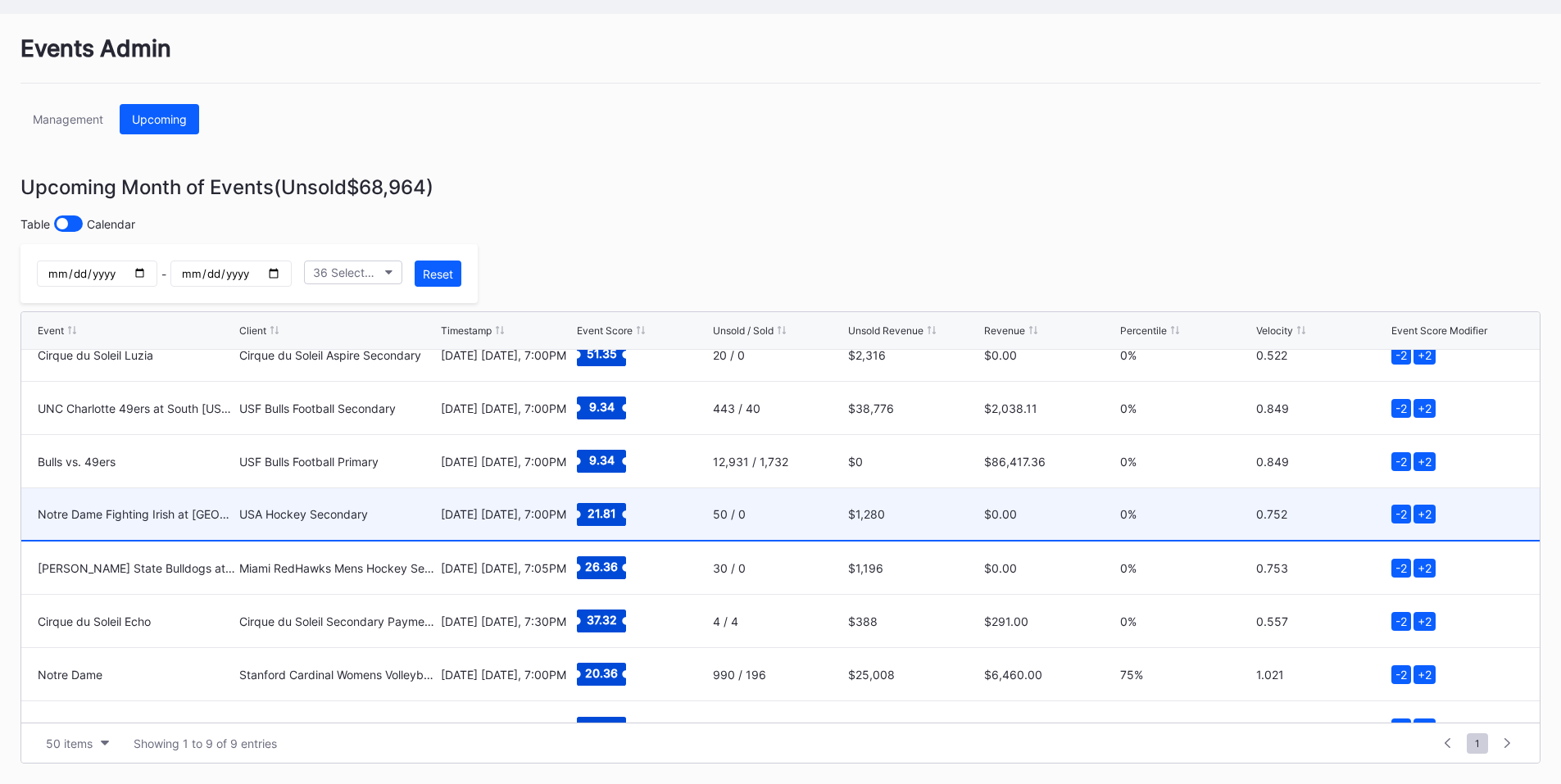
scroll to position [106, 0]
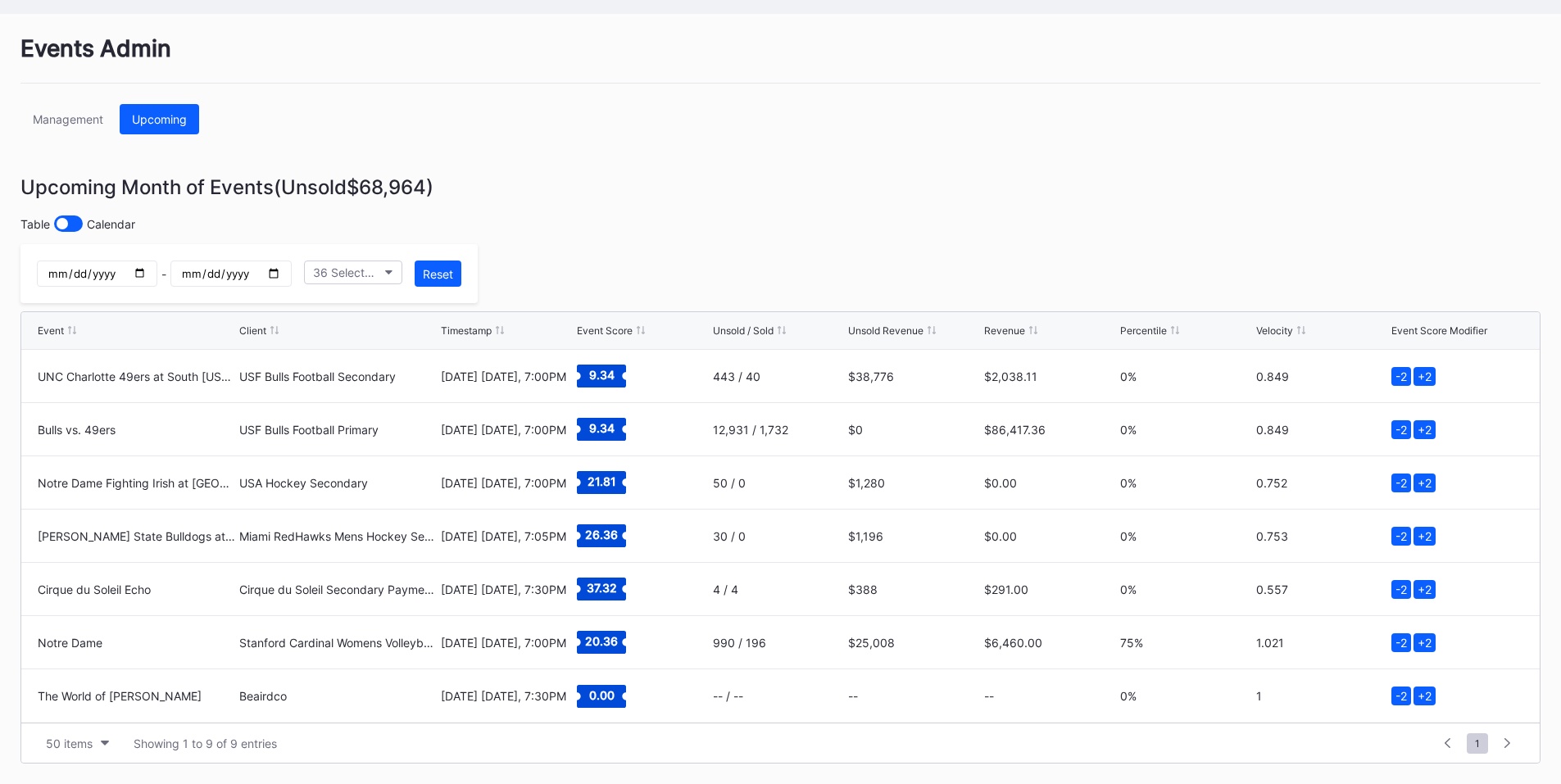
click at [158, 271] on input "2025-10-03" at bounding box center [97, 273] width 121 height 26
type input "2025-10-04"
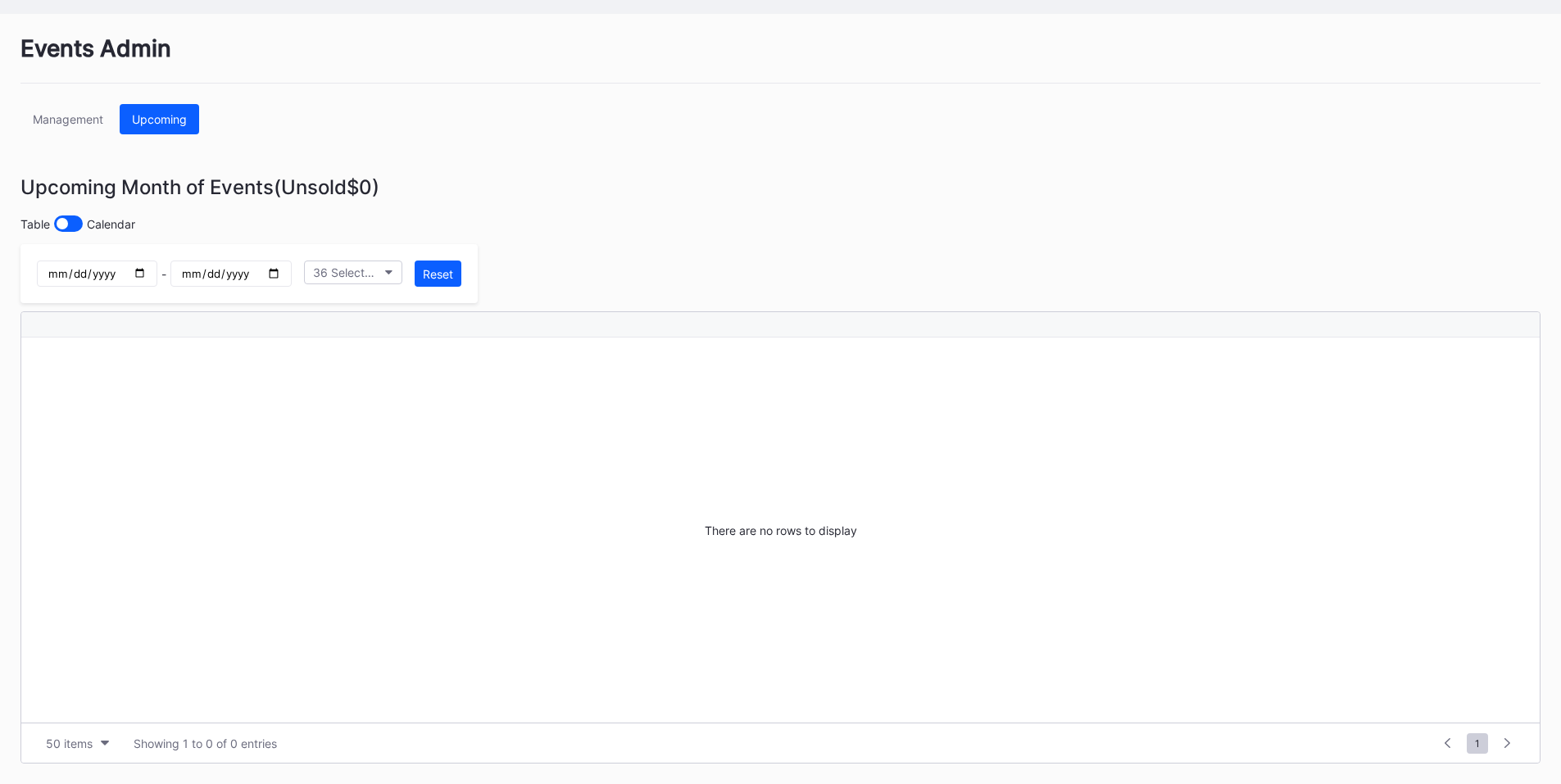
click at [291, 275] on input "2025-10-03" at bounding box center [230, 273] width 121 height 26
type input "2025-10-04"
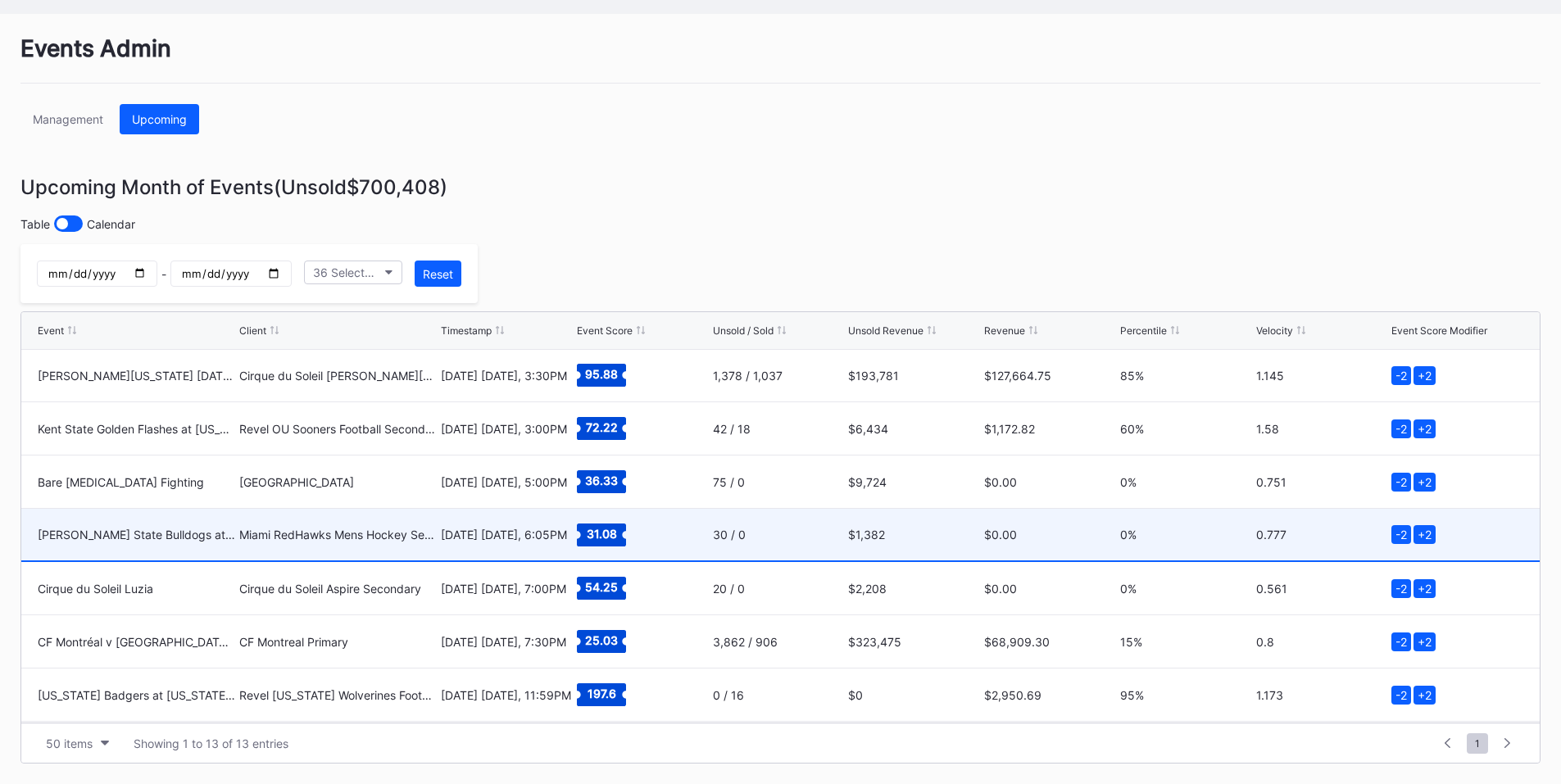
scroll to position [319, 0]
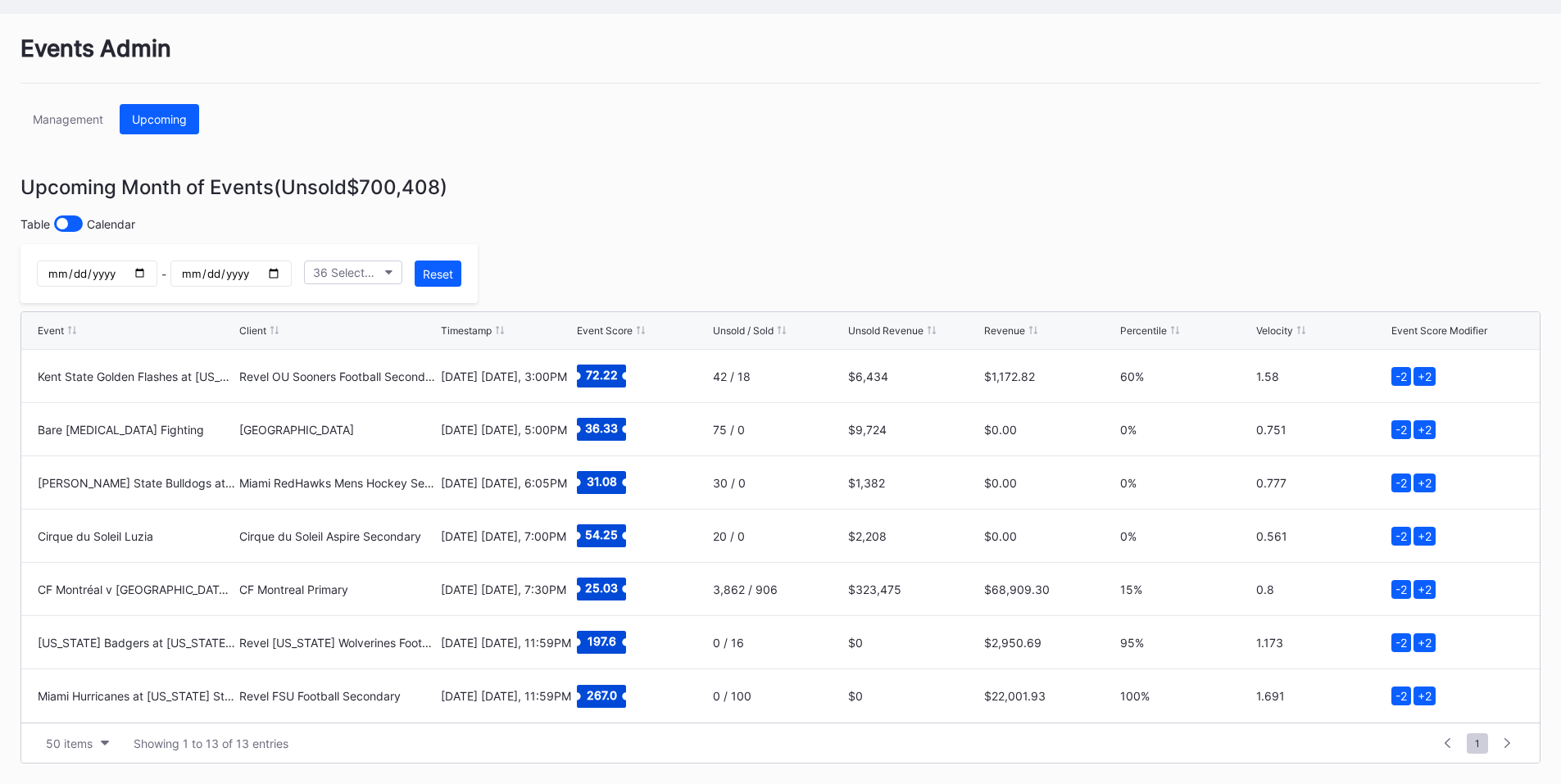
click at [158, 265] on input "2025-10-04" at bounding box center [97, 273] width 121 height 26
type input "[DATE]"
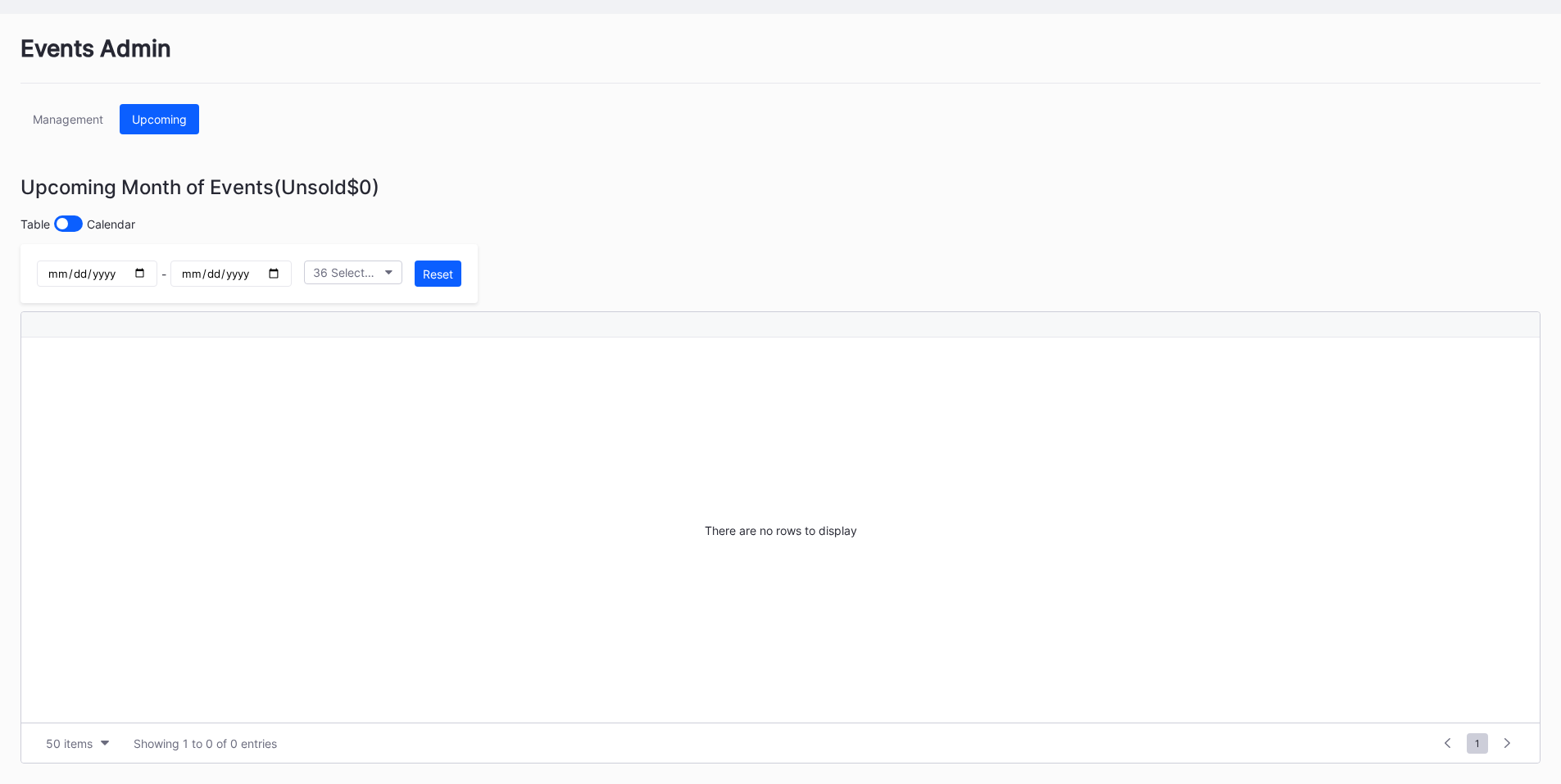
scroll to position [0, 0]
click at [291, 273] on input "2025-10-04" at bounding box center [230, 273] width 121 height 26
type input "[DATE]"
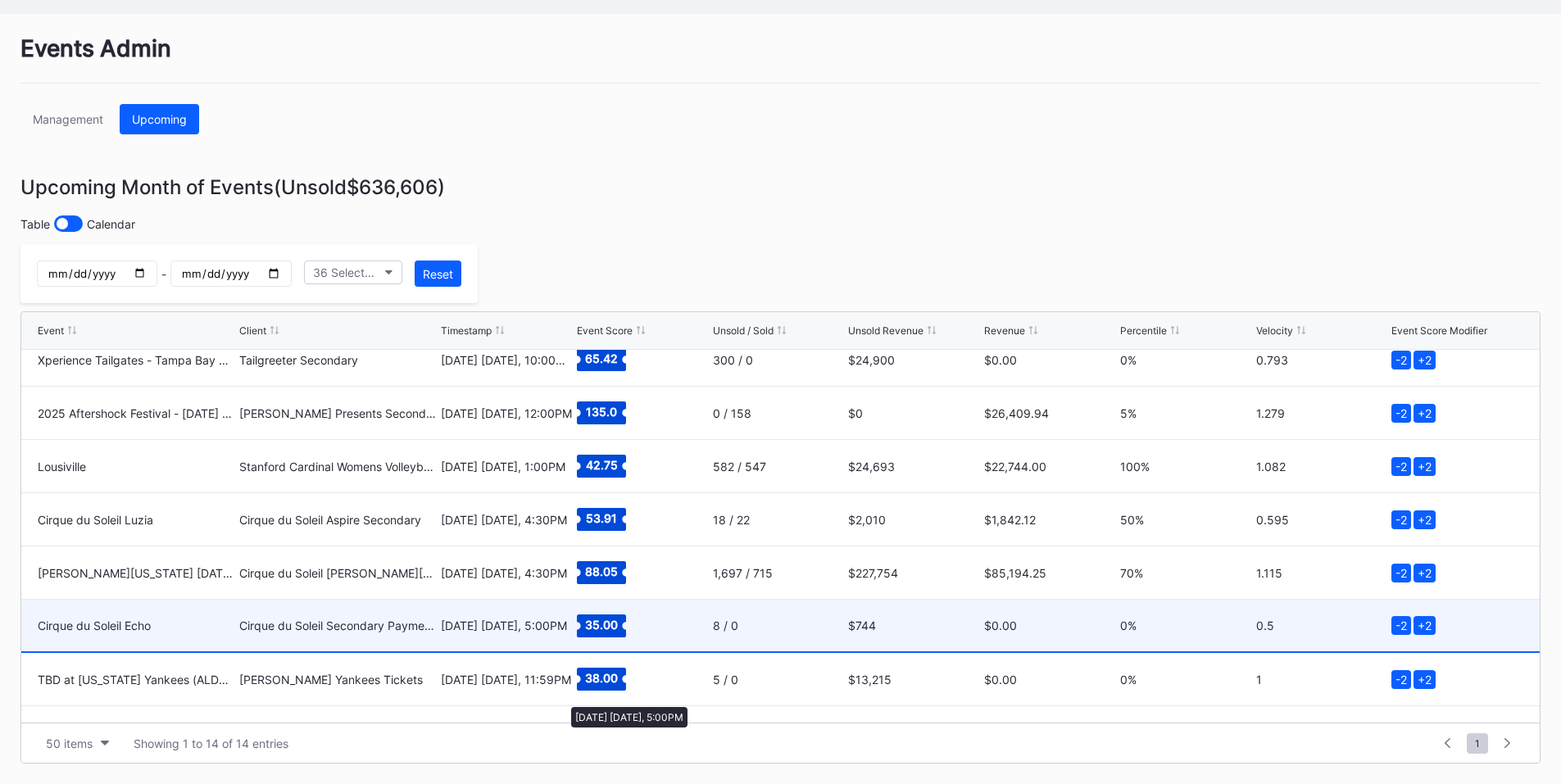
scroll to position [373, 0]
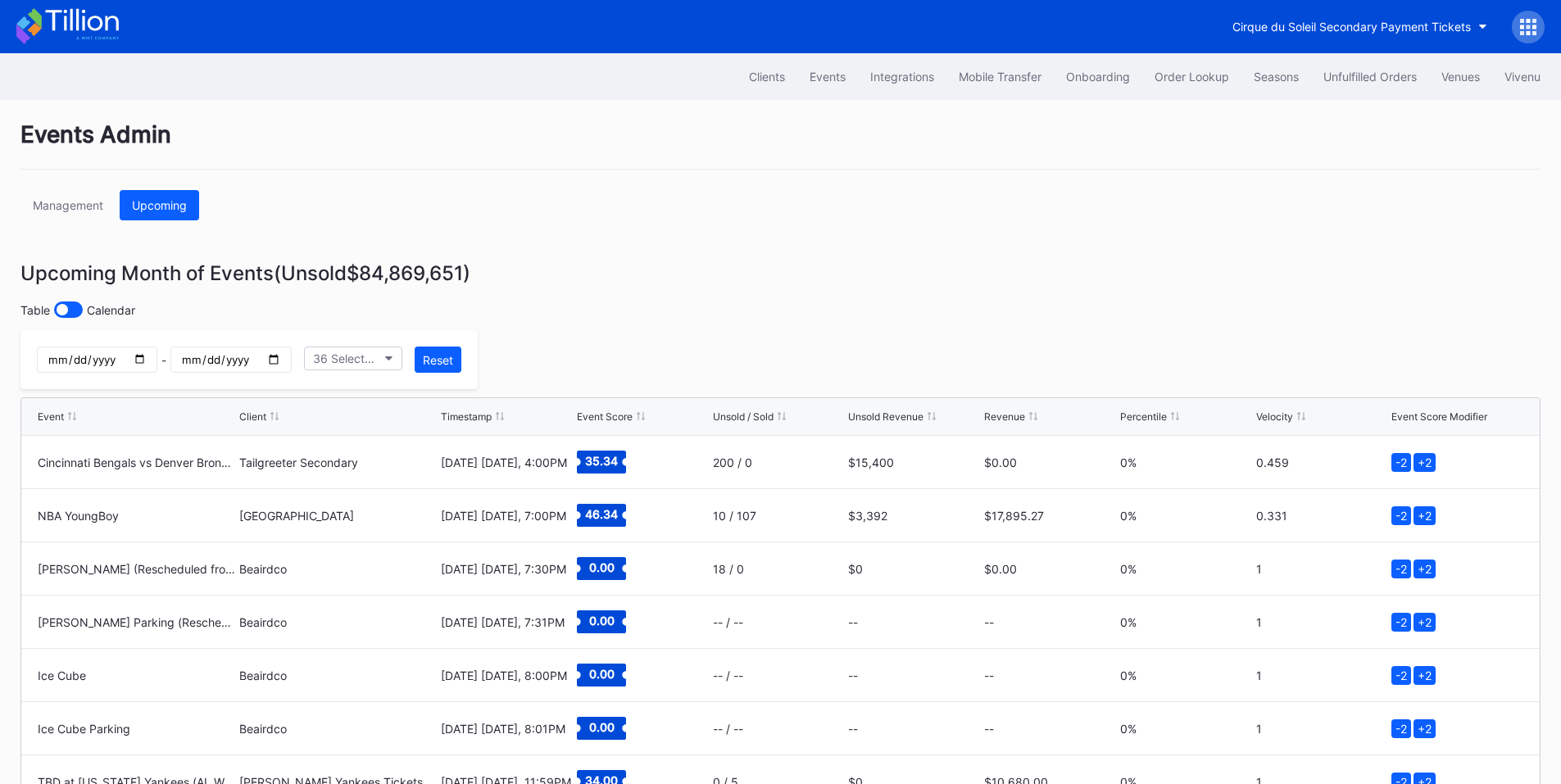
click at [158, 360] on input "date" at bounding box center [97, 359] width 121 height 26
type input "2025-10-03"
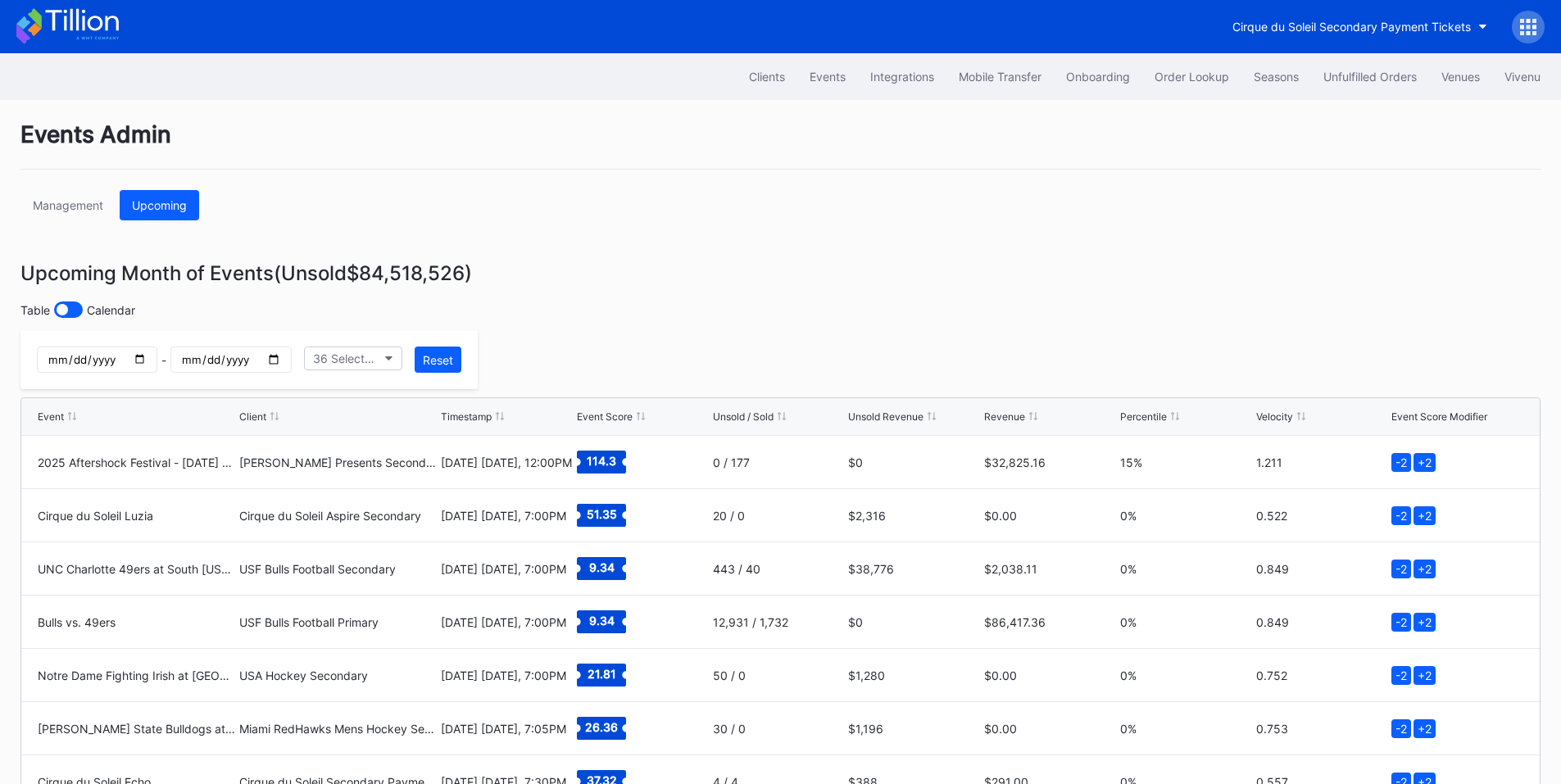
click at [291, 362] on input "date" at bounding box center [230, 359] width 121 height 26
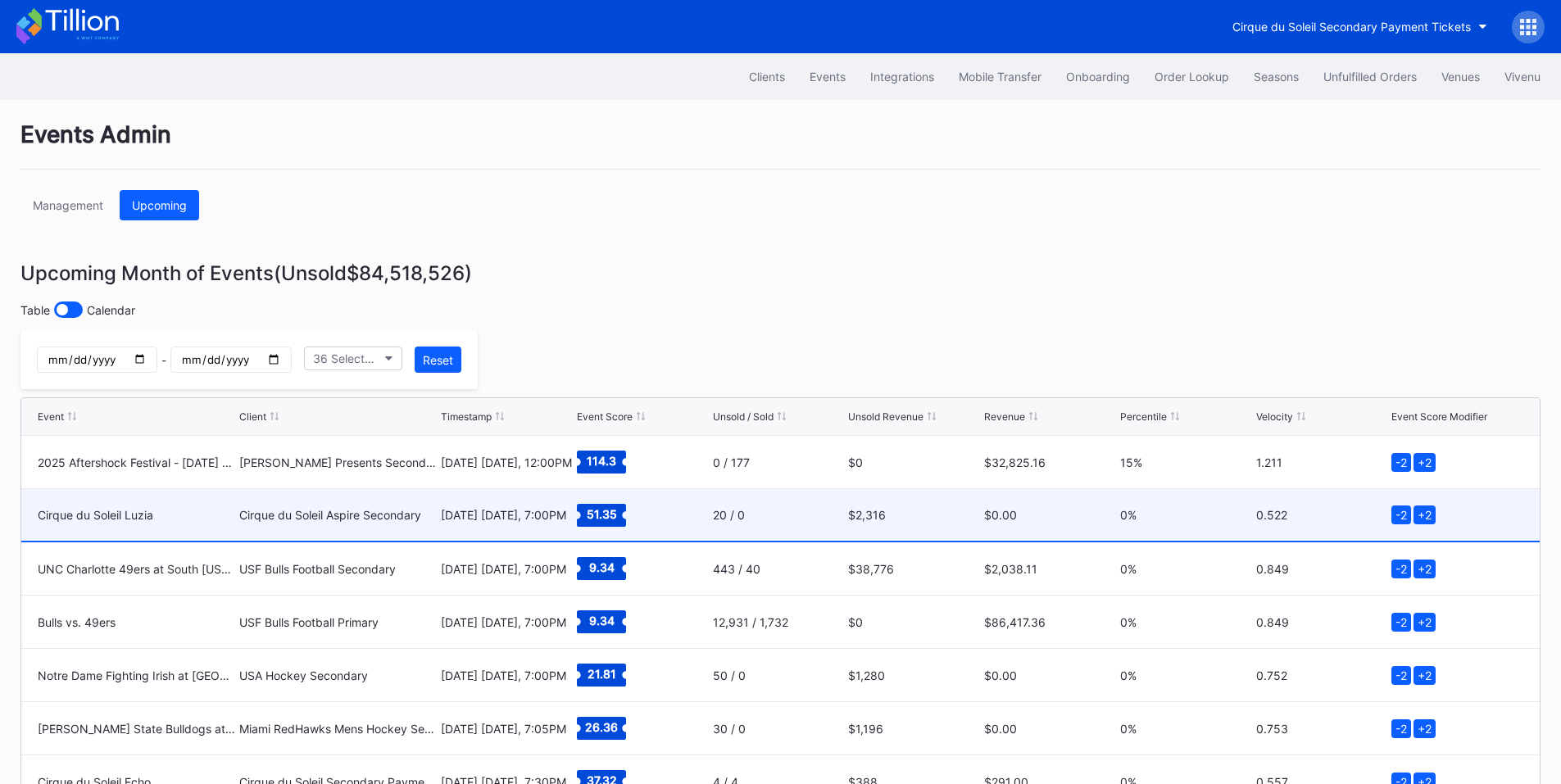
type input "2025-10-03"
click at [391, 527] on div "Cirque du Soleil Aspire Secondary" at bounding box center [338, 515] width 198 height 52
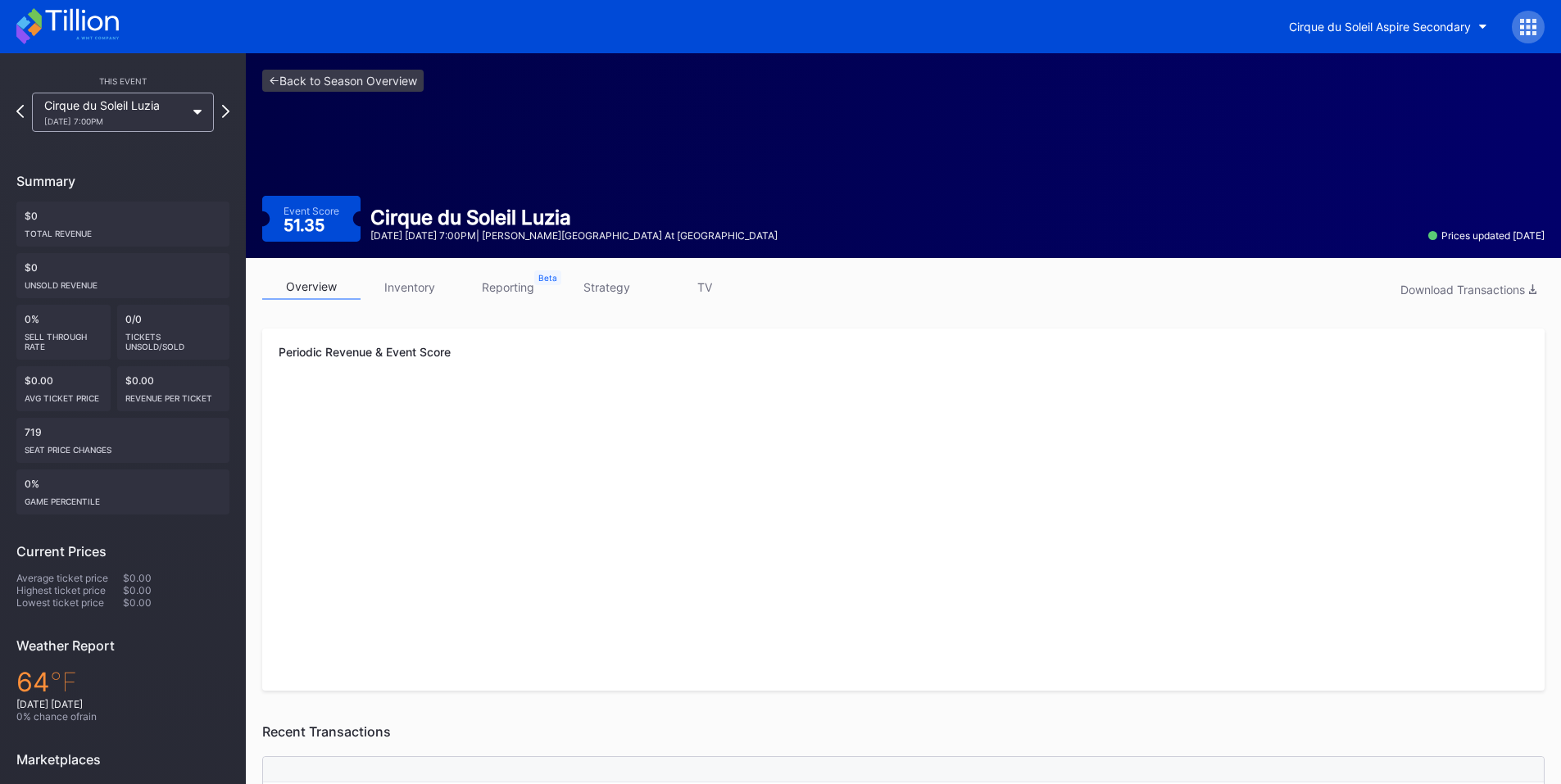
click at [206, 115] on div "Cirque du Soleil Luzia 10/3 Friday 7:00PM" at bounding box center [122, 111] width 182 height 39
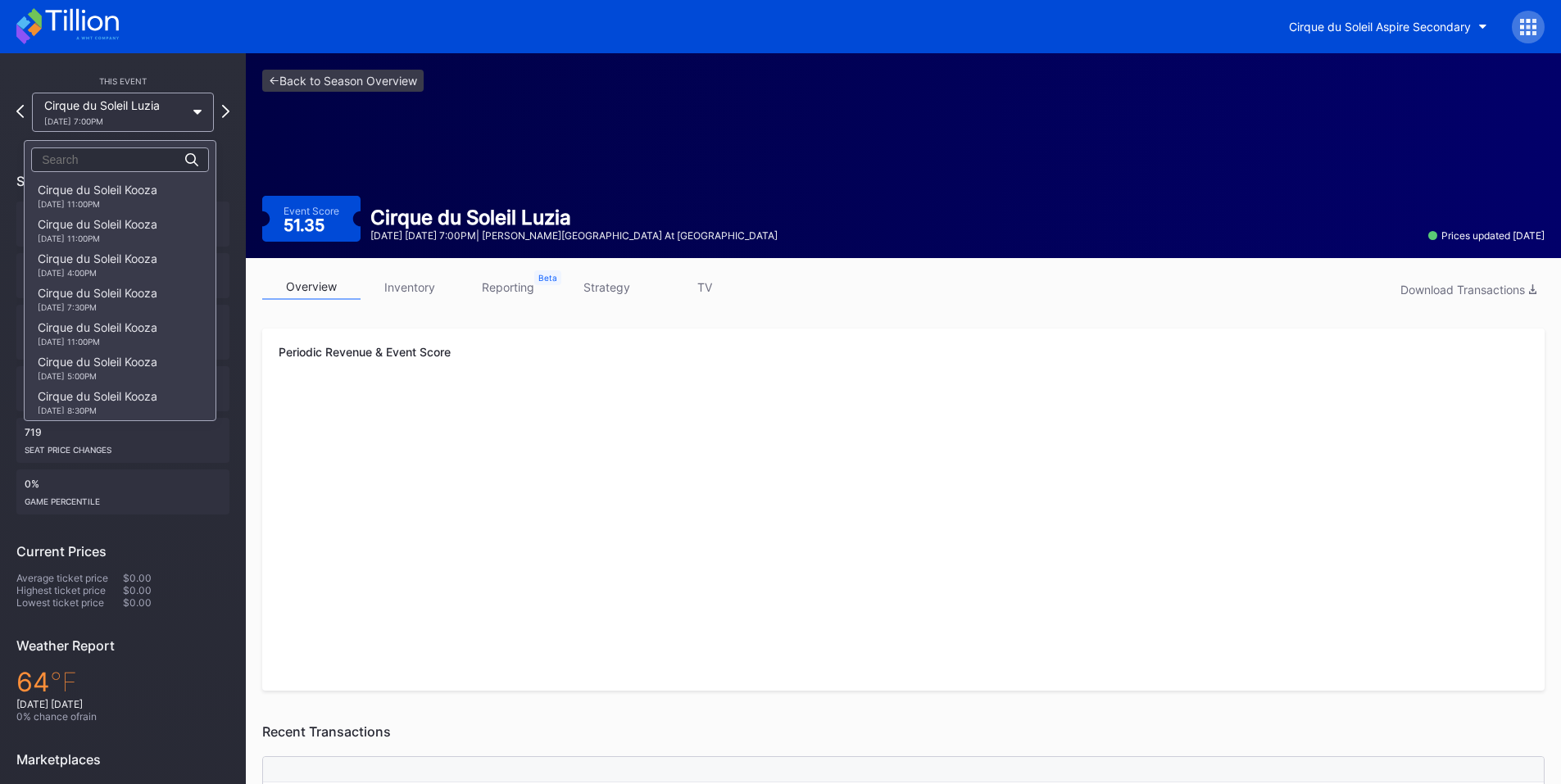
scroll to position [11251, 0]
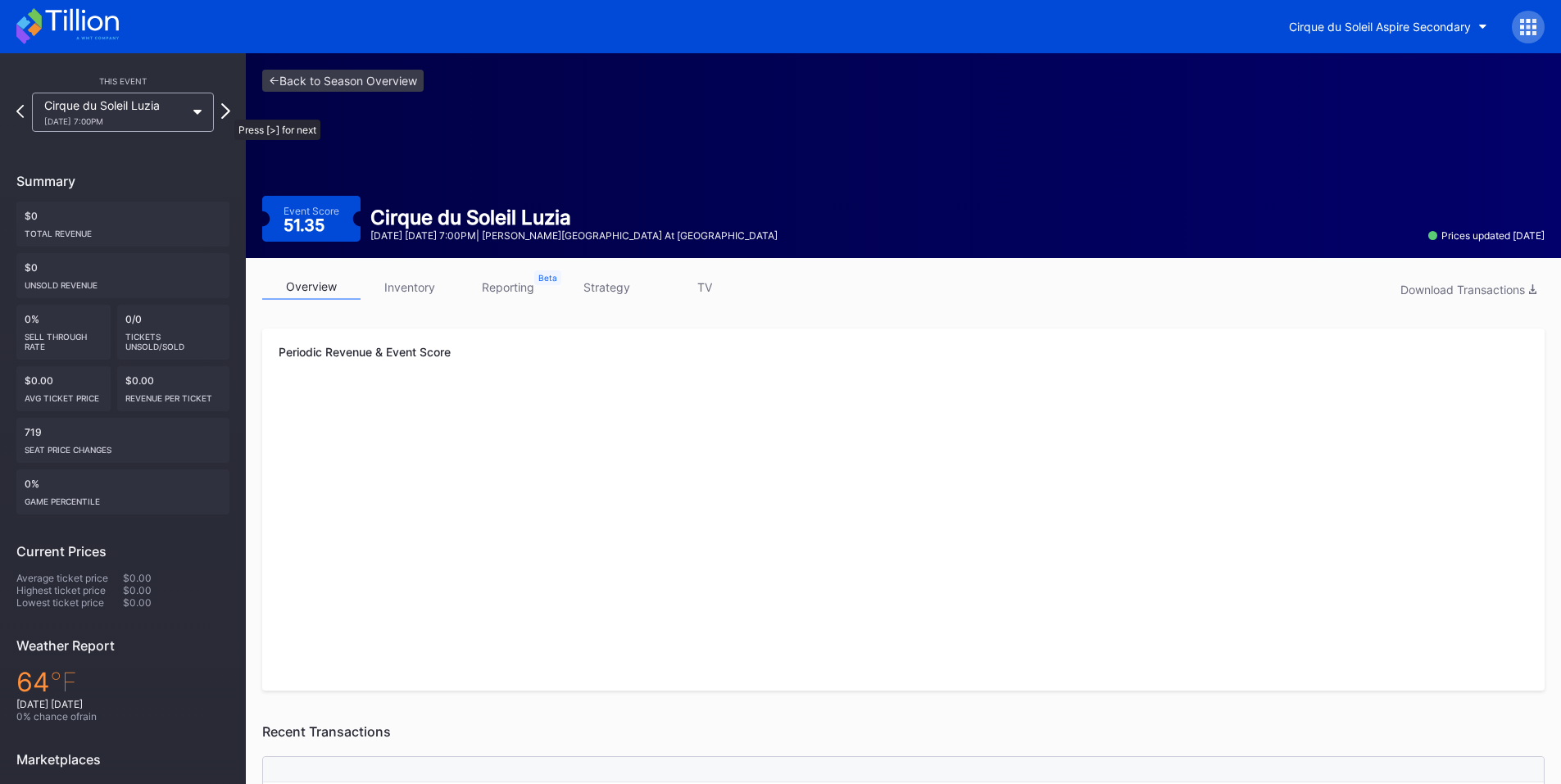
click at [226, 111] on icon at bounding box center [226, 111] width 9 height 15
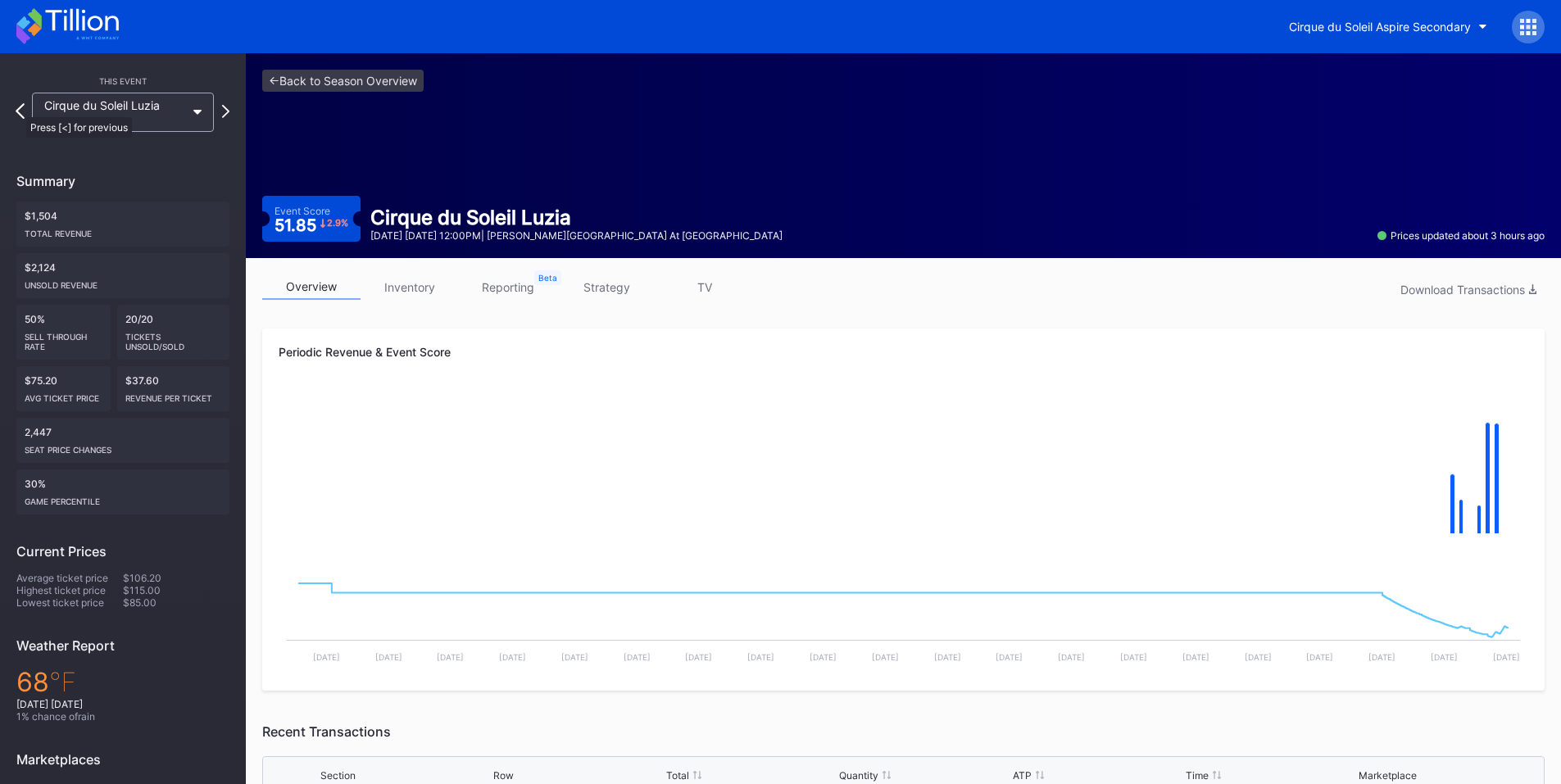
click at [18, 109] on icon at bounding box center [20, 111] width 9 height 15
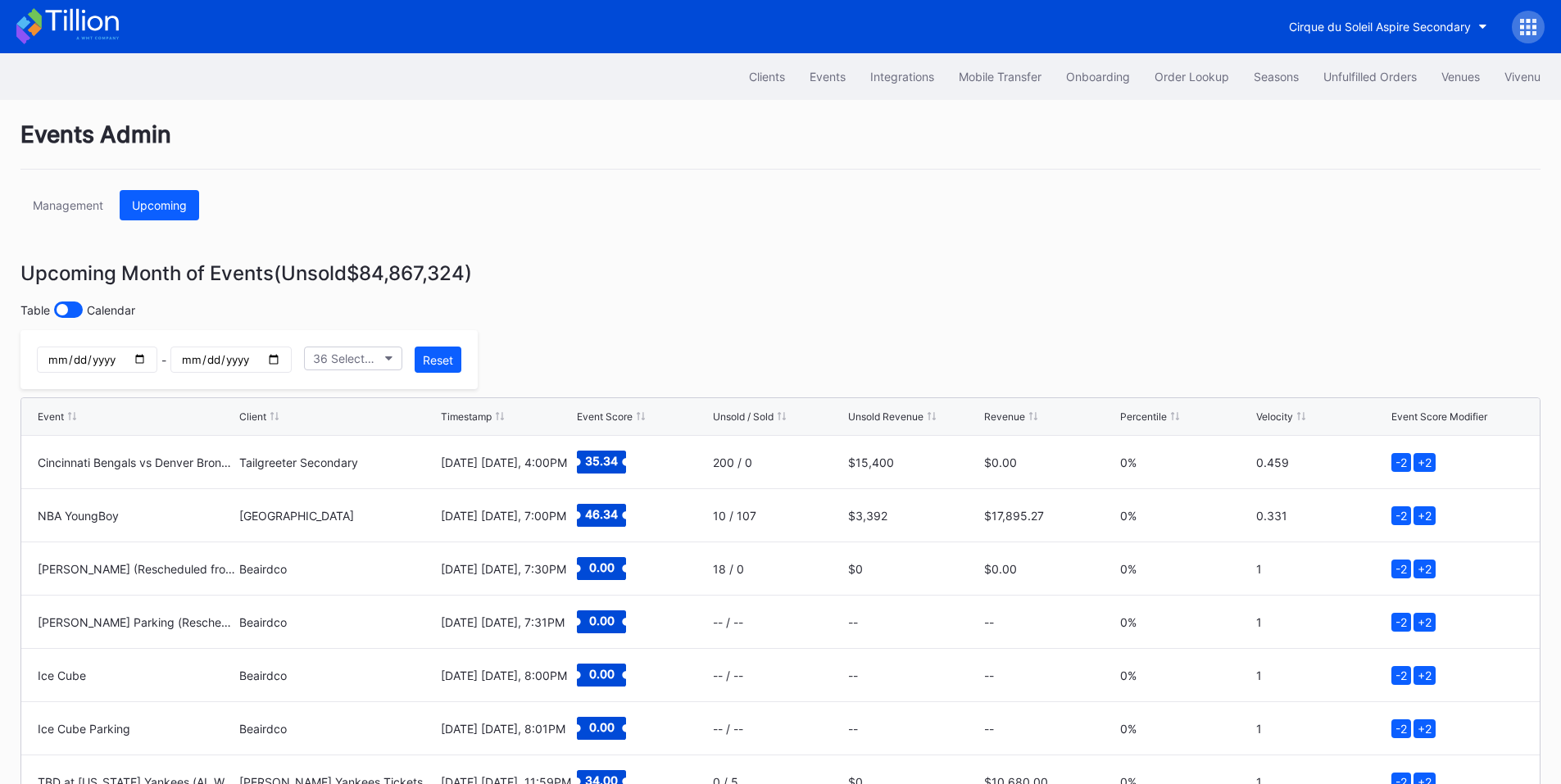
click at [158, 363] on input "date" at bounding box center [97, 359] width 121 height 26
type input "[DATE]"
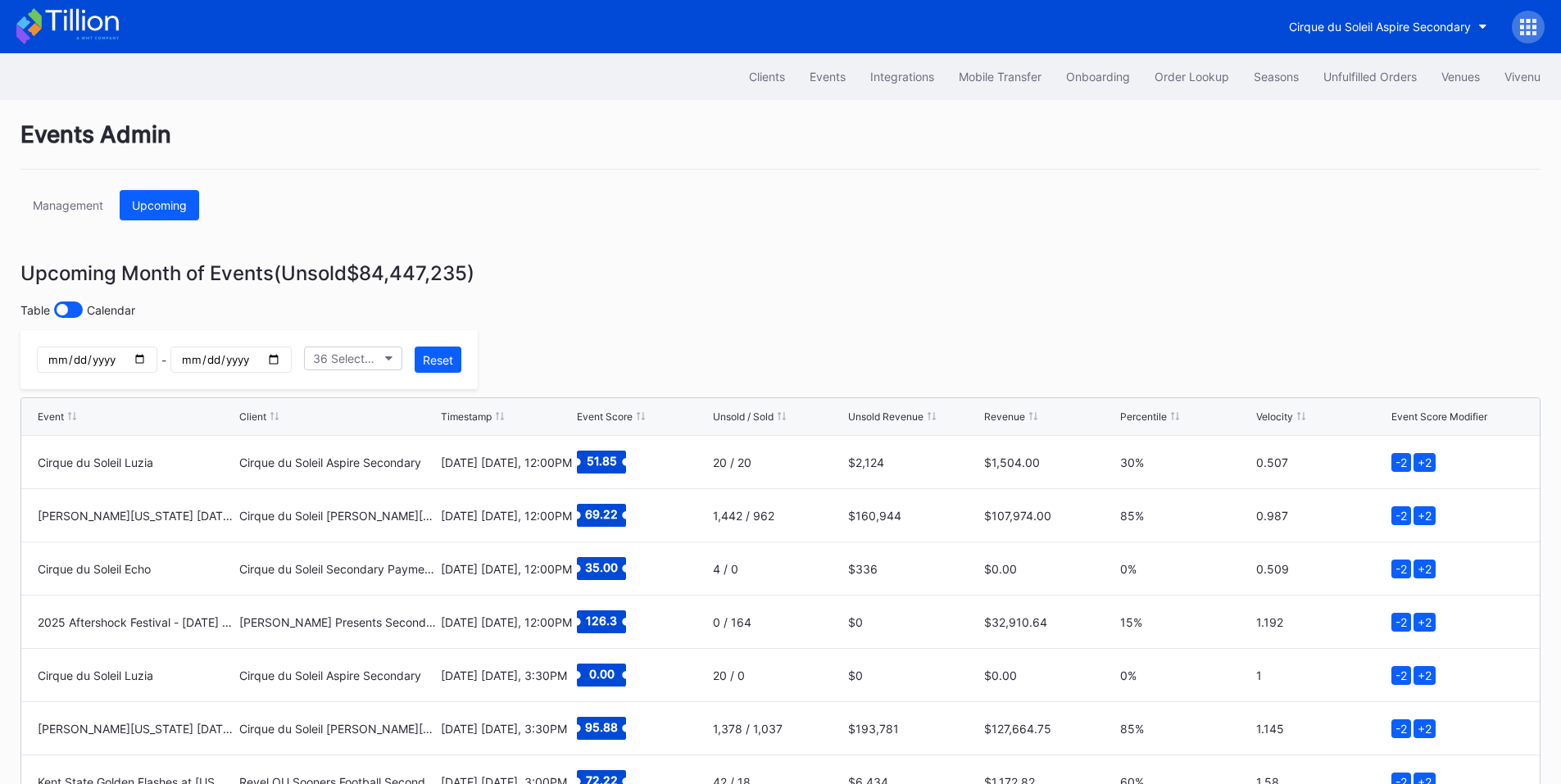
click at [291, 361] on input "date" at bounding box center [230, 359] width 121 height 26
type input "[DATE]"
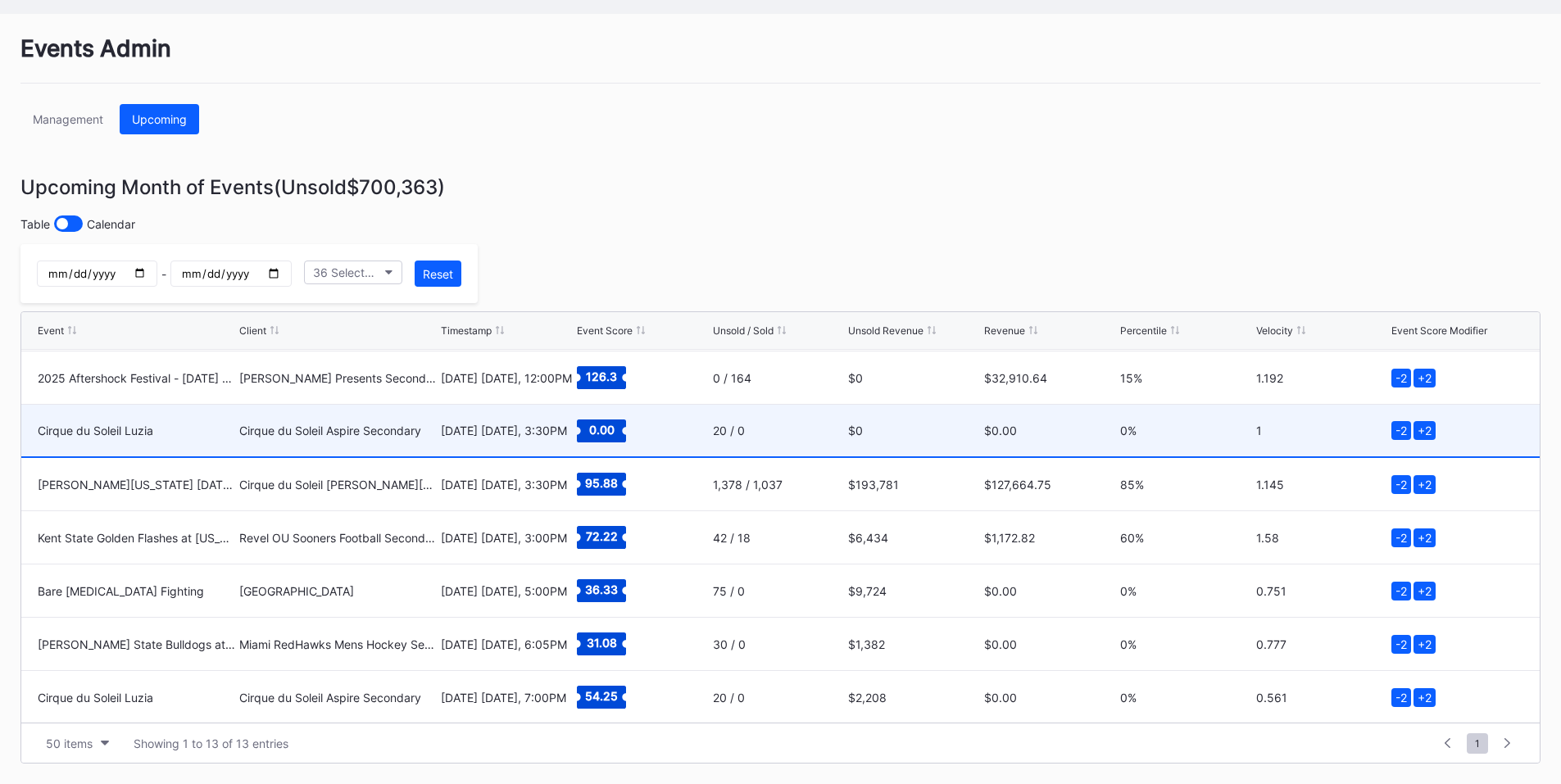
scroll to position [319, 0]
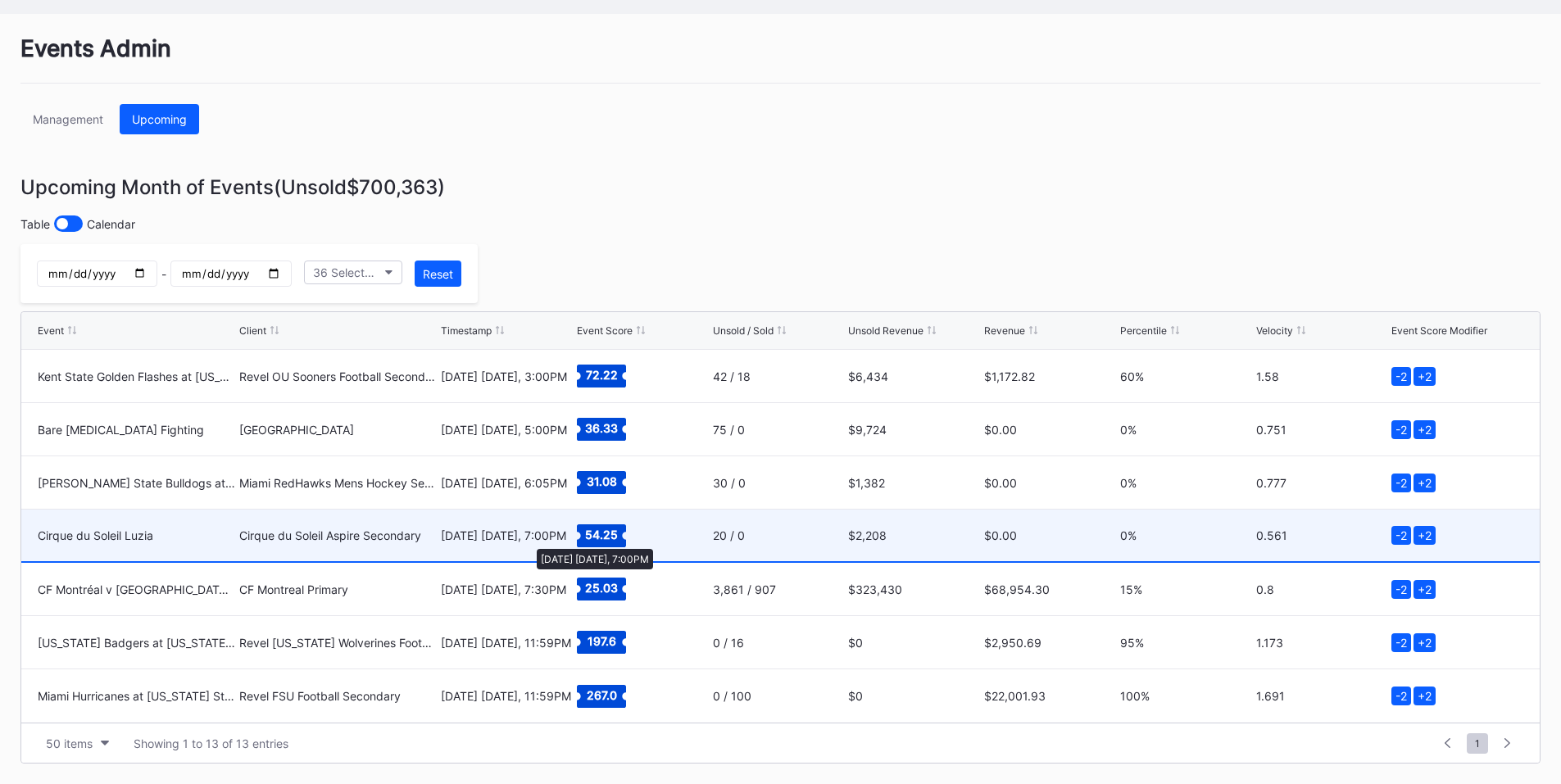
click at [519, 535] on div "[DATE] [DATE], 7:00PM" at bounding box center [507, 535] width 132 height 14
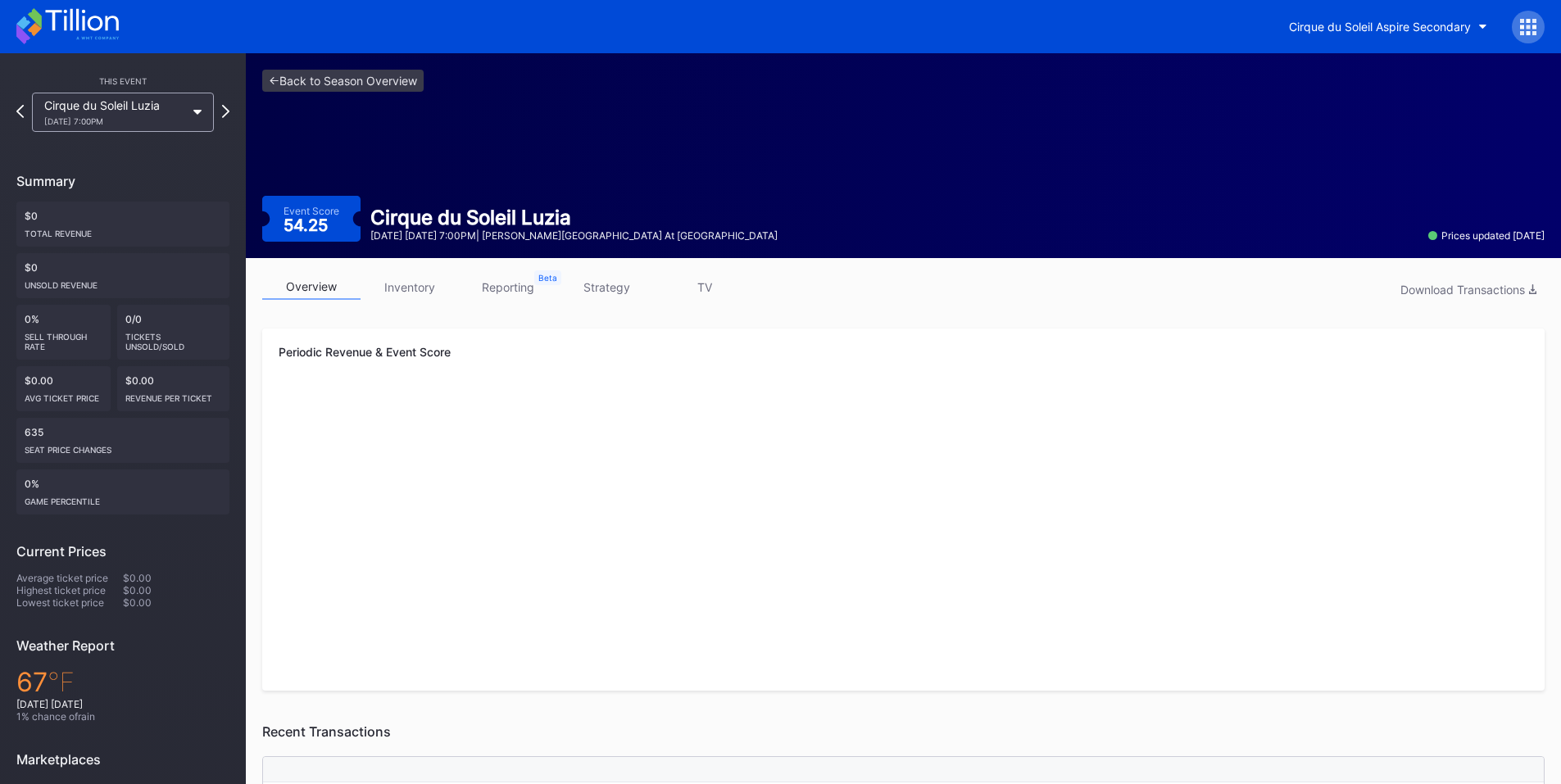
scroll to position [90, 0]
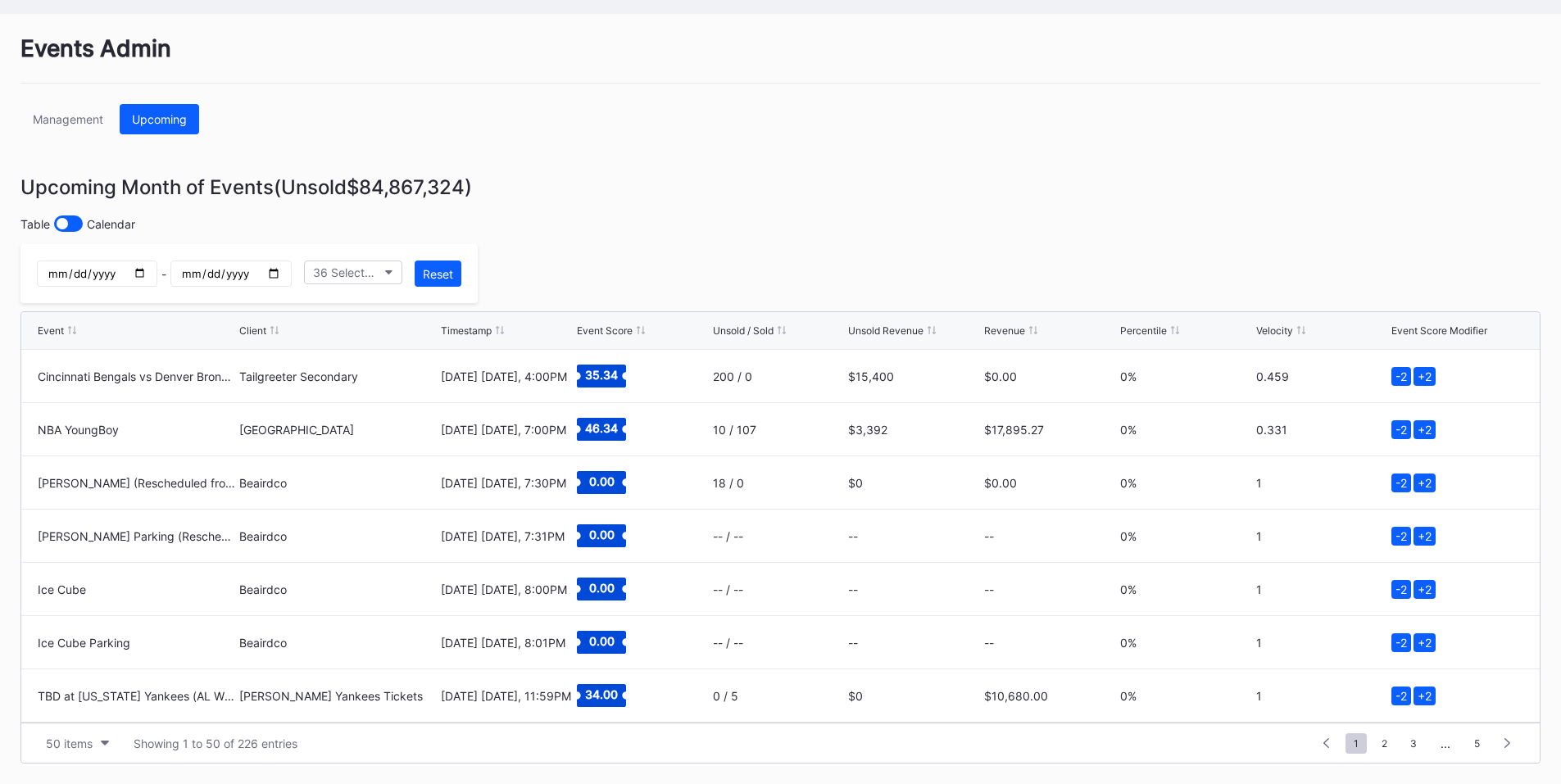
click at [158, 276] on input "date" at bounding box center [97, 273] width 121 height 26
type input "[DATE]"
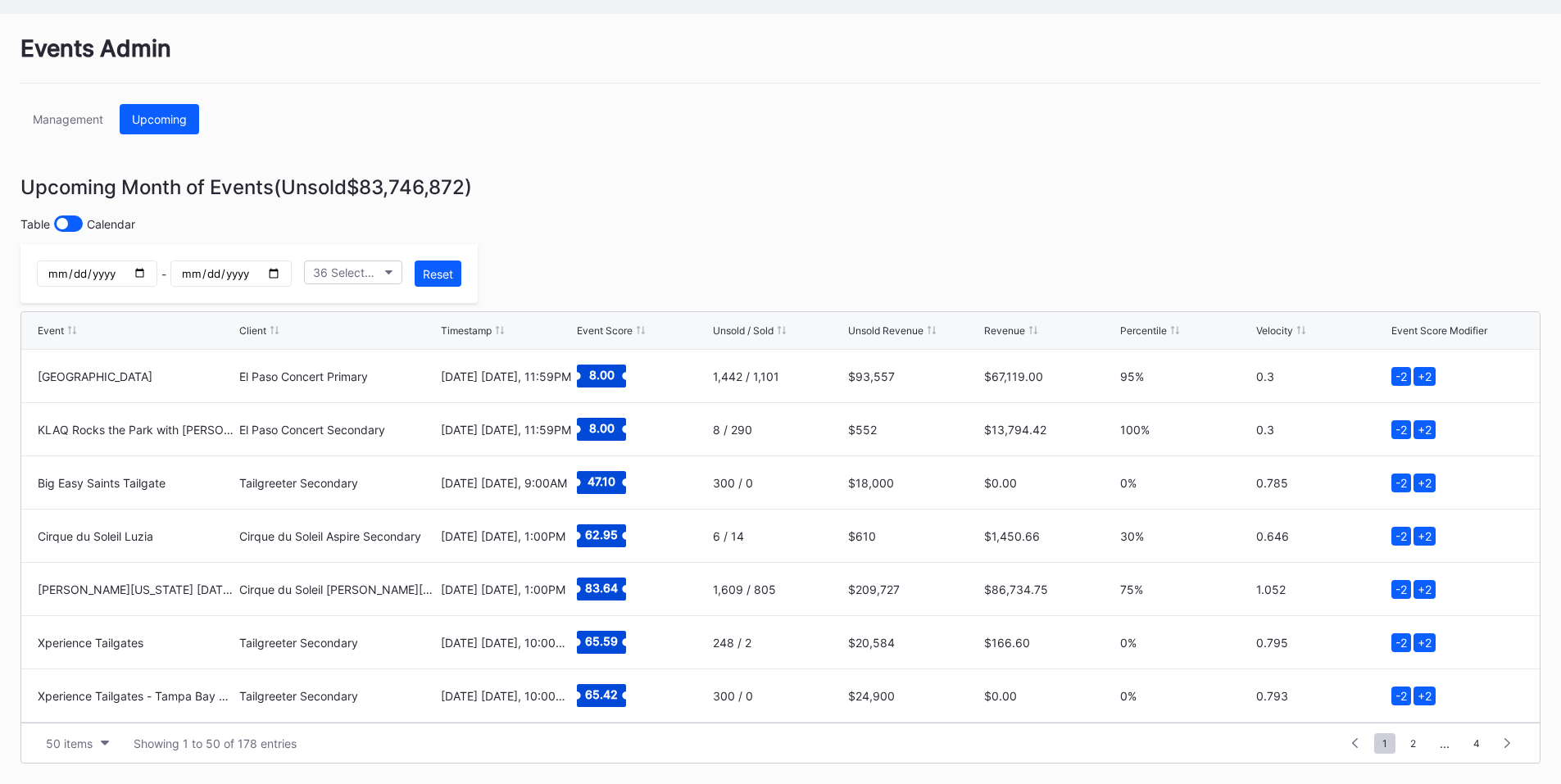
click at [291, 273] on input "date" at bounding box center [230, 273] width 121 height 26
type input "[DATE]"
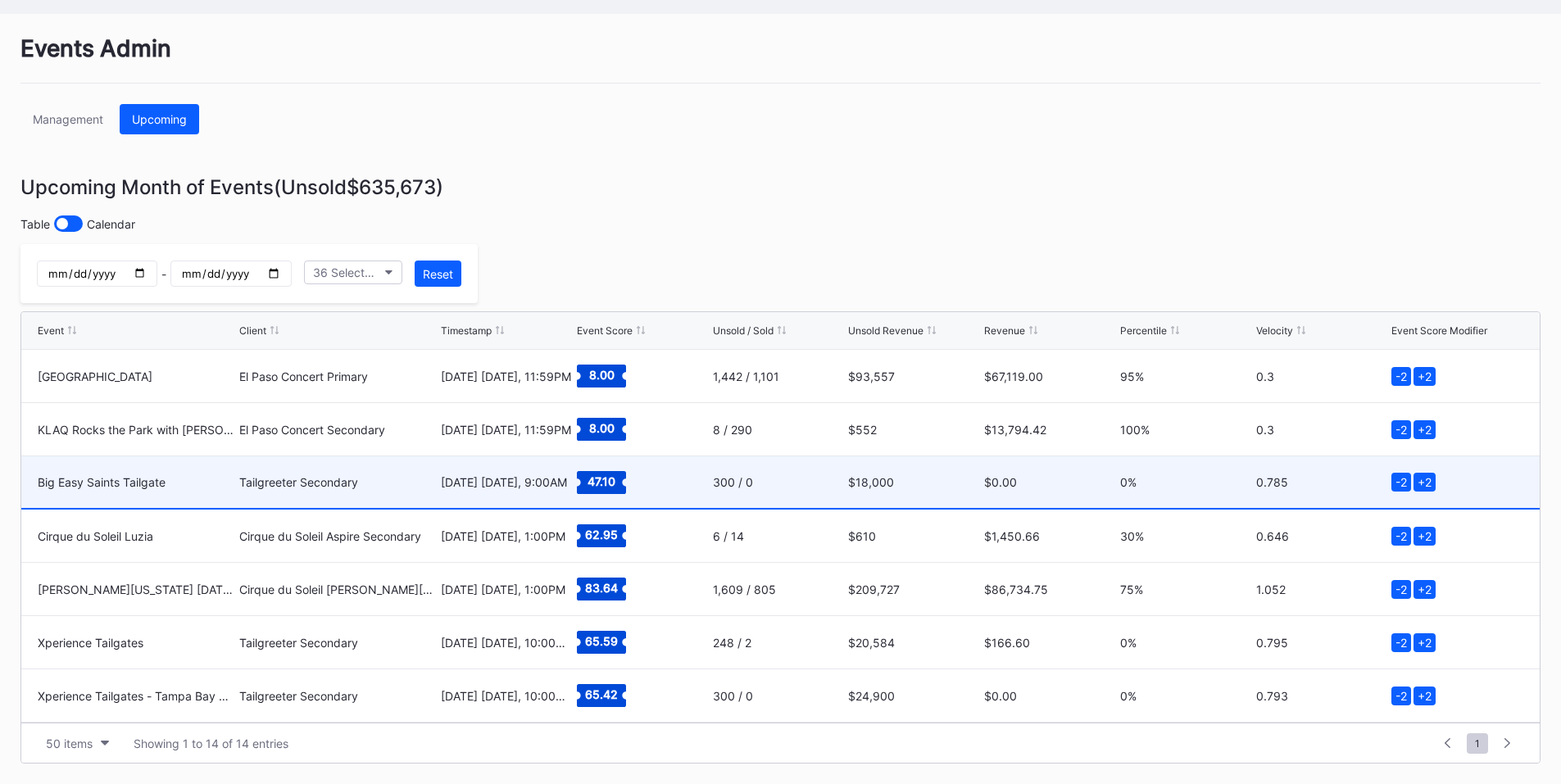
click at [233, 472] on div "Big Easy Saints Tailgate" at bounding box center [137, 481] width 198 height 52
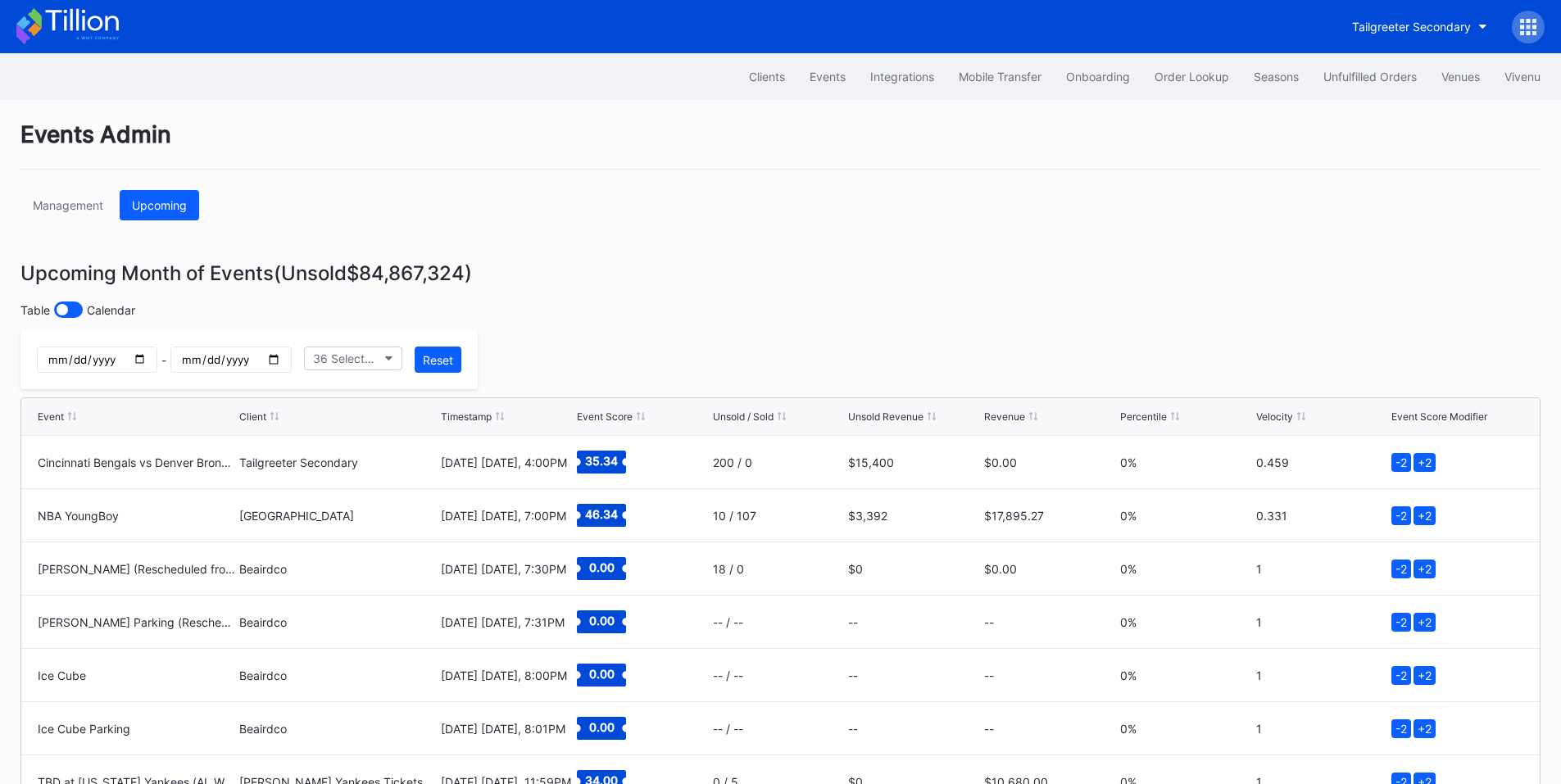
click at [158, 360] on input "date" at bounding box center [97, 359] width 121 height 26
type input "[DATE]"
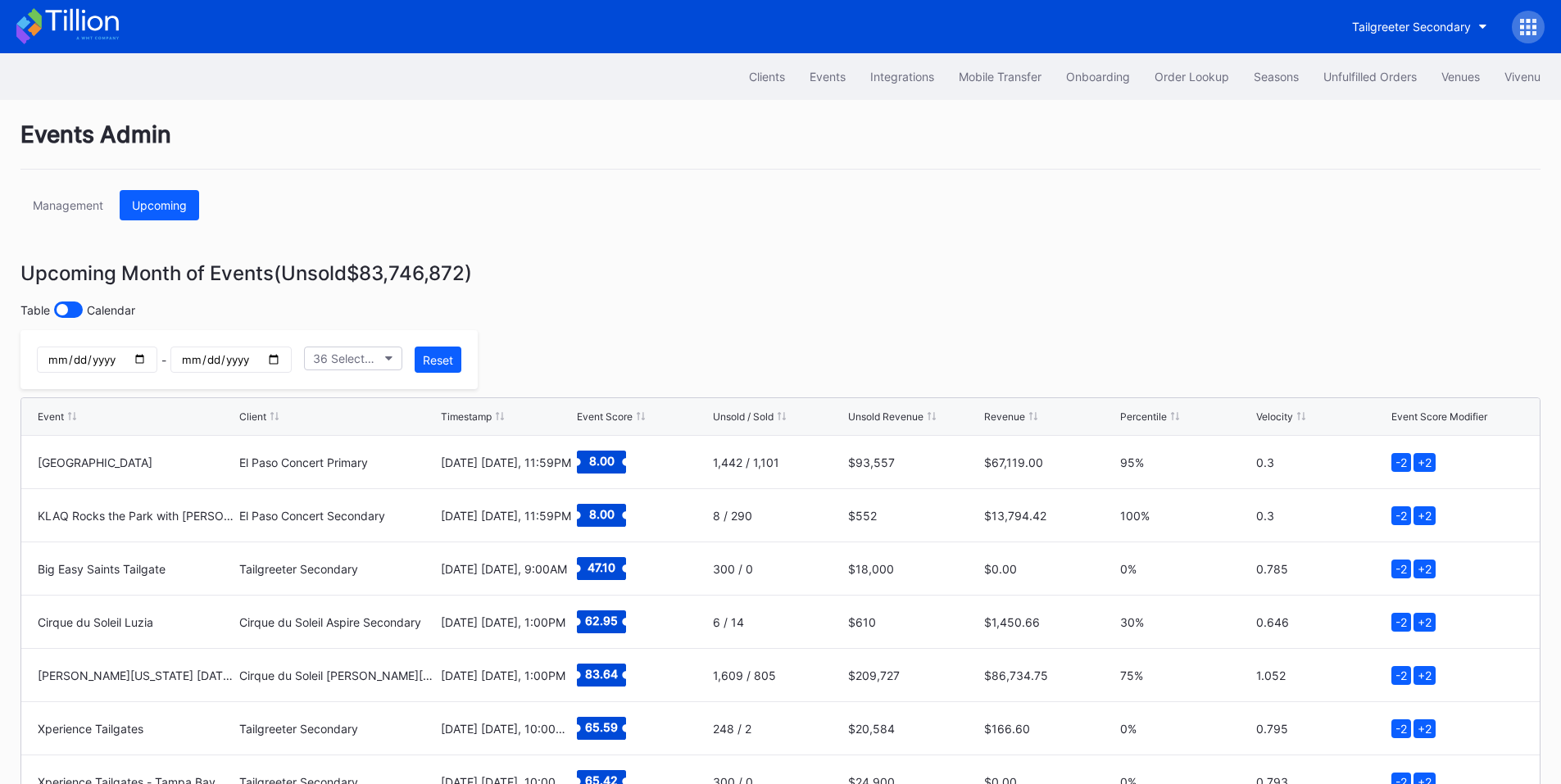
click at [291, 354] on input "date" at bounding box center [230, 359] width 121 height 26
type input "[DATE]"
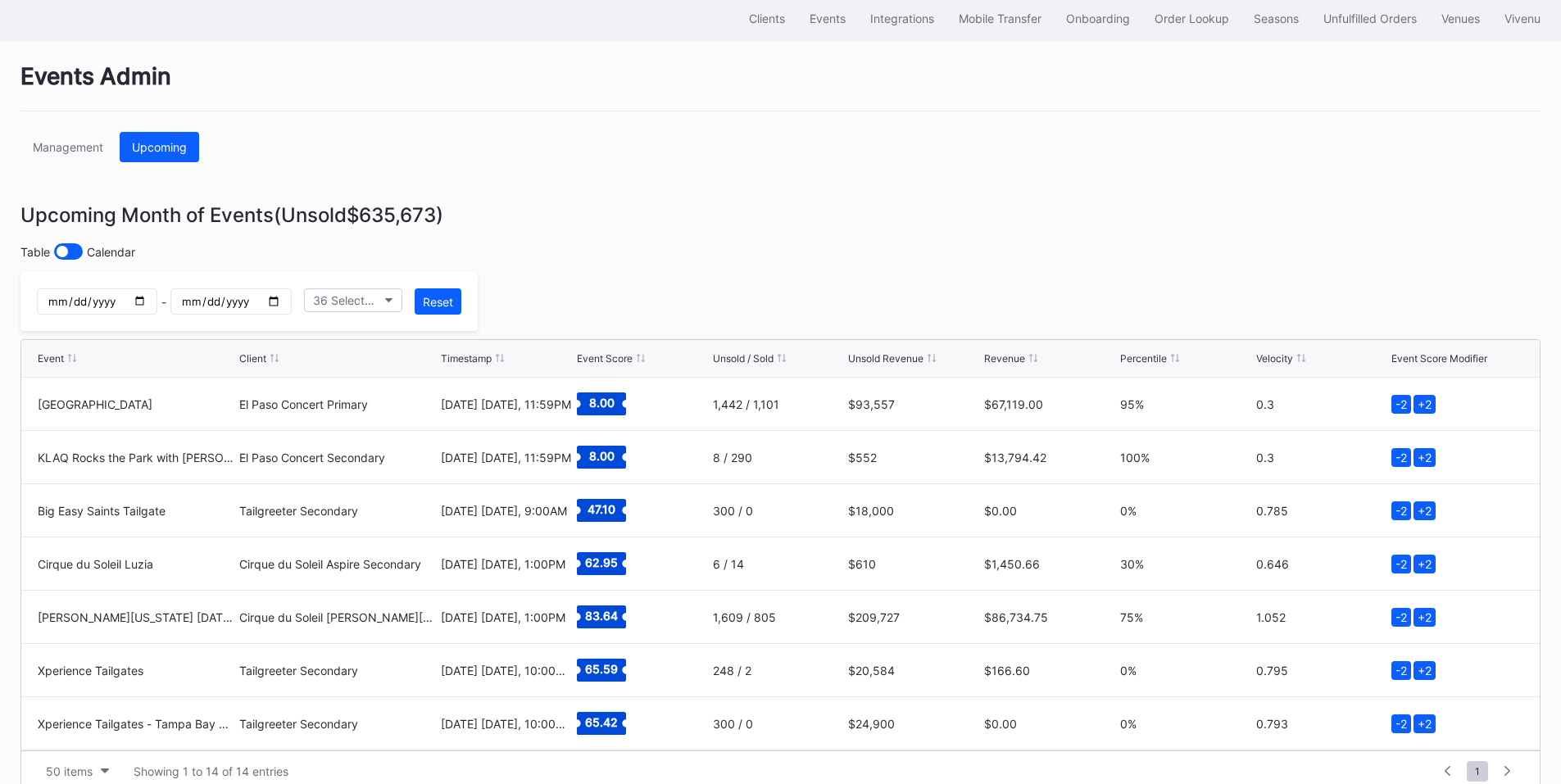
scroll to position [90, 0]
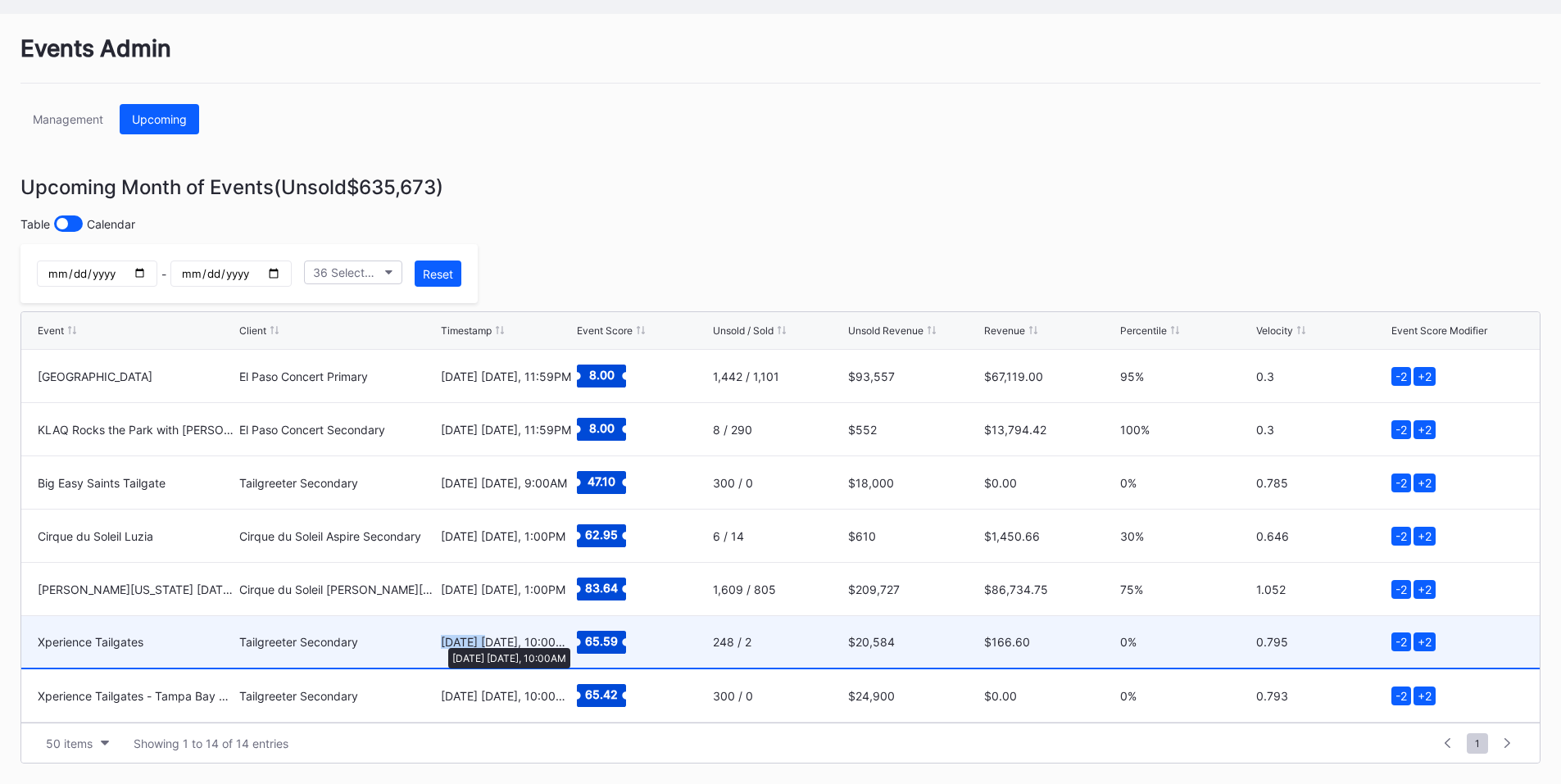
click at [441, 635] on div "[DATE] [DATE], 10:00AM" at bounding box center [507, 641] width 132 height 14
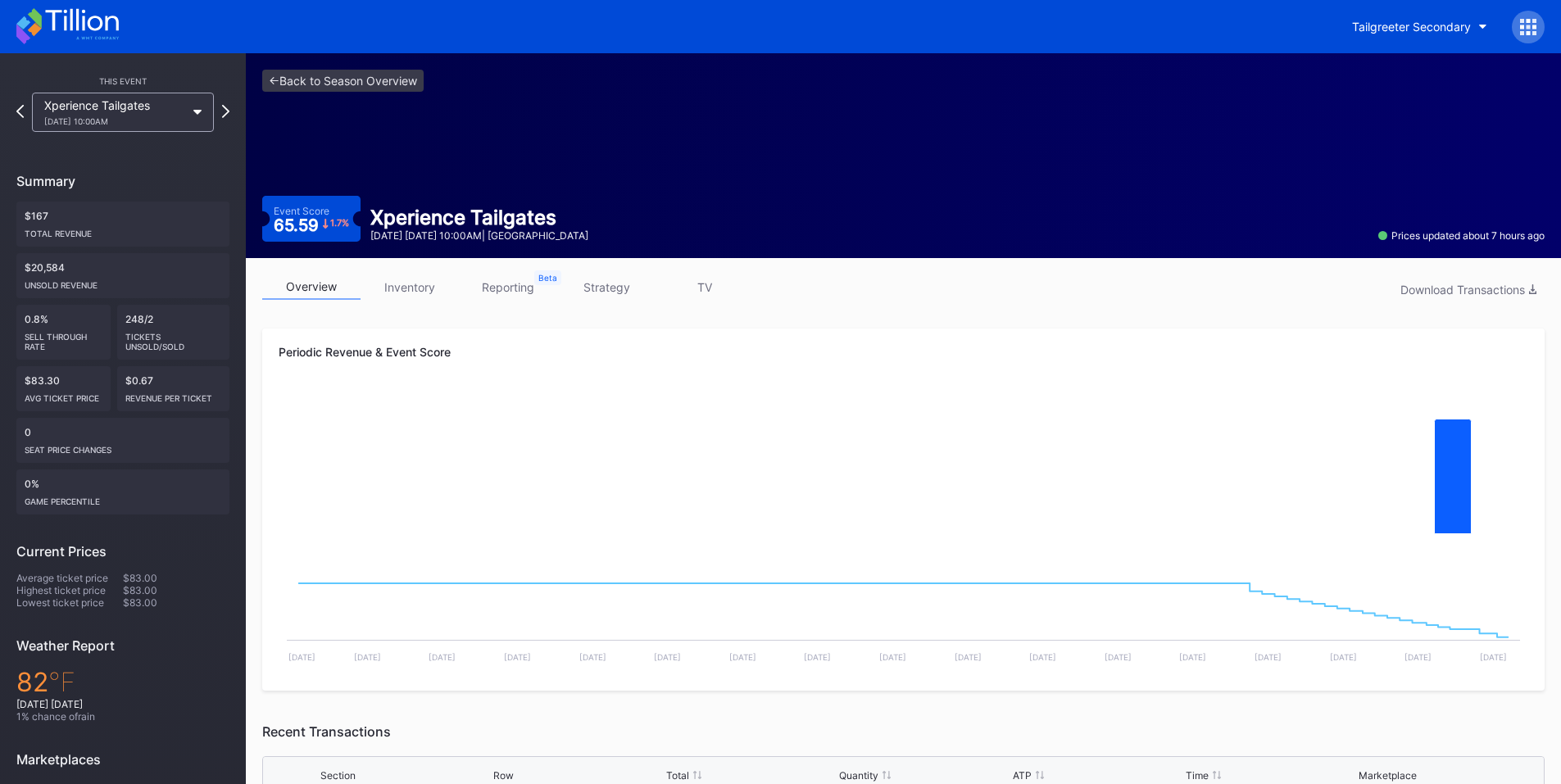
drag, startPoint x: 662, startPoint y: 235, endPoint x: 509, endPoint y: 234, distance: 153.0
click at [509, 234] on div "Xperience Tailgates October 5 Sunday 10:00AM | Westgate Entertainment District" at bounding box center [480, 224] width 238 height 36
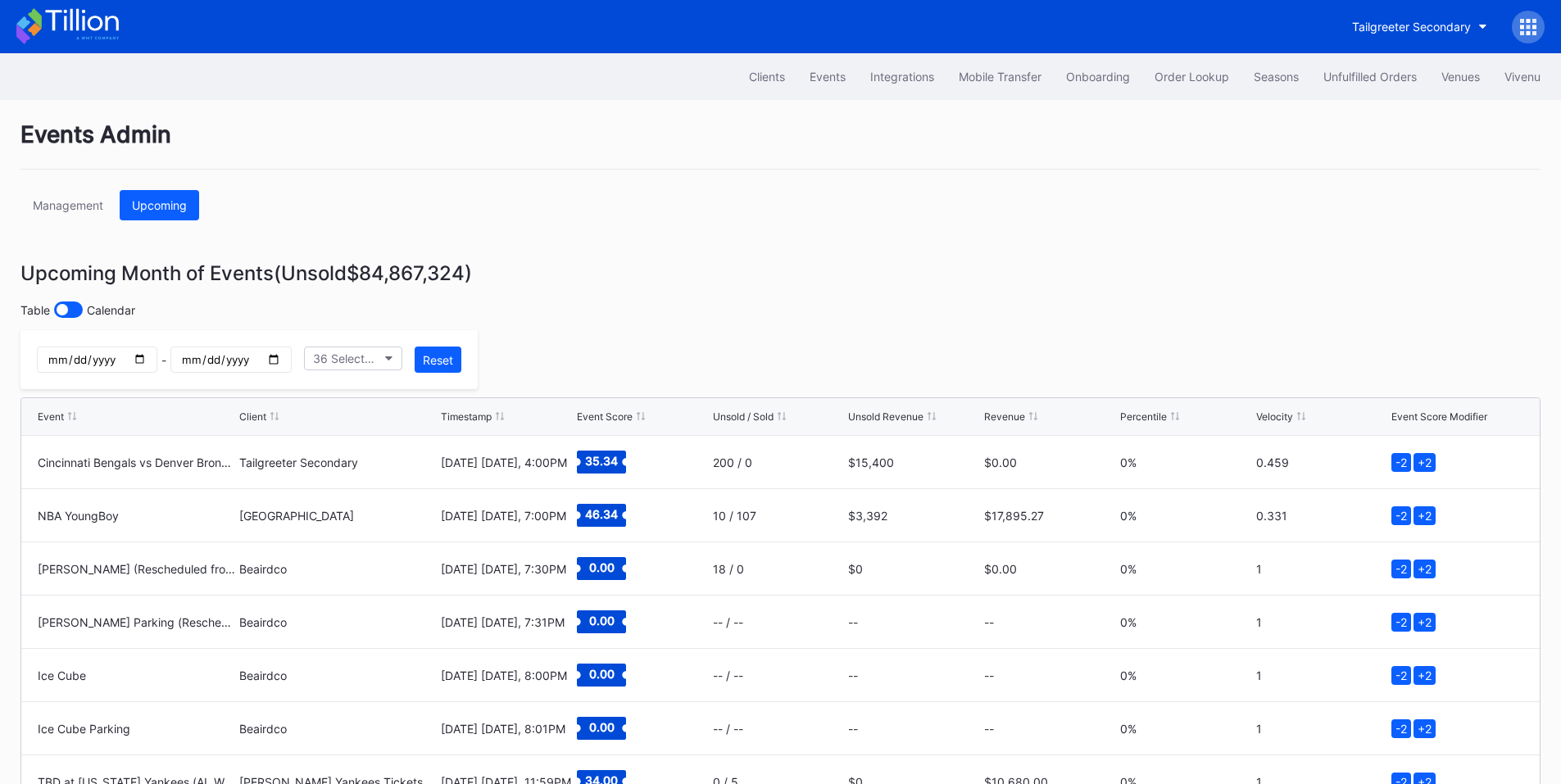
click at [158, 353] on input "date" at bounding box center [97, 359] width 121 height 26
type input "[DATE]"
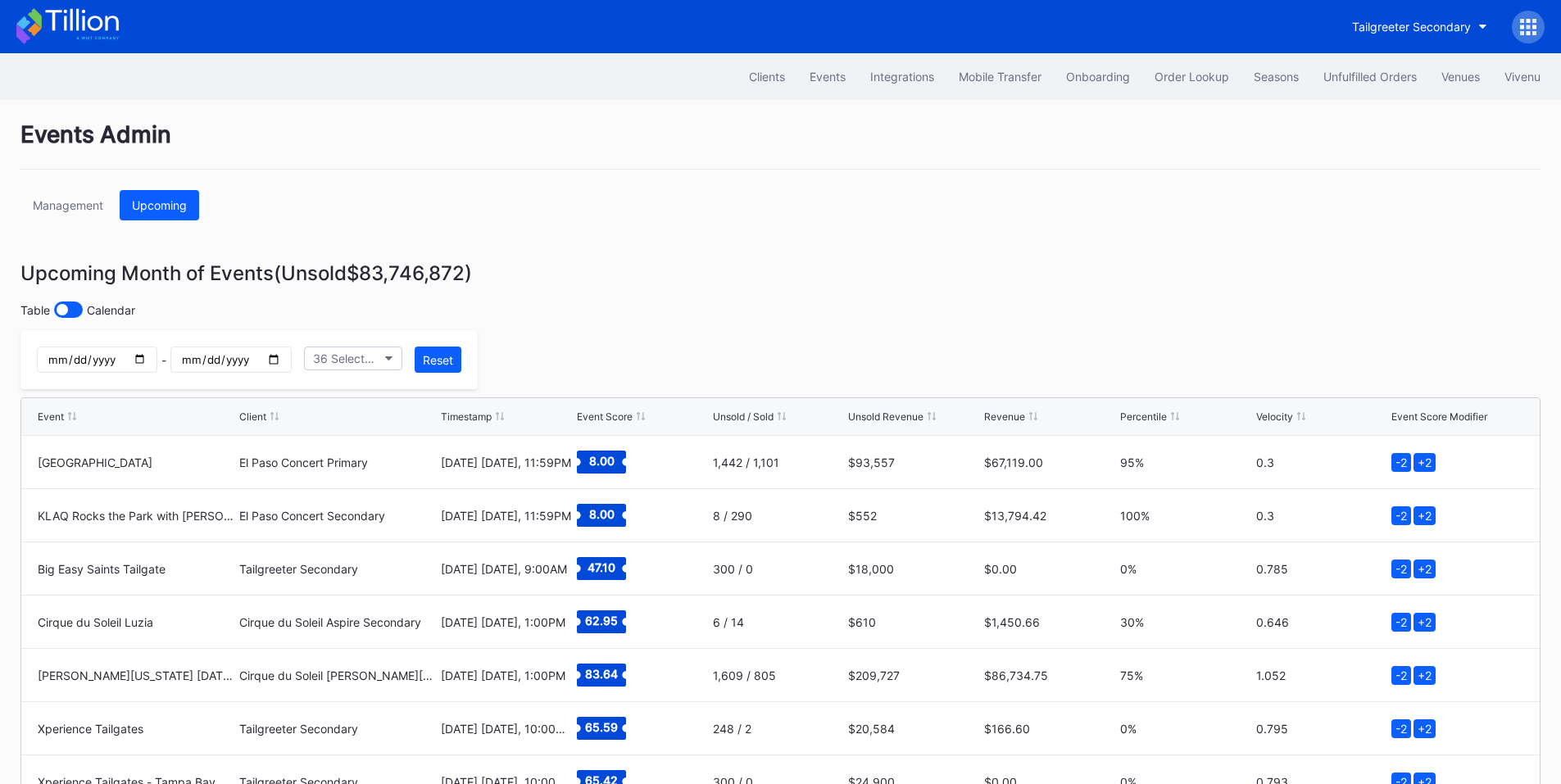
click at [291, 362] on input "date" at bounding box center [230, 359] width 121 height 26
type input "[DATE]"
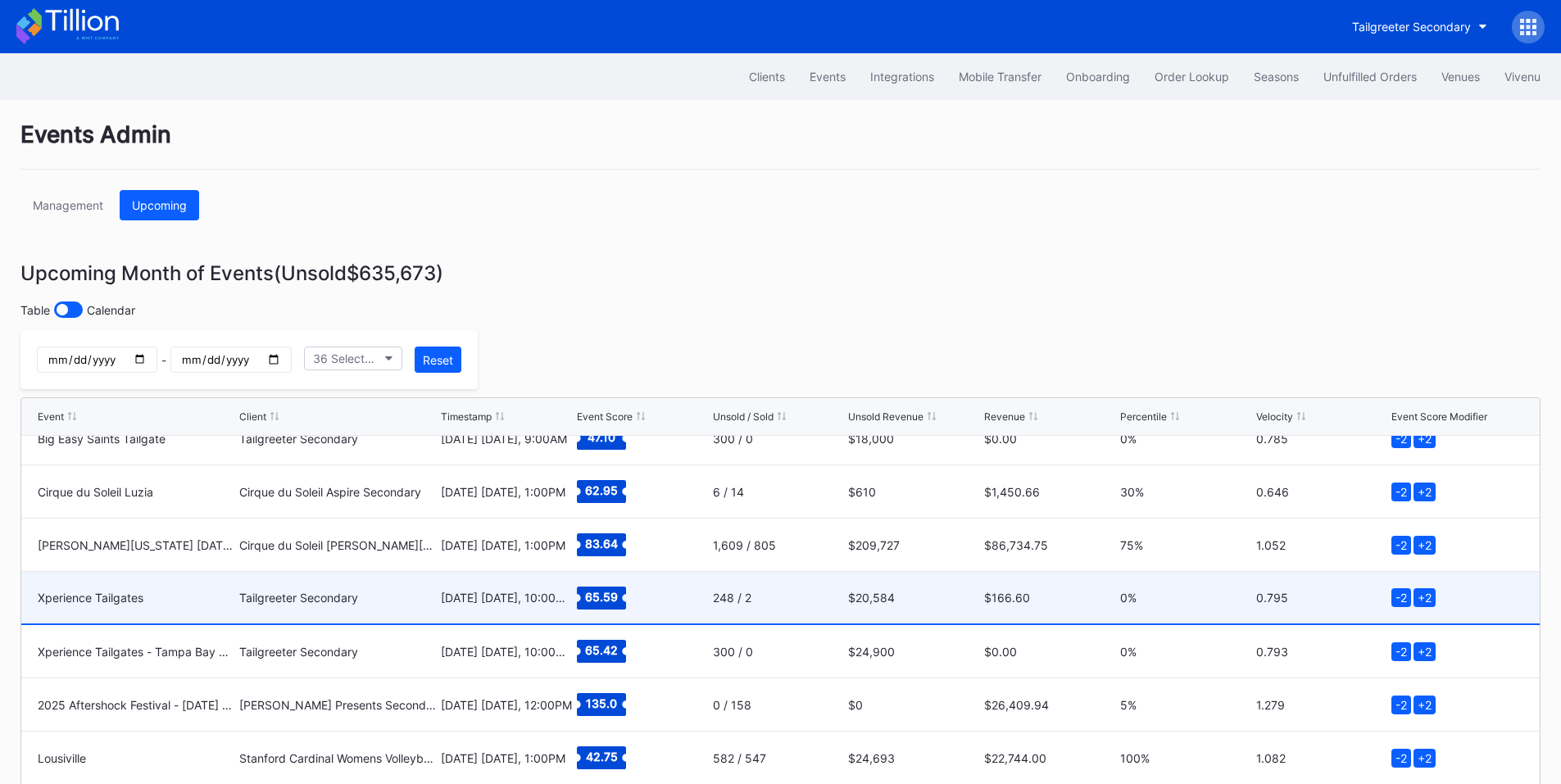
scroll to position [191, 0]
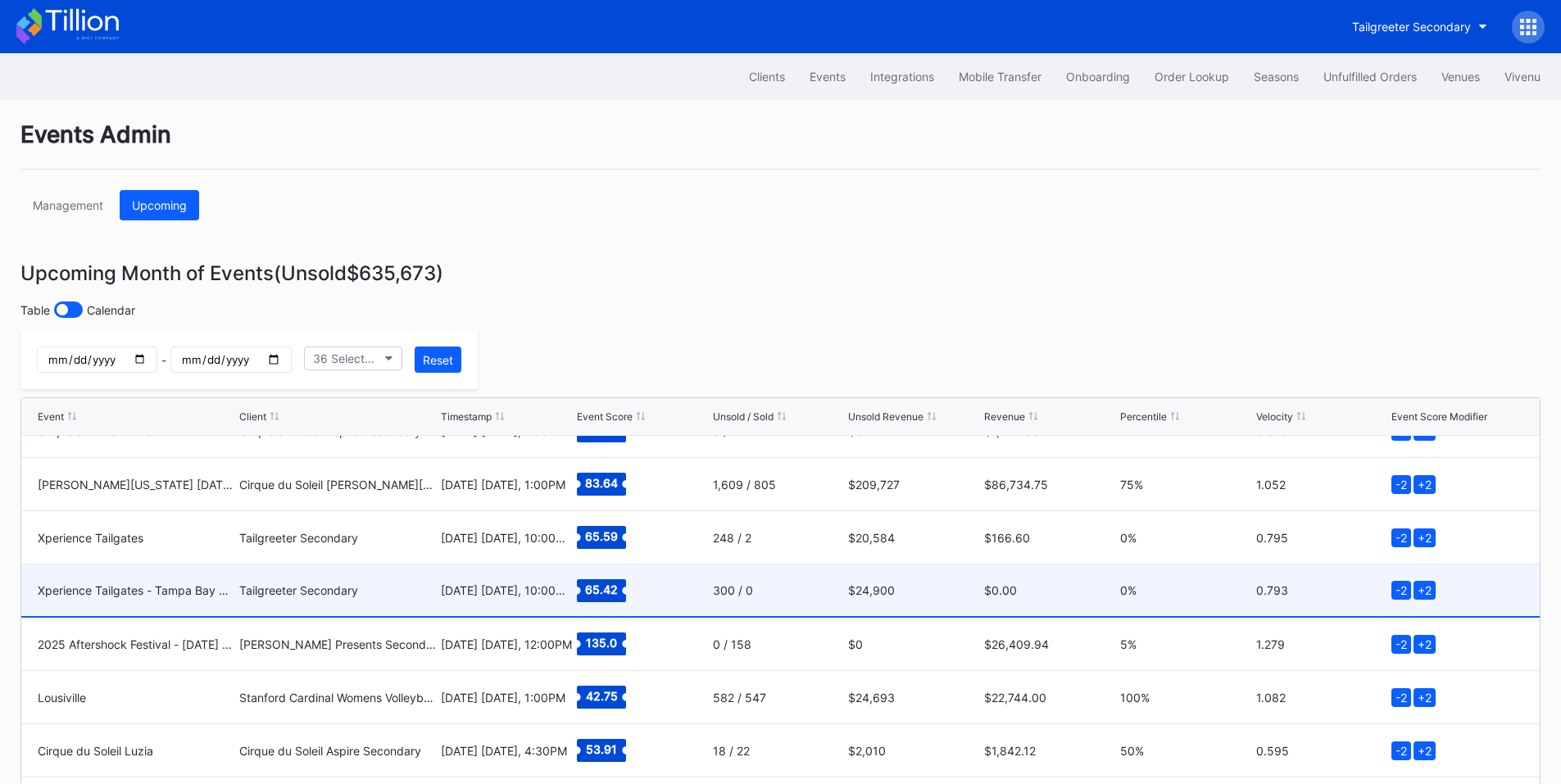
click at [263, 592] on div "Tailgreeter Secondary" at bounding box center [338, 590] width 198 height 14
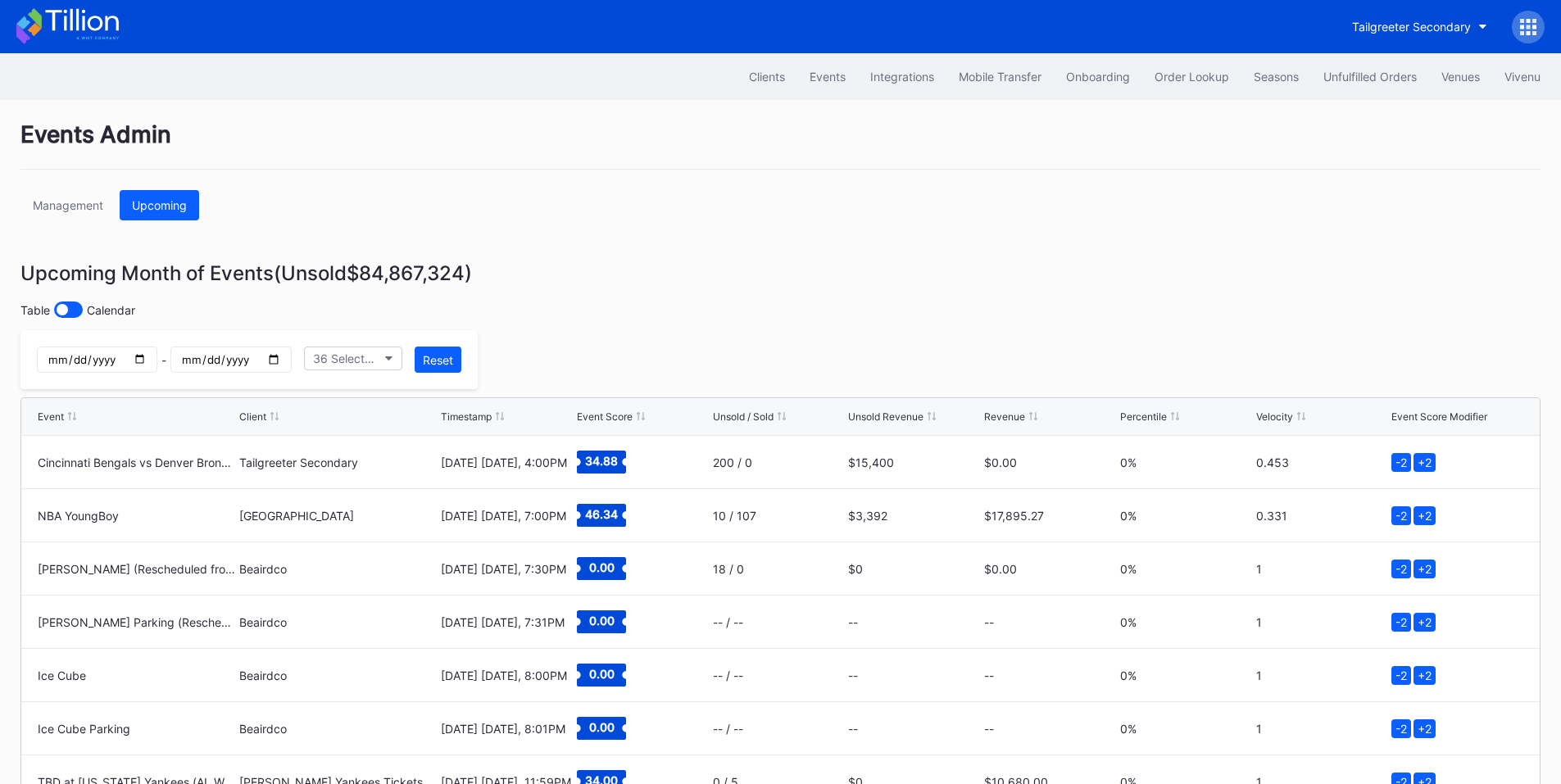
click at [158, 357] on input "date" at bounding box center [97, 359] width 121 height 26
type input "[DATE]"
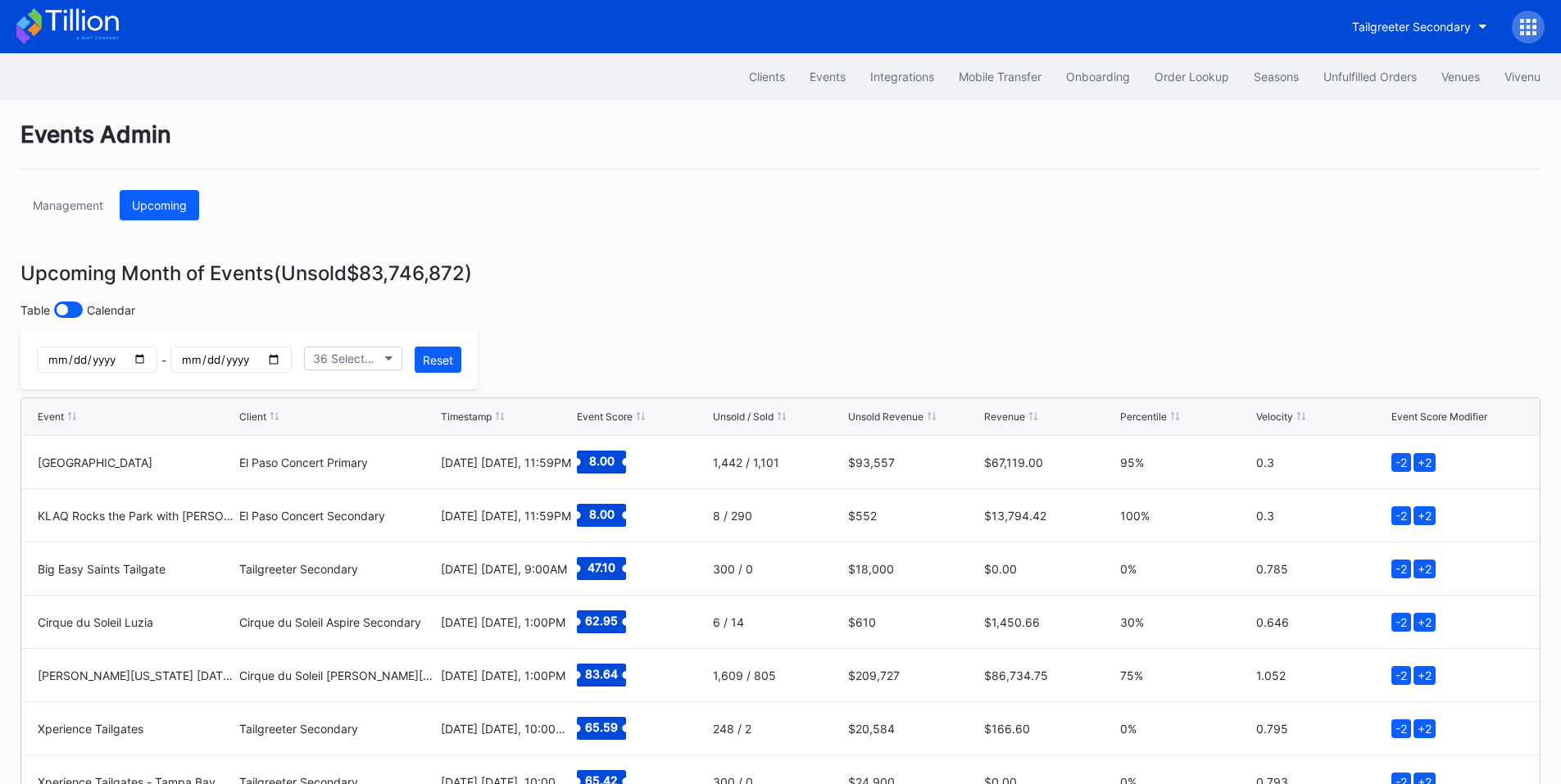
click at [291, 364] on input "date" at bounding box center [230, 359] width 121 height 26
type input "[DATE]"
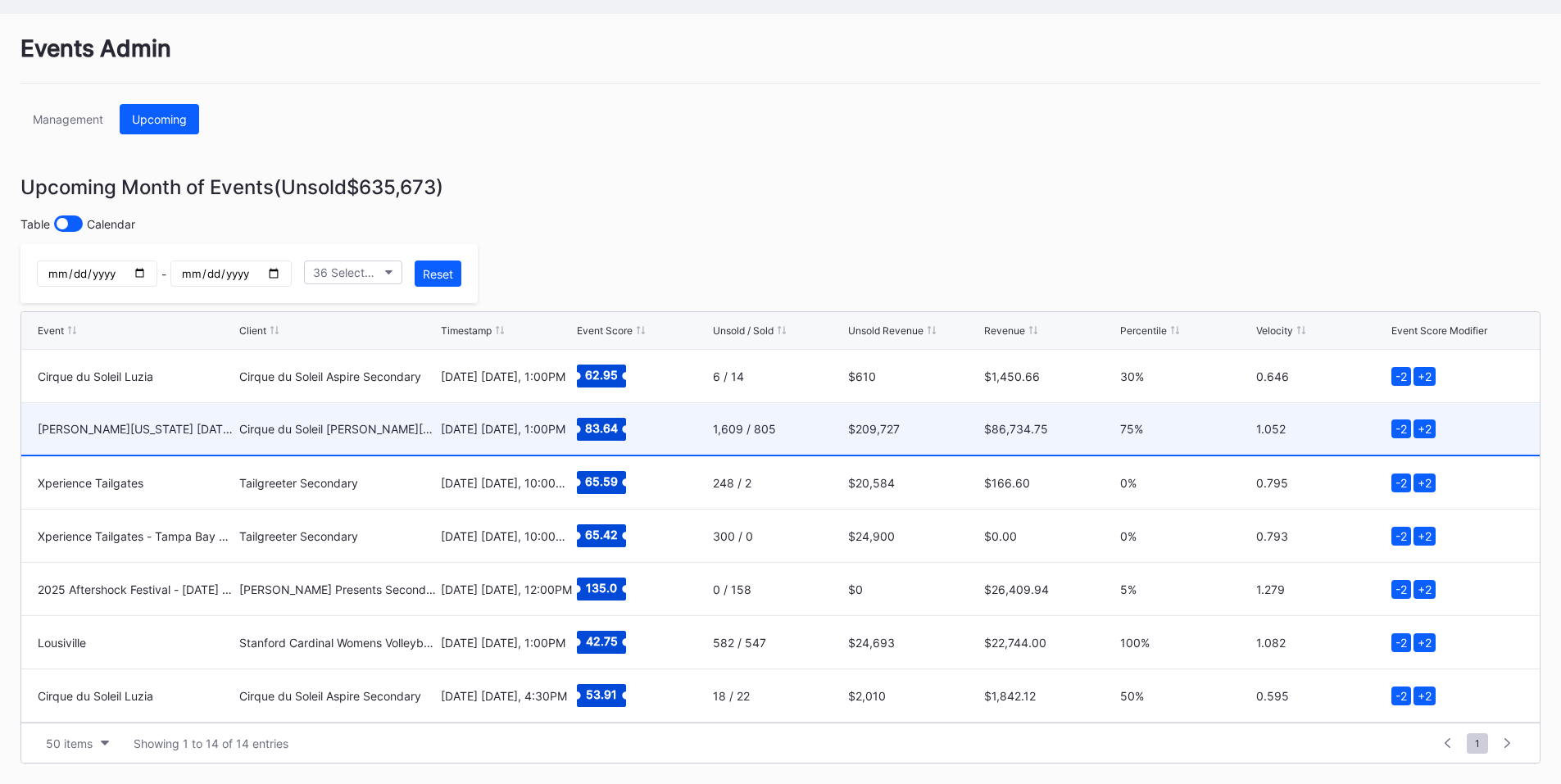
scroll to position [373, 0]
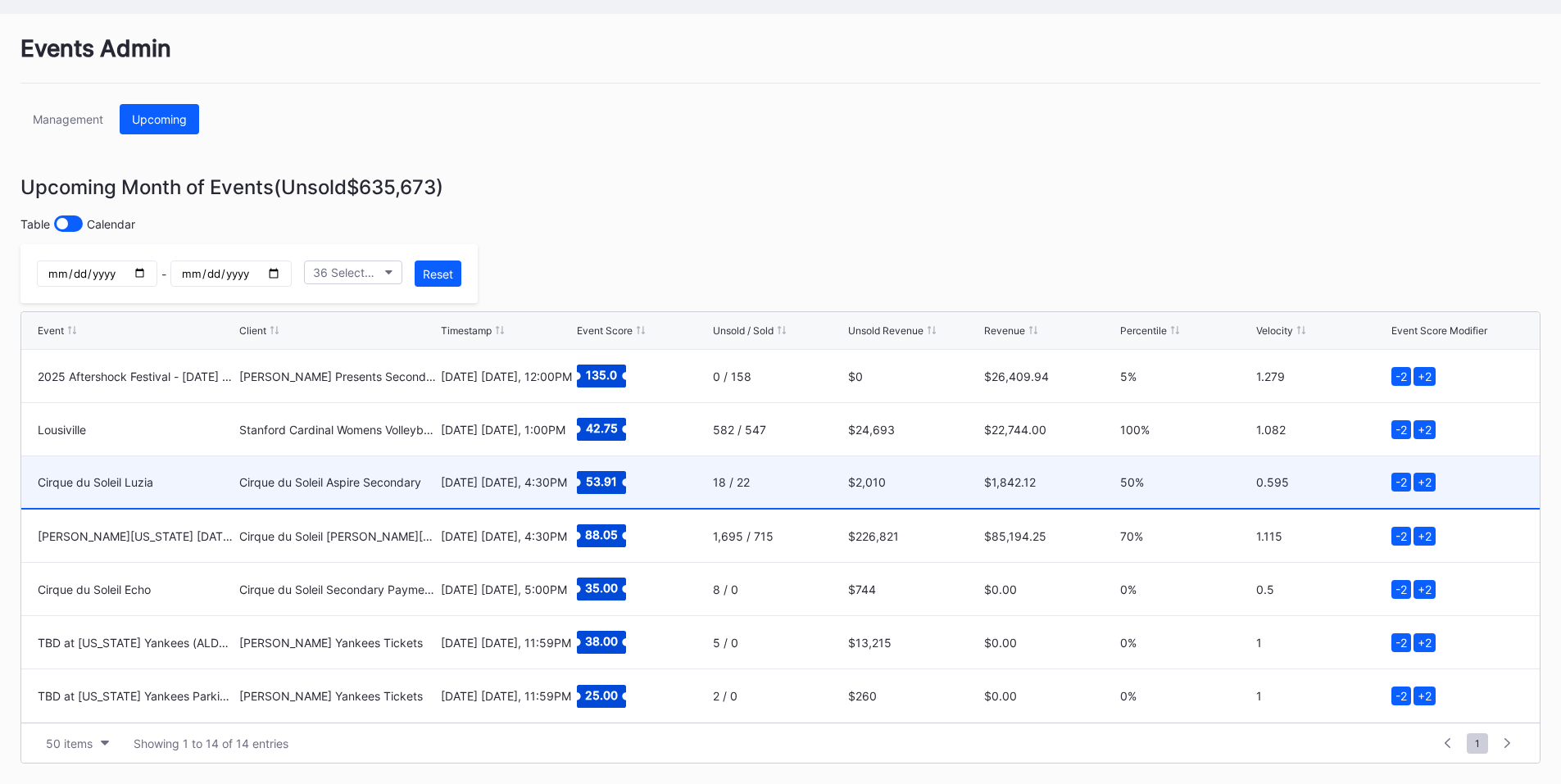
click at [414, 478] on div "Cirque du Soleil Aspire Secondary" at bounding box center [338, 481] width 198 height 14
